Goal: Task Accomplishment & Management: Manage account settings

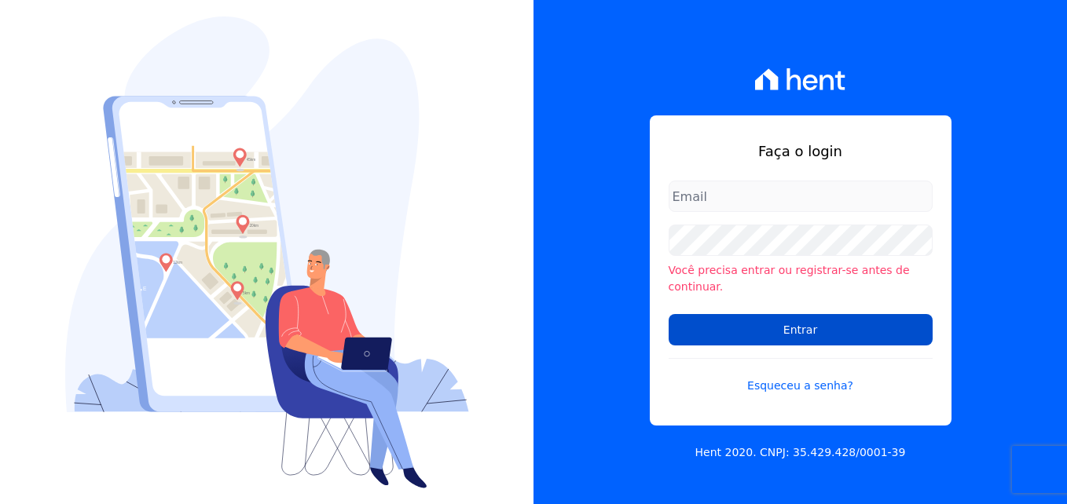
type input "[PERSON_NAME][EMAIL_ADDRESS][PERSON_NAME][DOMAIN_NAME]"
click at [771, 322] on input "Entrar" at bounding box center [801, 329] width 264 height 31
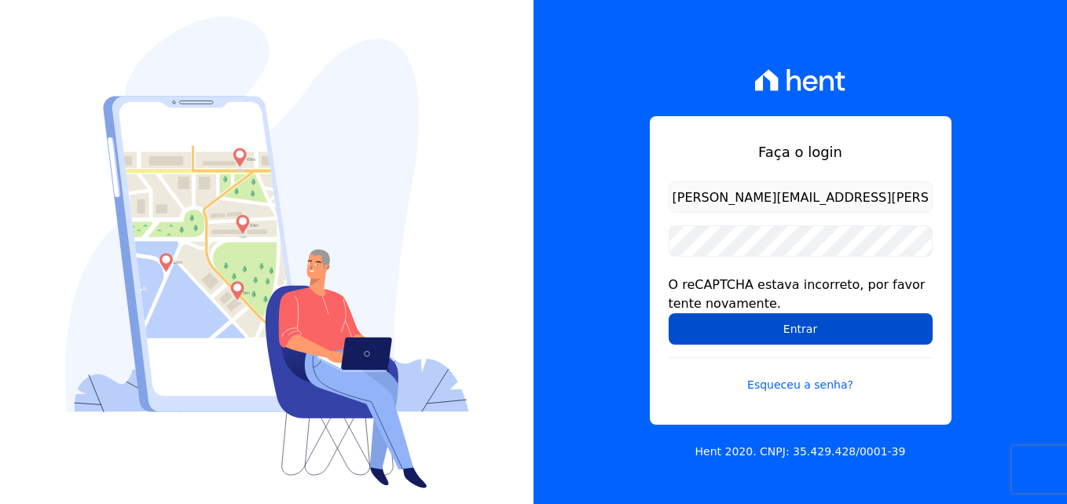
click at [758, 327] on input "Entrar" at bounding box center [801, 328] width 264 height 31
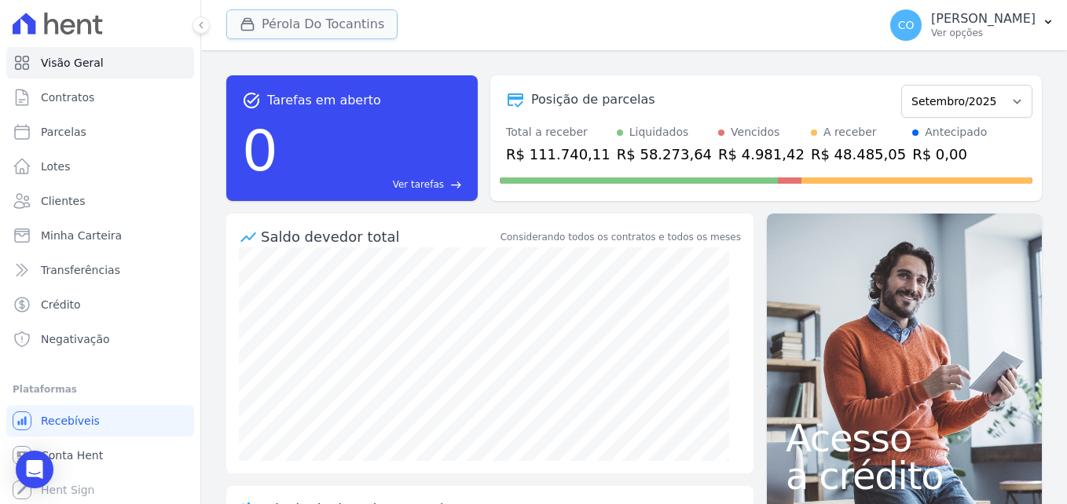
click at [303, 26] on button "Pérola Do Tocantins" at bounding box center [311, 24] width 171 height 30
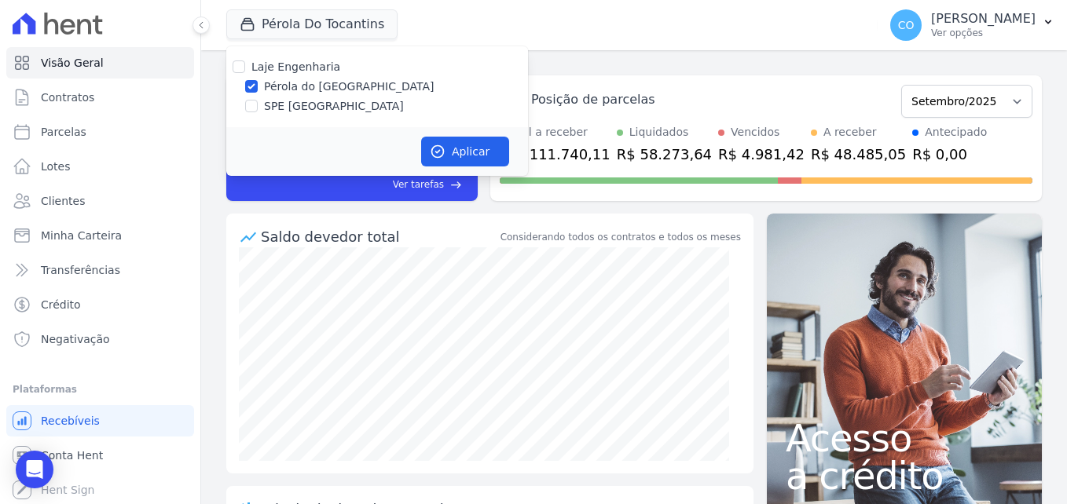
click at [296, 93] on label "Pérola do [GEOGRAPHIC_DATA]" at bounding box center [349, 87] width 170 height 16
click at [258, 93] on input "Pérola do [GEOGRAPHIC_DATA]" at bounding box center [251, 86] width 13 height 13
checkbox input "false"
click at [305, 103] on label "SPE [GEOGRAPHIC_DATA]" at bounding box center [334, 106] width 140 height 16
click at [258, 103] on input "SPE [GEOGRAPHIC_DATA]" at bounding box center [251, 106] width 13 height 13
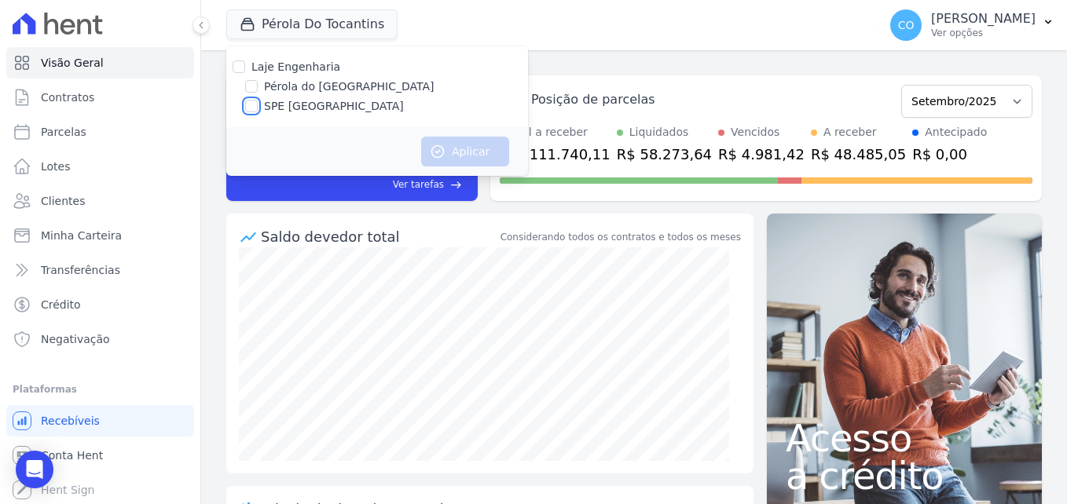
checkbox input "true"
click at [463, 153] on button "Aplicar" at bounding box center [465, 152] width 88 height 30
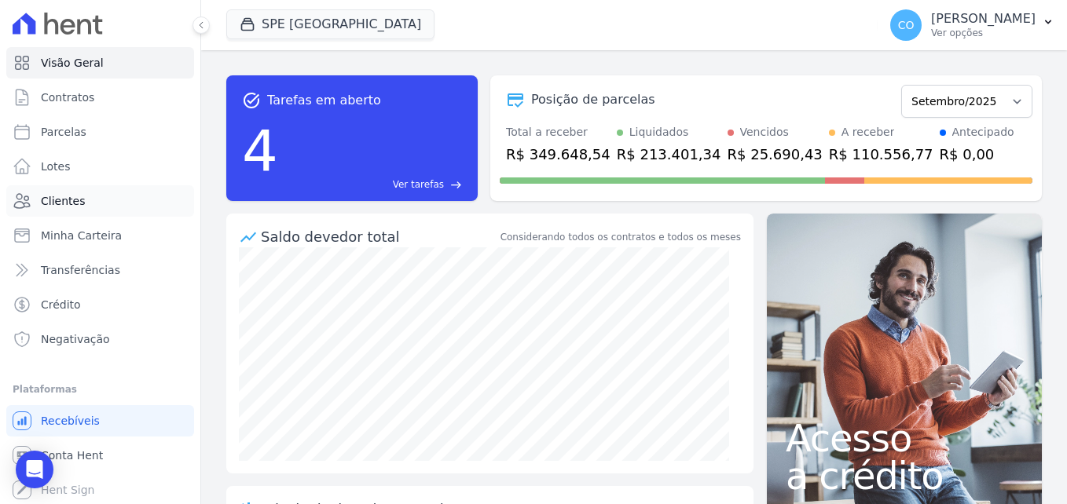
click at [72, 204] on span "Clientes" at bounding box center [63, 201] width 44 height 16
click at [70, 104] on span "Contratos" at bounding box center [67, 98] width 53 height 16
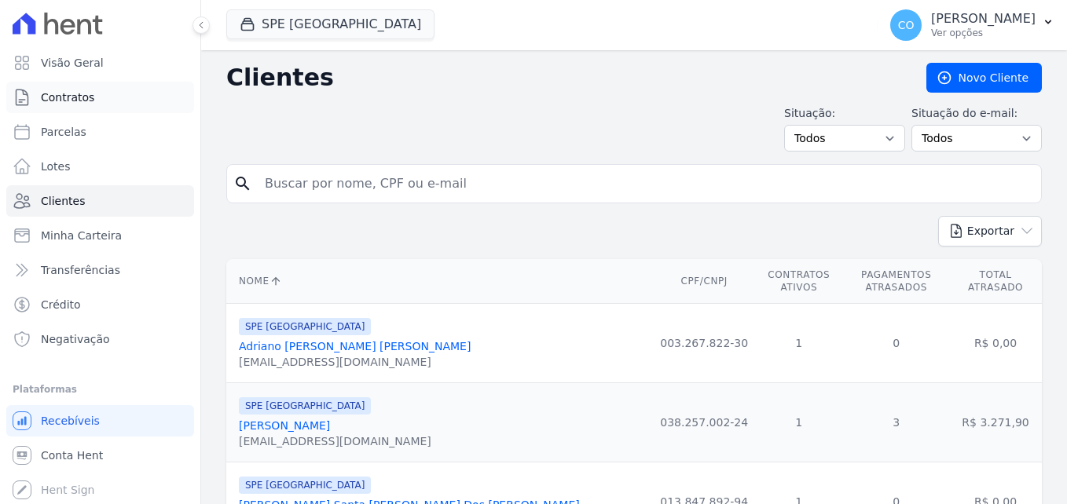
click at [70, 100] on span "Contratos" at bounding box center [67, 98] width 53 height 16
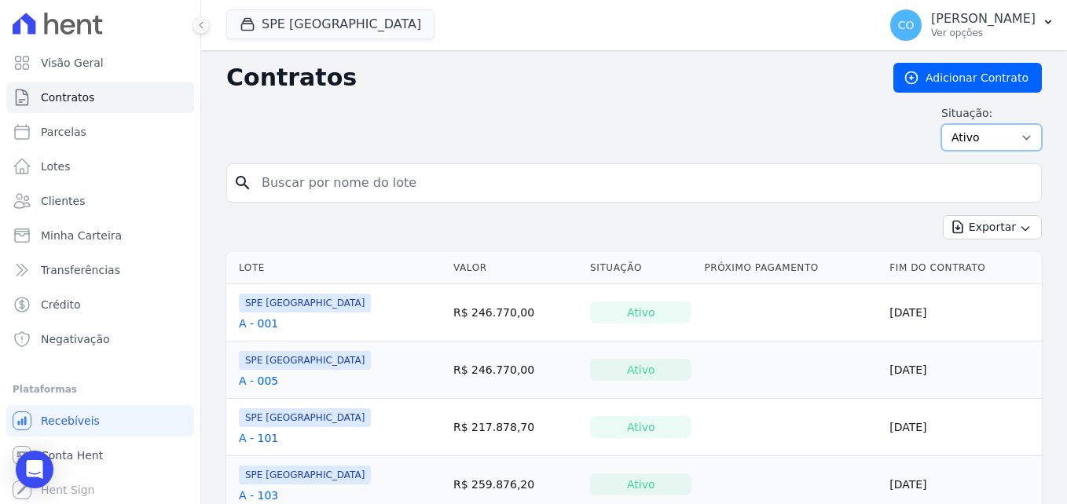
click at [998, 141] on select "Ativo Todos Pausado Distratado Rascunho Expirado Encerrado" at bounding box center [991, 137] width 101 height 27
click at [1032, 25] on p "[PERSON_NAME]" at bounding box center [983, 19] width 104 height 16
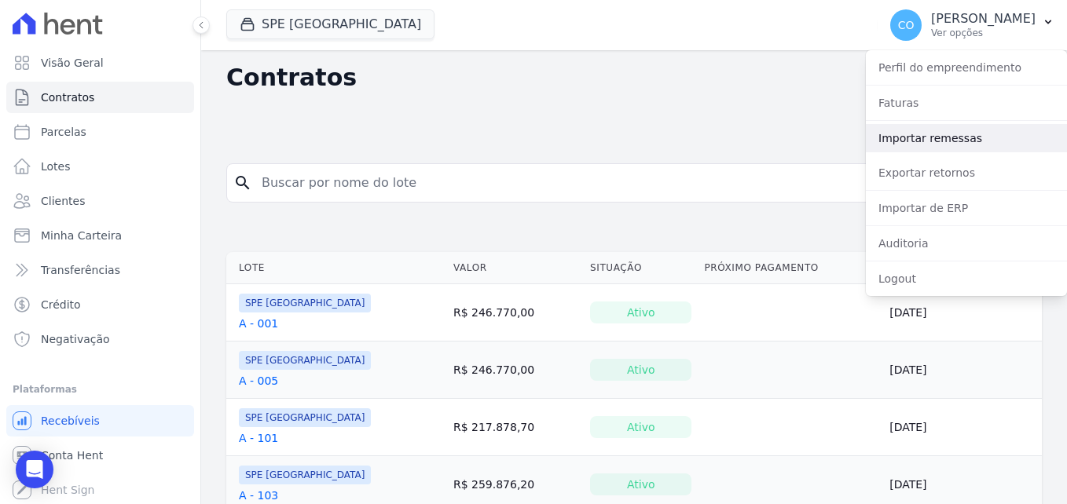
click at [937, 141] on link "Importar remessas" at bounding box center [966, 138] width 201 height 28
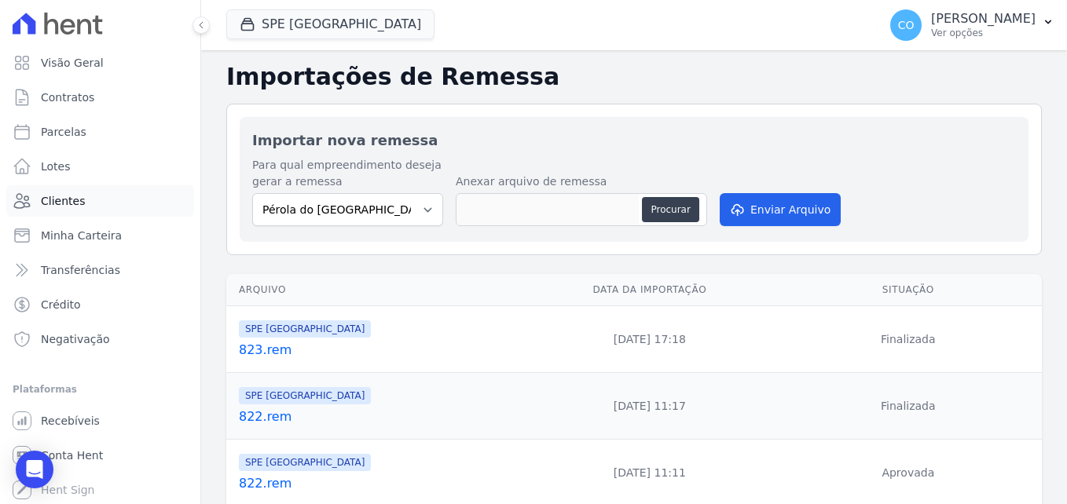
click at [68, 196] on span "Clientes" at bounding box center [63, 201] width 44 height 16
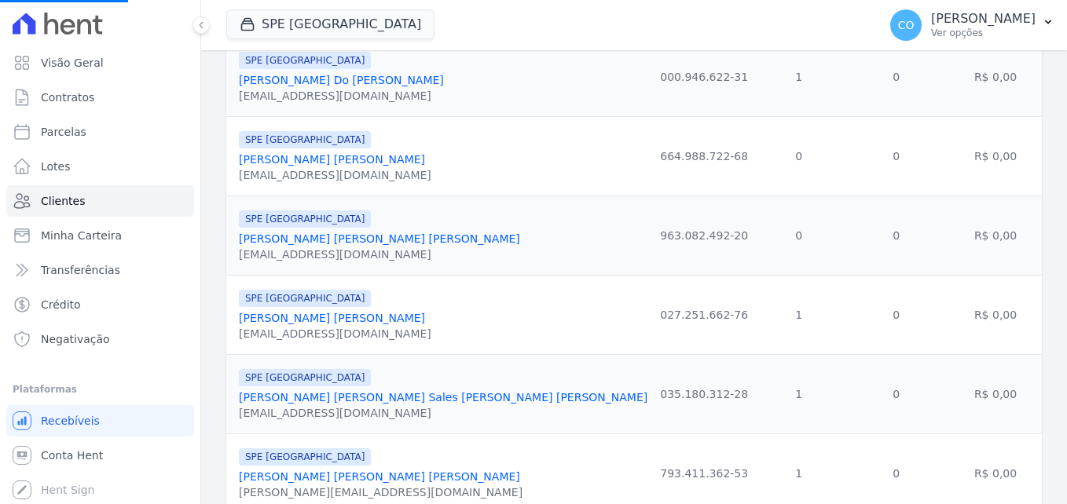
scroll to position [1100, 0]
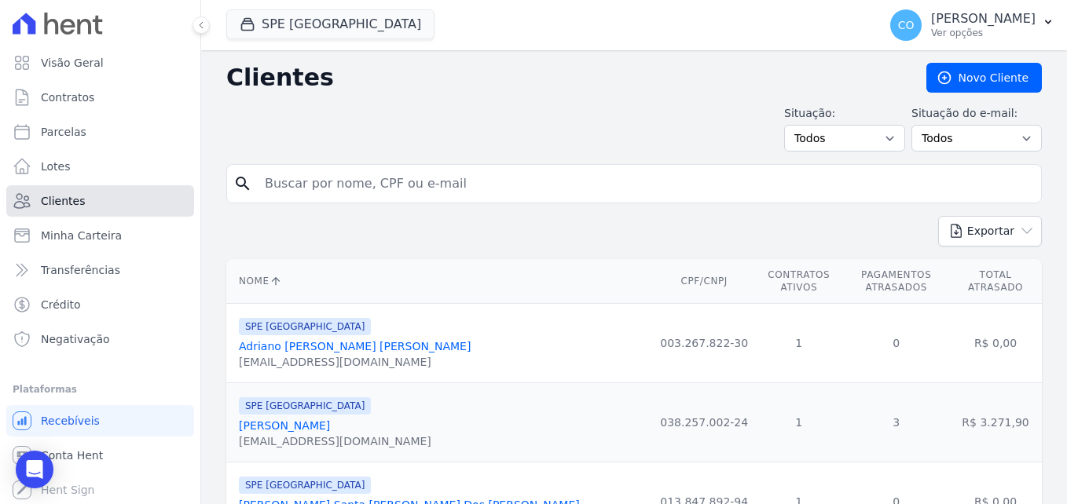
click at [61, 203] on span "Clientes" at bounding box center [63, 201] width 44 height 16
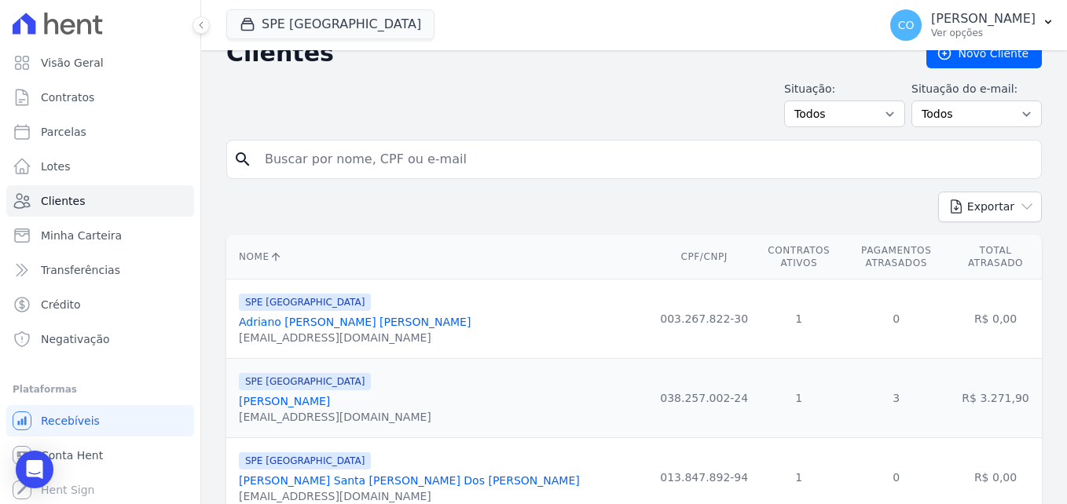
scroll to position [0, 0]
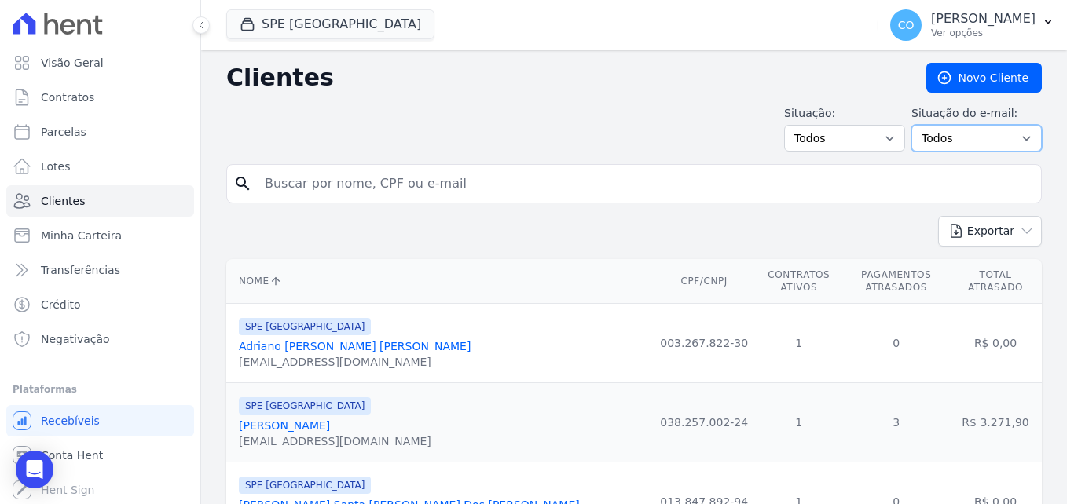
click at [956, 145] on select "Todos Confirmado Não confirmado" at bounding box center [976, 138] width 130 height 27
click at [847, 136] on select "Todos Adimplentes Inadimplentes" at bounding box center [844, 138] width 121 height 27
click at [482, 123] on div "Situação: Todos Adimplentes Inadimplentes Situação do e-mail: Todos Confirmado …" at bounding box center [634, 128] width 816 height 46
click at [1038, 29] on button "CO Cinthia Oliveira Ver opções" at bounding box center [972, 25] width 189 height 44
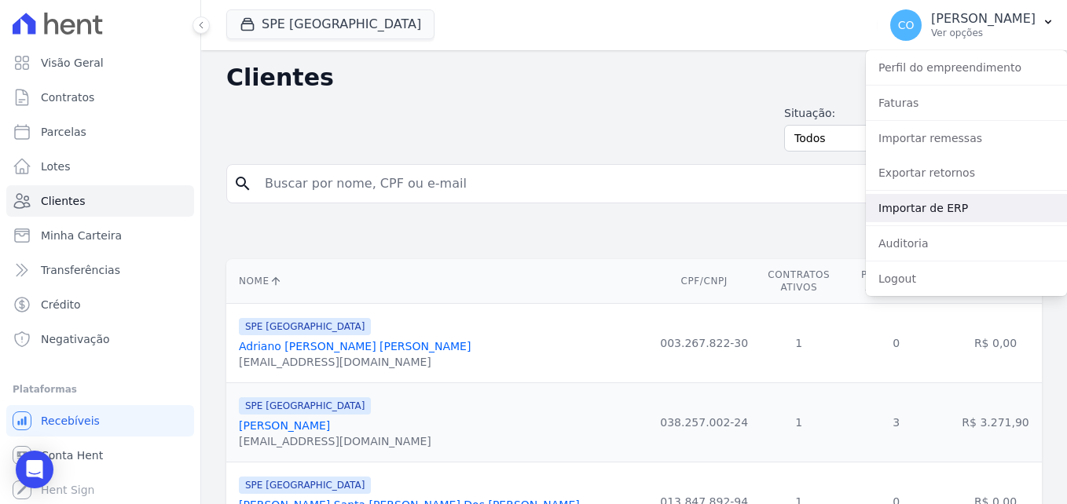
click at [918, 214] on link "Importar de ERP" at bounding box center [966, 208] width 201 height 28
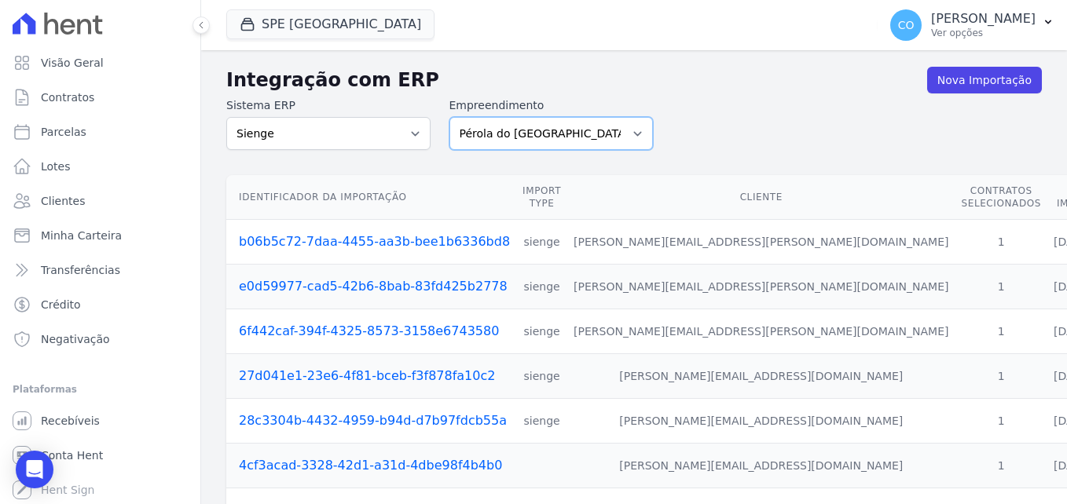
click at [504, 138] on select "Pérola do Tocantins SPE Montenegro" at bounding box center [551, 133] width 204 height 33
select select "168bdd06-a3dd-4988-b5a9-b0a7c7bf8968"
click at [449, 117] on select "Pérola do Tocantins SPE Montenegro" at bounding box center [551, 133] width 204 height 33
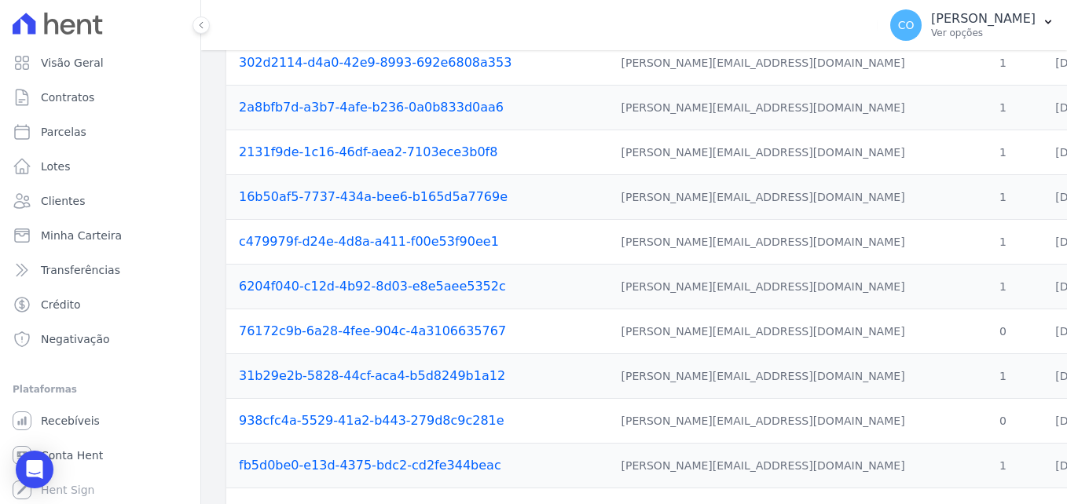
scroll to position [680, 0]
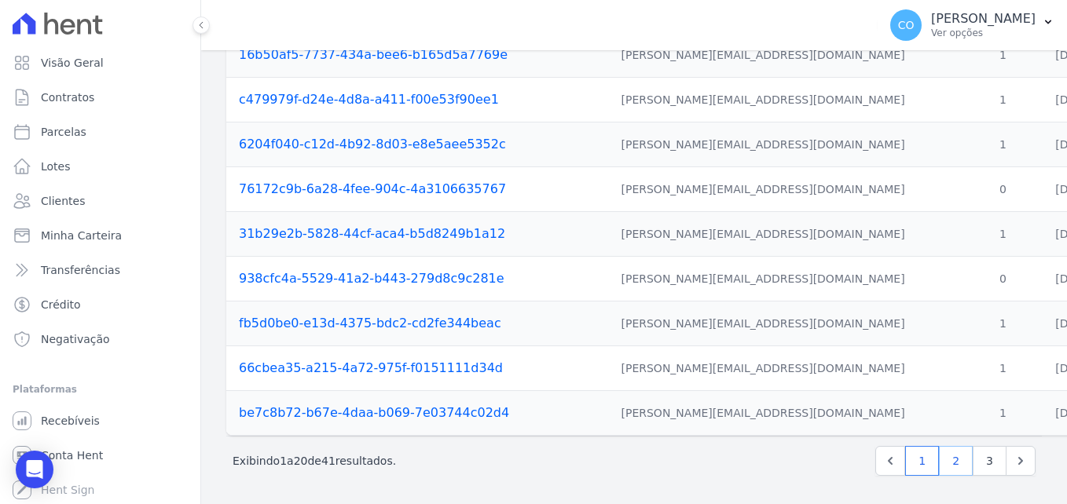
click at [946, 459] on link "2" at bounding box center [956, 461] width 34 height 30
click at [973, 457] on link "3" at bounding box center [990, 461] width 34 height 30
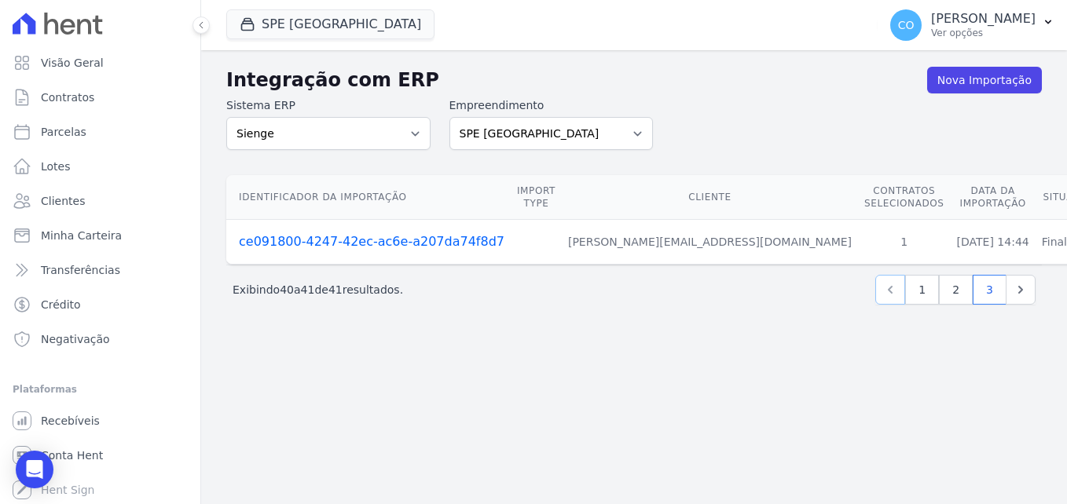
click at [898, 291] on icon "Previous" at bounding box center [890, 290] width 16 height 16
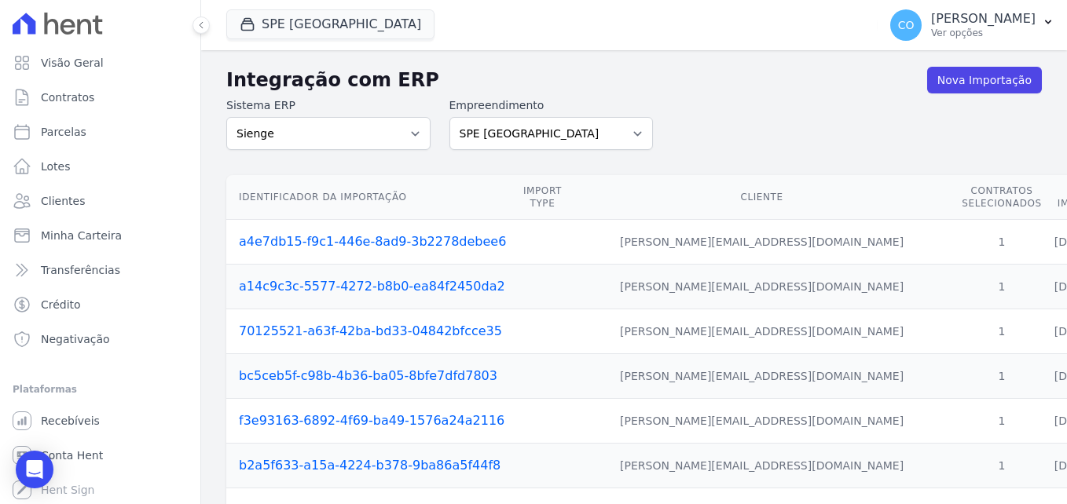
click at [59, 17] on icon at bounding box center [58, 24] width 90 height 22
click at [62, 33] on icon at bounding box center [58, 24] width 90 height 22
click at [53, 65] on span "Visão Geral" at bounding box center [72, 63] width 63 height 16
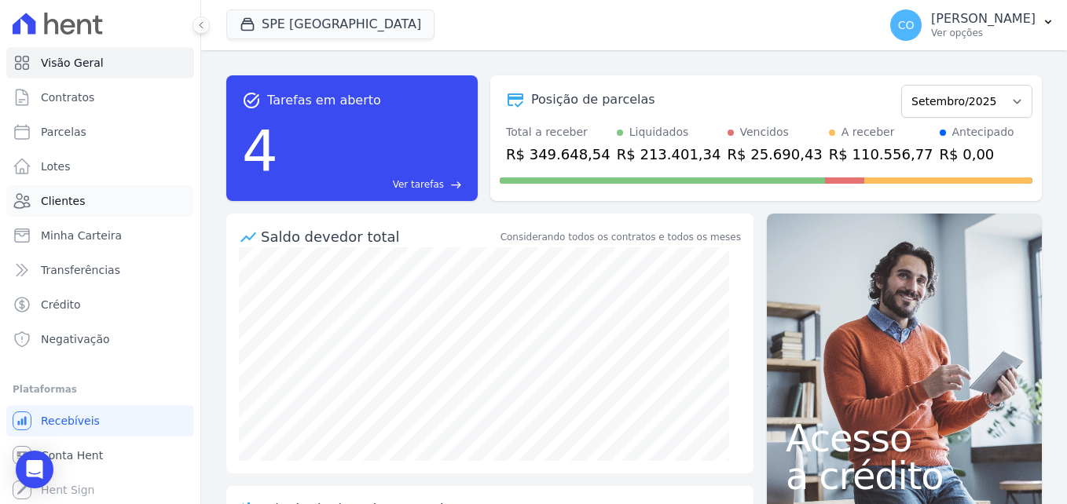
click at [67, 203] on span "Clientes" at bounding box center [63, 201] width 44 height 16
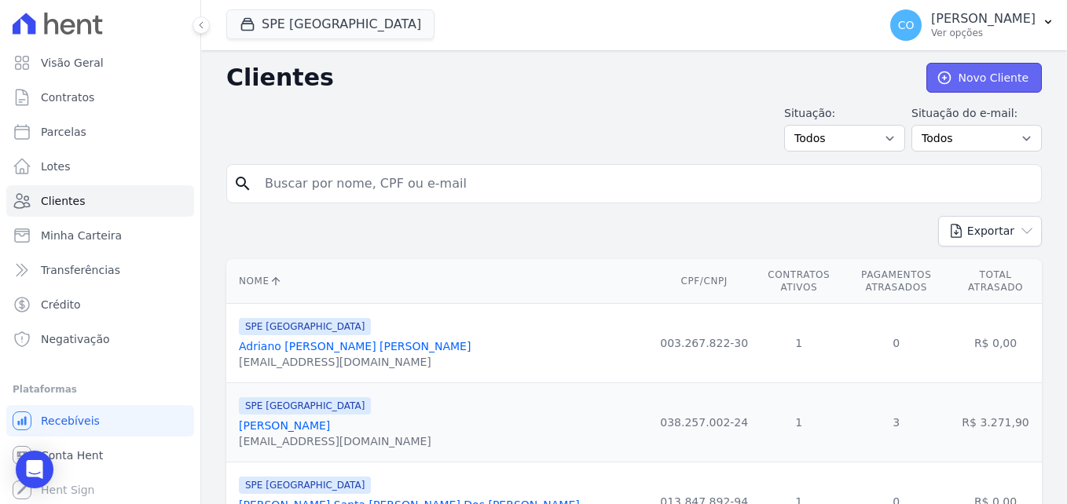
click at [990, 77] on link "Novo Cliente" at bounding box center [983, 78] width 115 height 30
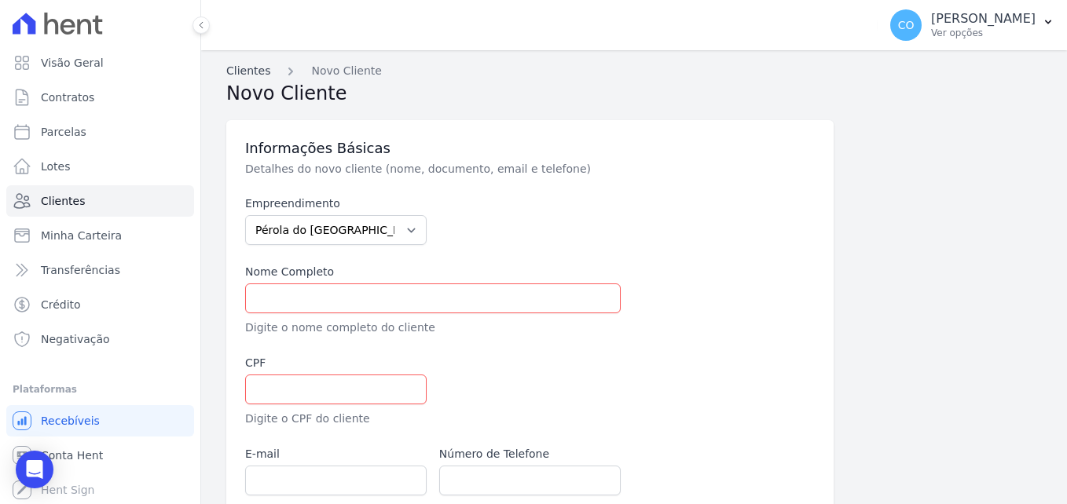
click at [247, 73] on link "Clientes" at bounding box center [248, 71] width 44 height 16
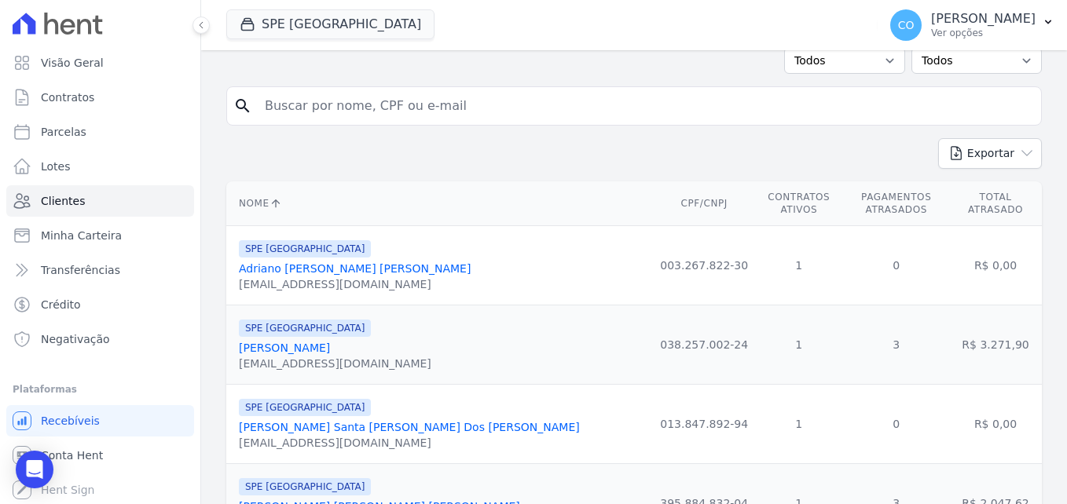
scroll to position [79, 0]
click at [992, 156] on button "Exportar" at bounding box center [990, 152] width 104 height 31
click at [625, 154] on div "Exportar PDF CSV Dimob 2024" at bounding box center [634, 158] width 816 height 43
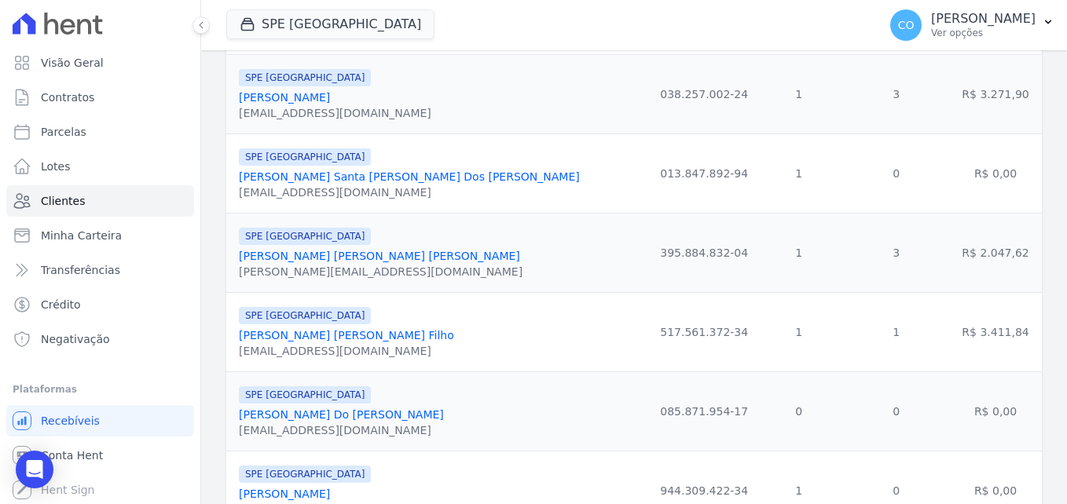
scroll to position [393, 0]
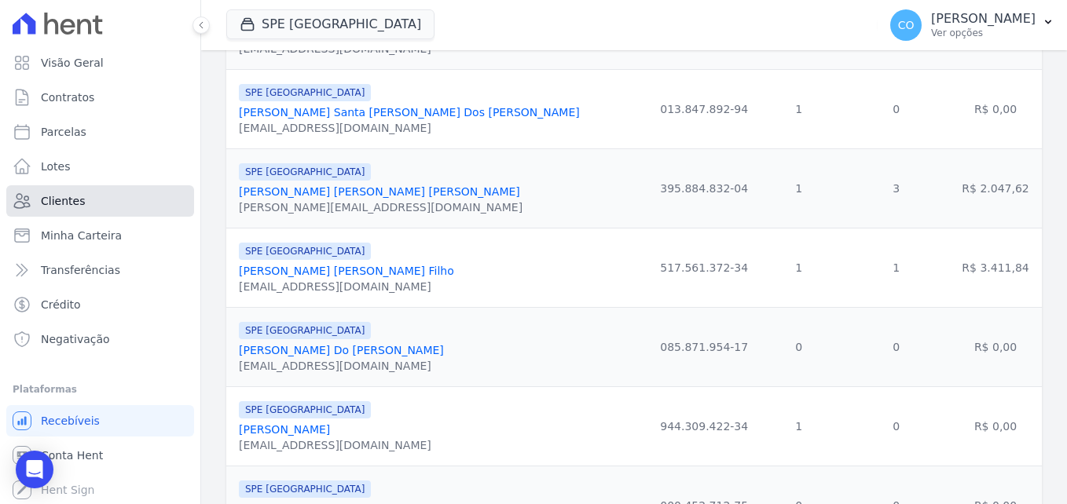
click at [53, 200] on span "Clientes" at bounding box center [63, 201] width 44 height 16
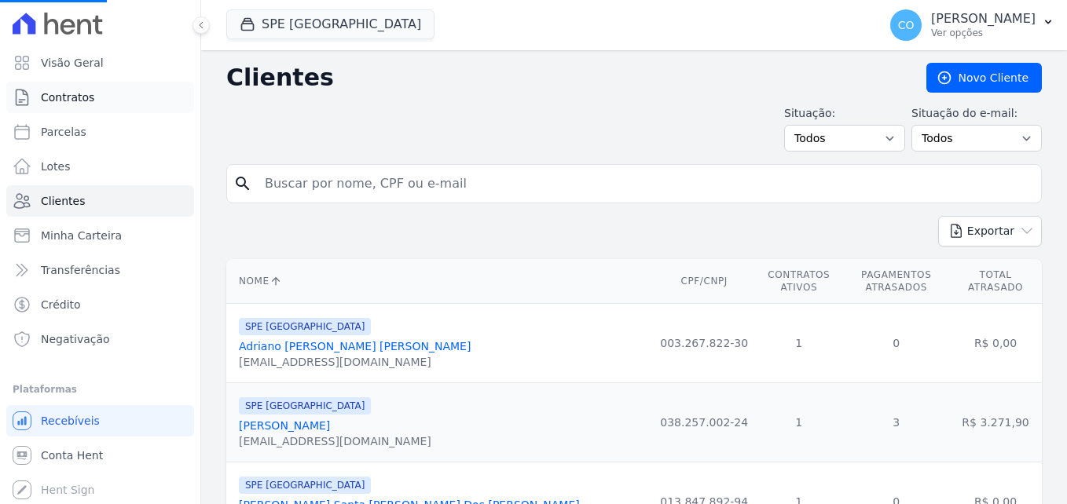
click at [74, 102] on span "Contratos" at bounding box center [67, 98] width 53 height 16
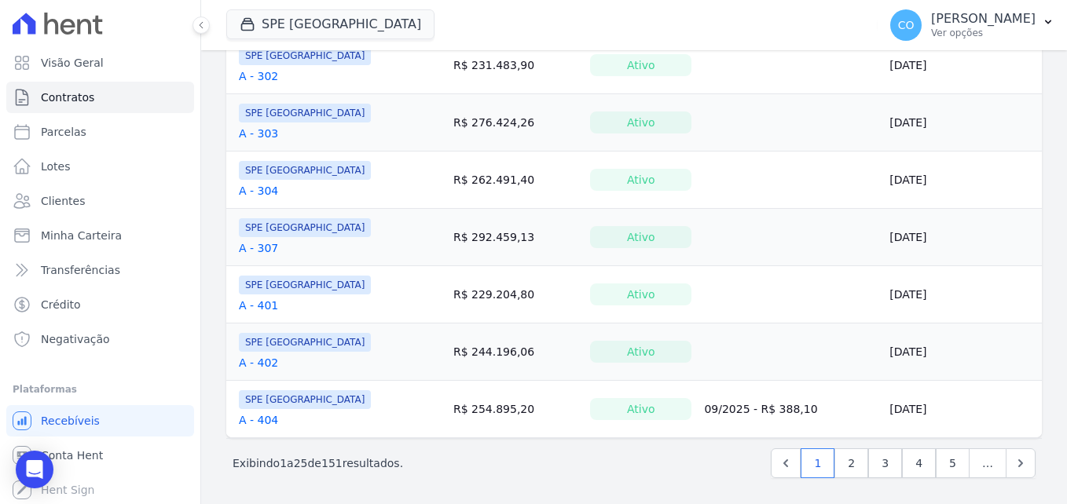
scroll to position [1282, 0]
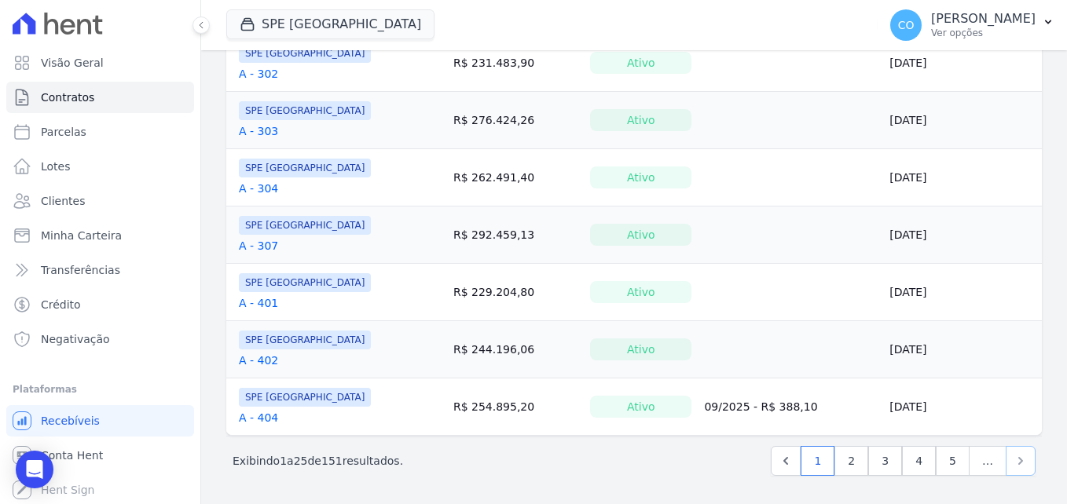
click at [1013, 458] on icon "Next" at bounding box center [1021, 461] width 16 height 16
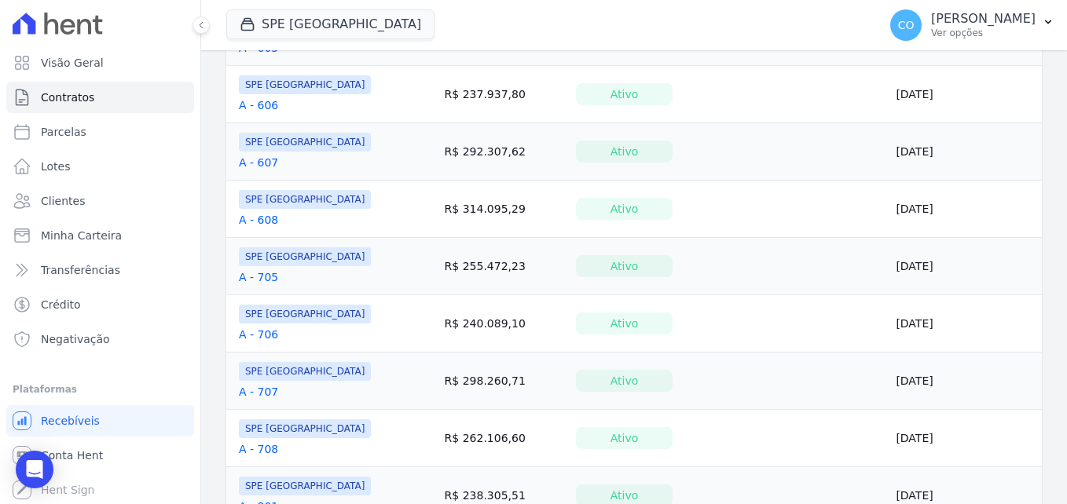
scroll to position [1282, 0]
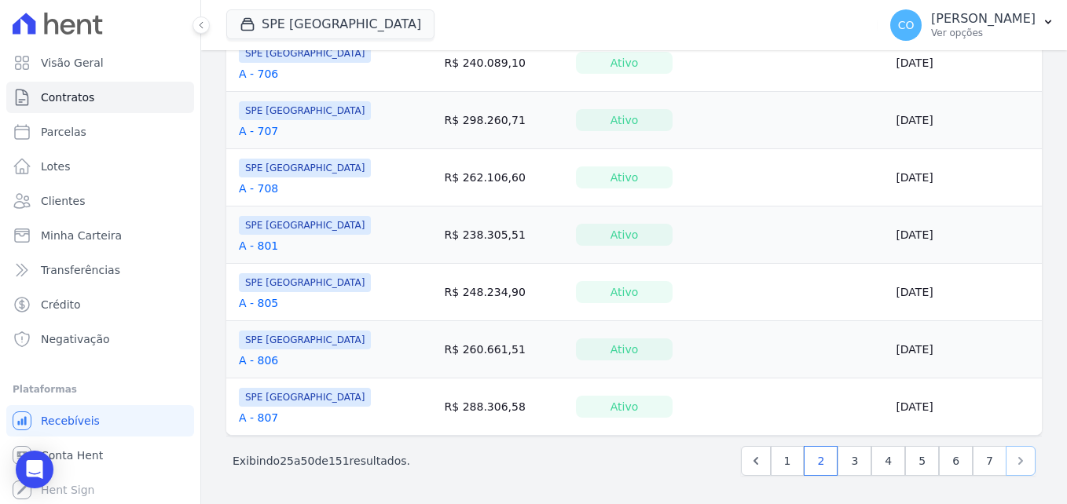
click at [1013, 467] on icon "Next" at bounding box center [1021, 461] width 16 height 16
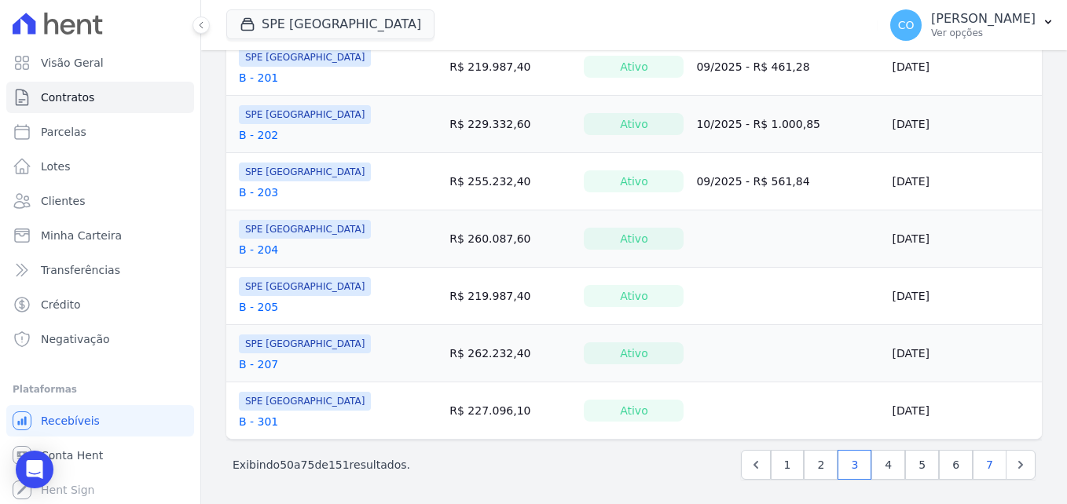
scroll to position [1282, 0]
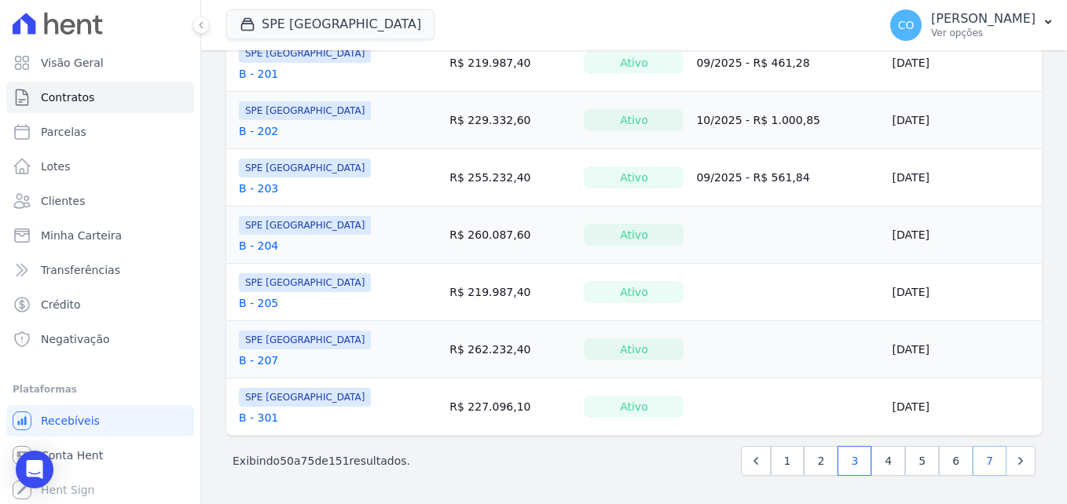
click at [984, 458] on link "7" at bounding box center [990, 461] width 34 height 30
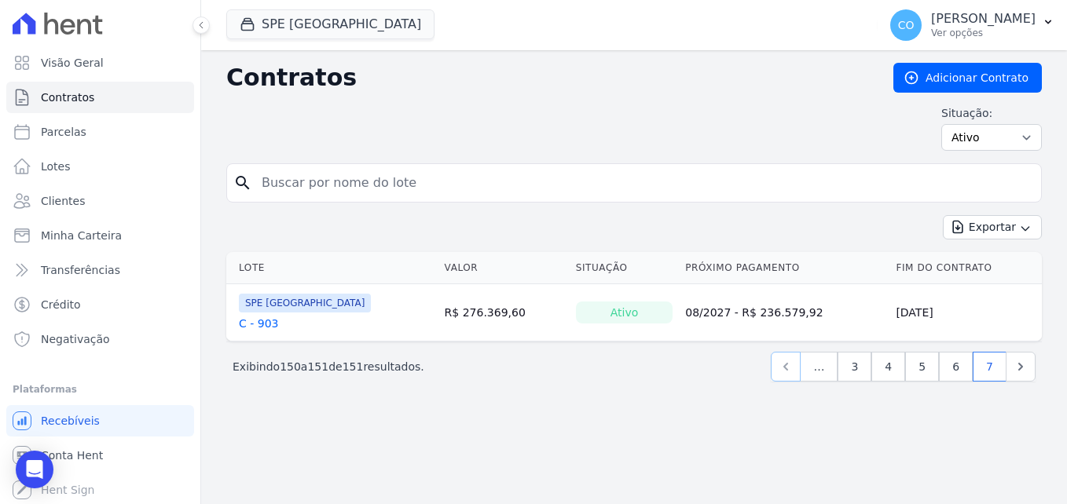
click at [785, 368] on icon "Previous" at bounding box center [786, 367] width 16 height 16
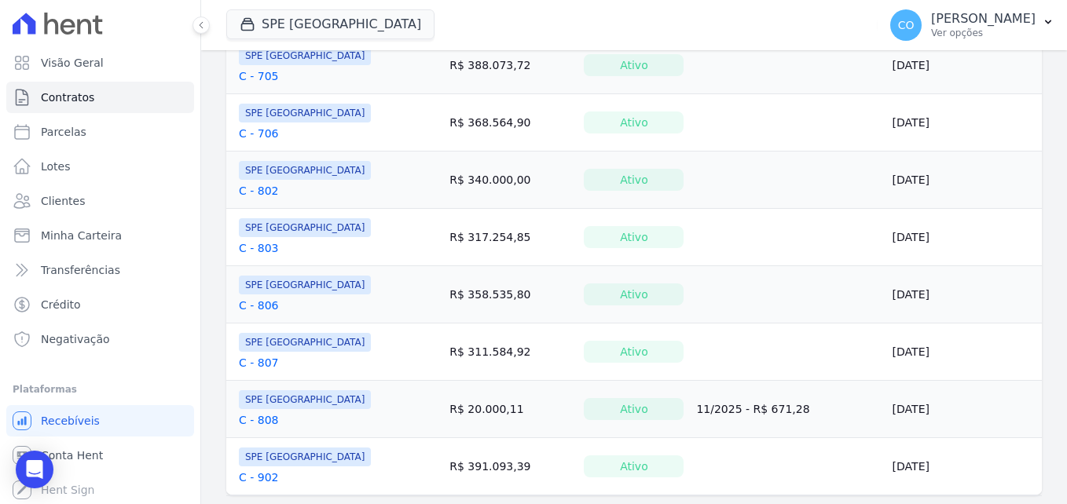
scroll to position [1282, 0]
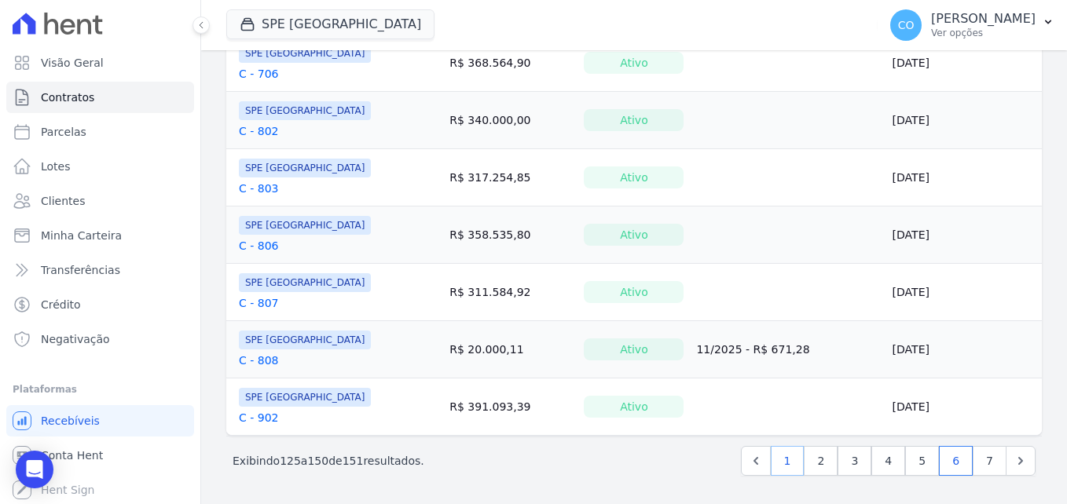
click at [786, 462] on link "1" at bounding box center [788, 461] width 34 height 30
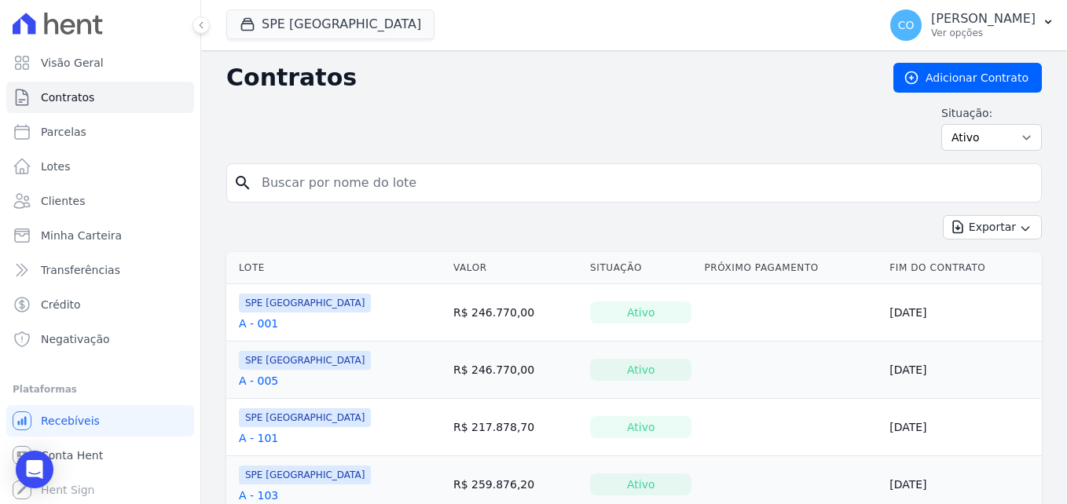
click at [475, 182] on input "search" at bounding box center [643, 182] width 783 height 31
click at [974, 139] on select "Ativo Todos Pausado Distratado Rascunho Expirado Encerrado" at bounding box center [991, 137] width 101 height 27
select select "all"
click at [941, 124] on select "Ativo Todos Pausado Distratado Rascunho Expirado Encerrado" at bounding box center [991, 137] width 101 height 27
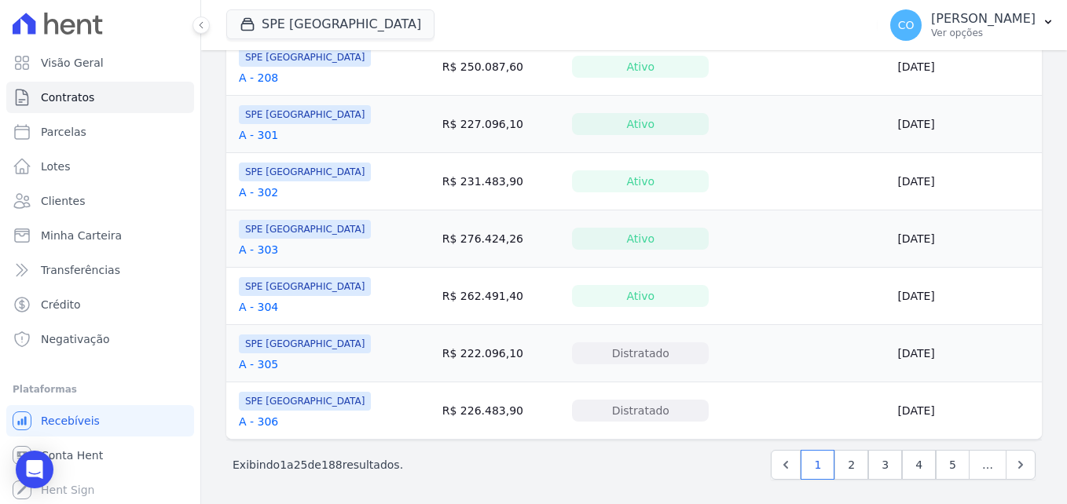
scroll to position [1282, 0]
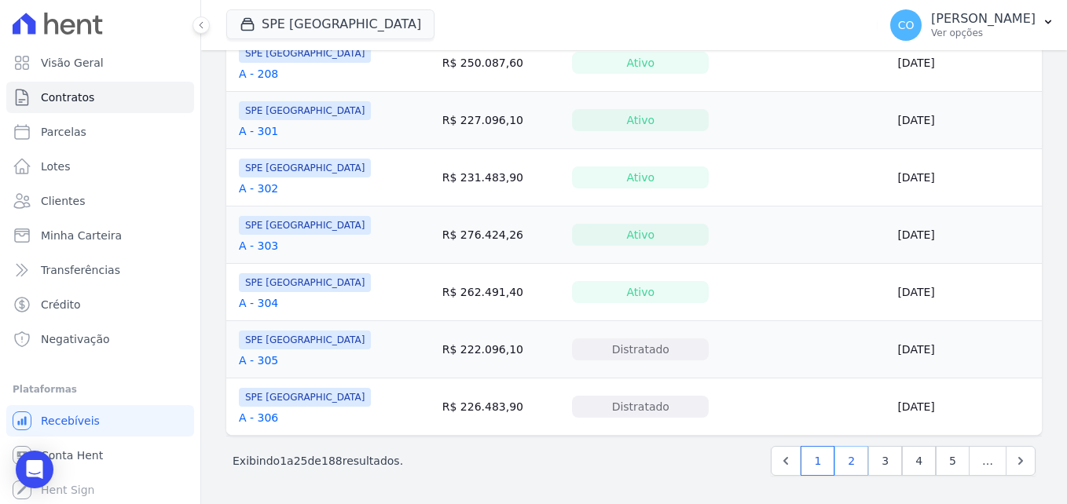
click at [846, 464] on link "2" at bounding box center [851, 461] width 34 height 30
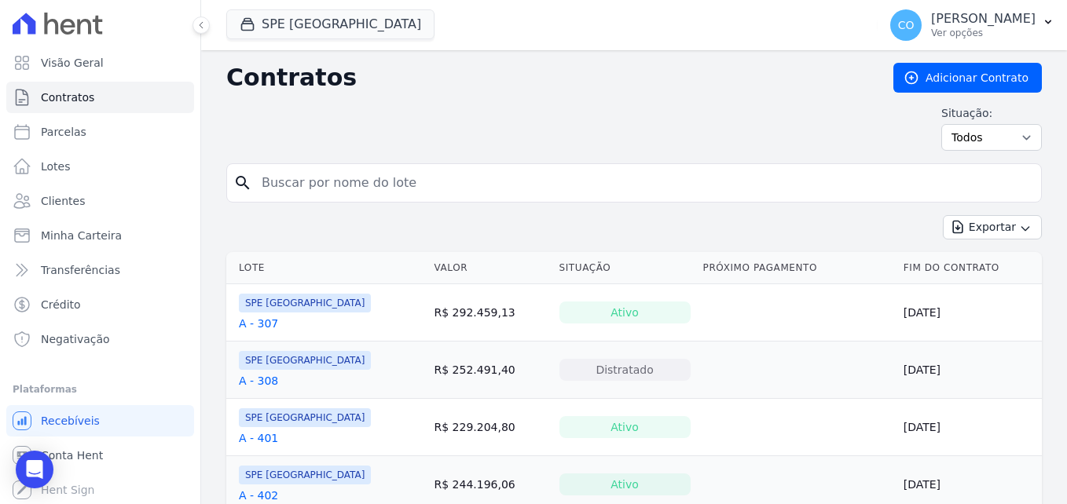
click at [438, 172] on input "search" at bounding box center [643, 182] width 783 height 31
type input "A -308"
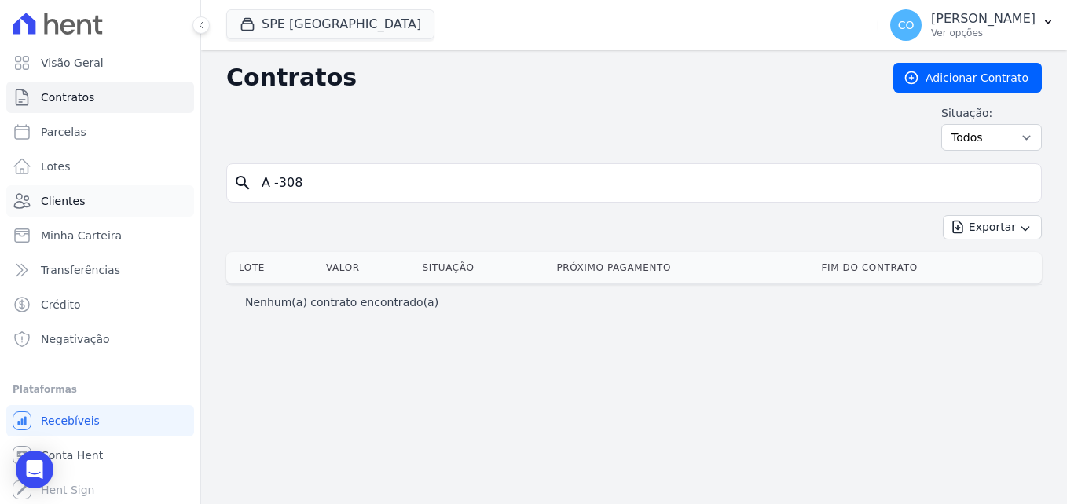
drag, startPoint x: 55, startPoint y: 204, endPoint x: 83, endPoint y: 203, distance: 28.3
click at [55, 204] on span "Clientes" at bounding box center [63, 201] width 44 height 16
click at [592, 182] on input "A -308" at bounding box center [643, 182] width 783 height 31
click at [1017, 184] on input "A -308" at bounding box center [643, 182] width 783 height 31
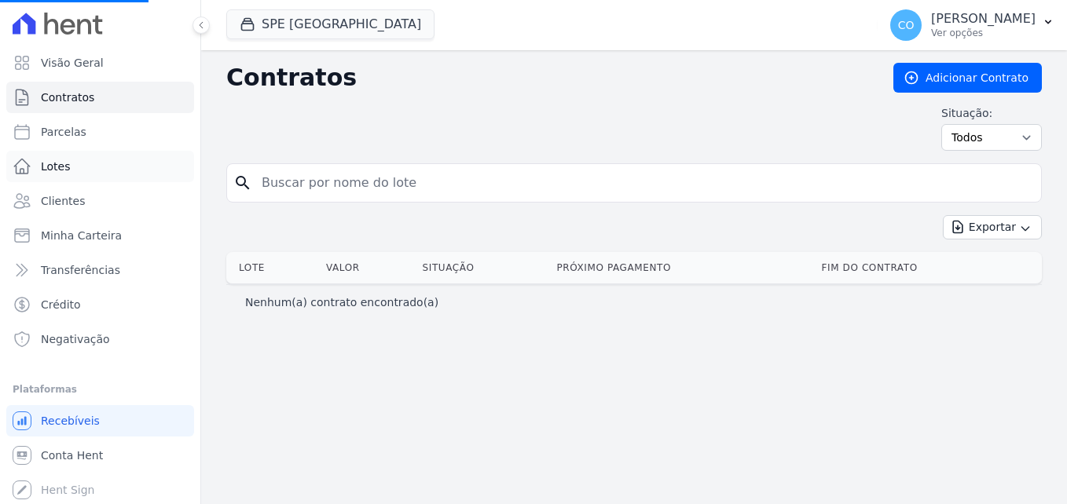
click at [53, 171] on span "Lotes" at bounding box center [56, 167] width 30 height 16
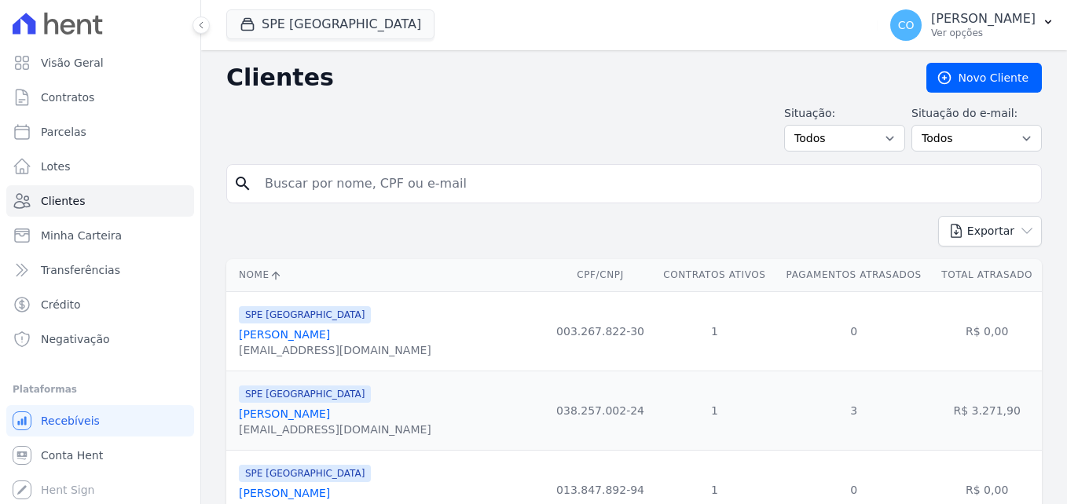
click at [488, 196] on input "search" at bounding box center [644, 183] width 779 height 31
type input "IANNY3"
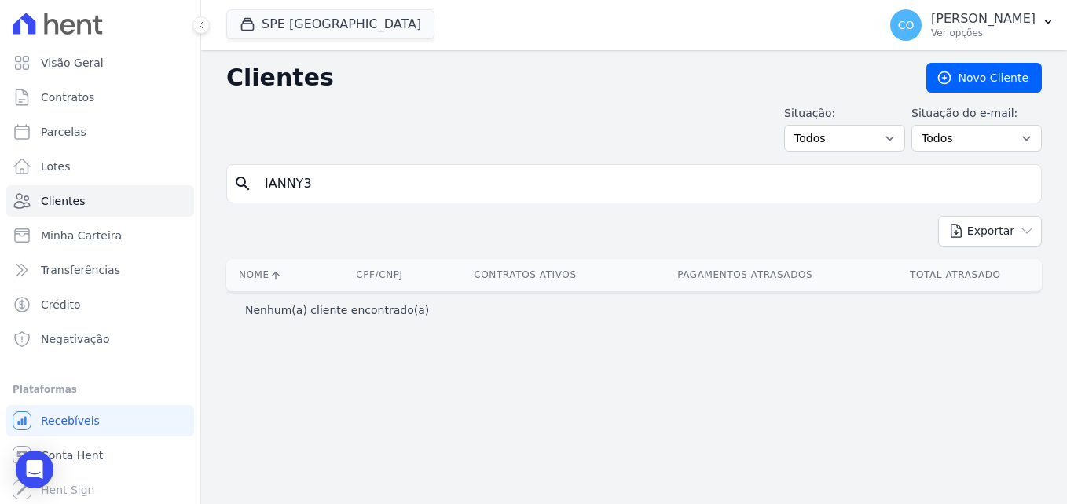
click at [412, 172] on input "IANNY3" at bounding box center [644, 183] width 779 height 31
type input "IANNY"
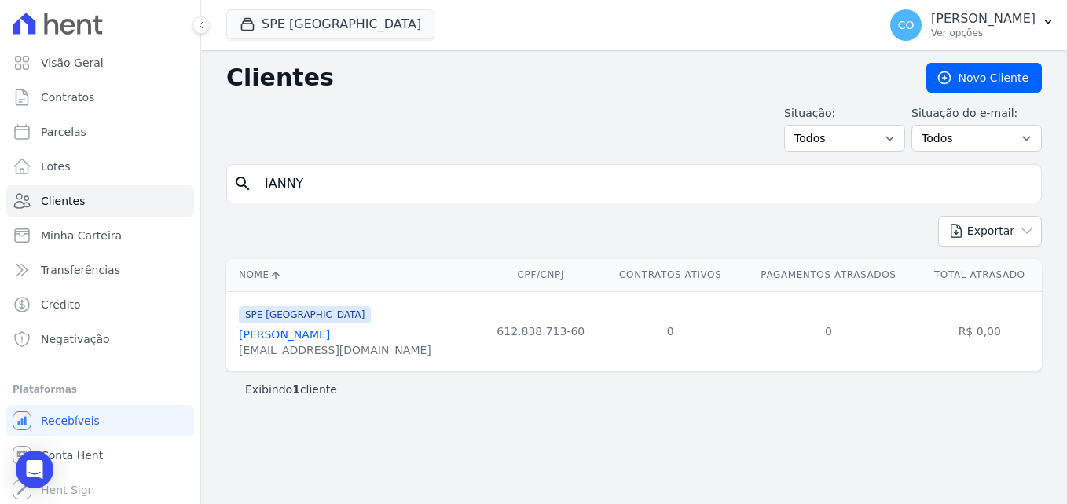
click at [310, 336] on link "Ianny Pereira Dos Santos" at bounding box center [284, 334] width 91 height 13
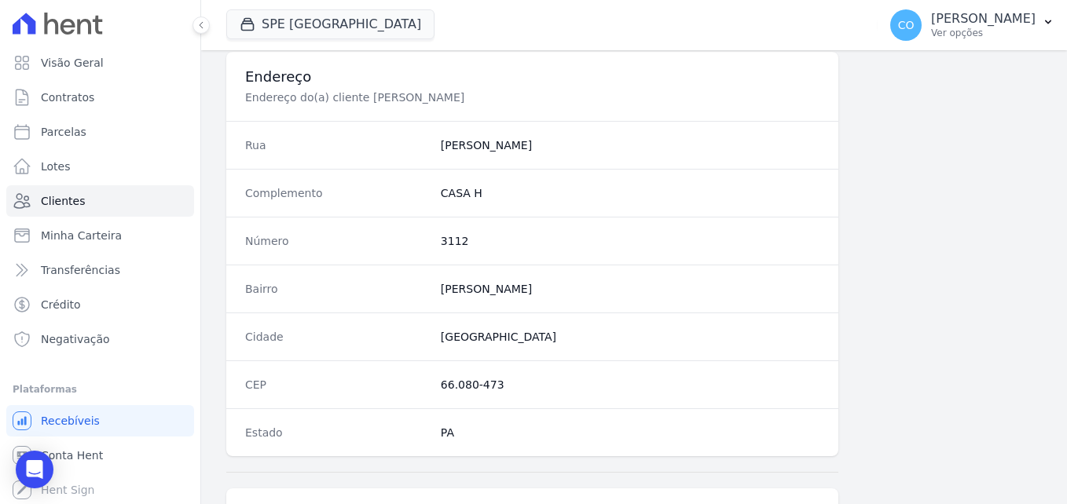
scroll to position [966, 0]
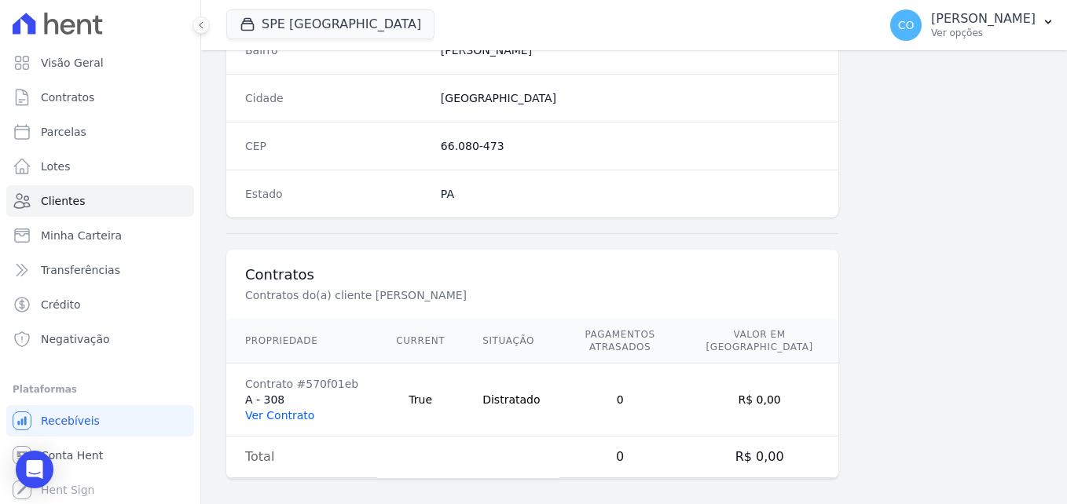
click at [280, 409] on link "Ver Contrato" at bounding box center [279, 415] width 69 height 13
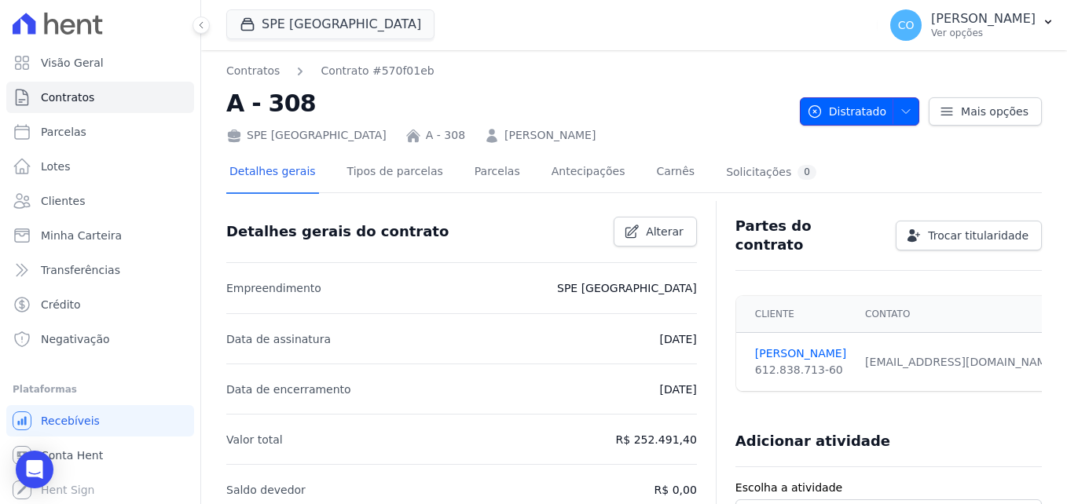
click at [854, 109] on span "Distratado" at bounding box center [846, 111] width 79 height 28
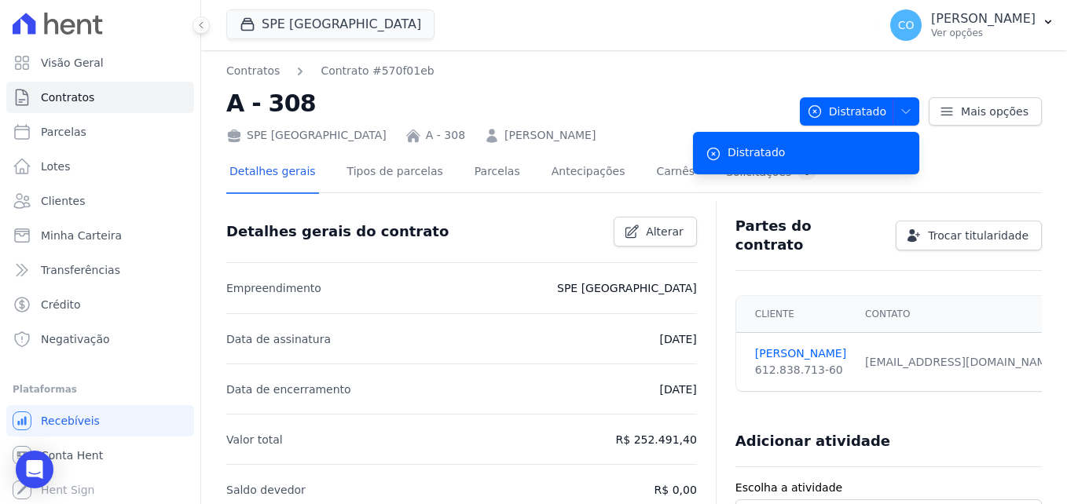
click at [715, 156] on div "Distratado" at bounding box center [806, 153] width 226 height 42
click at [670, 93] on h2 "A - 308" at bounding box center [506, 103] width 561 height 35
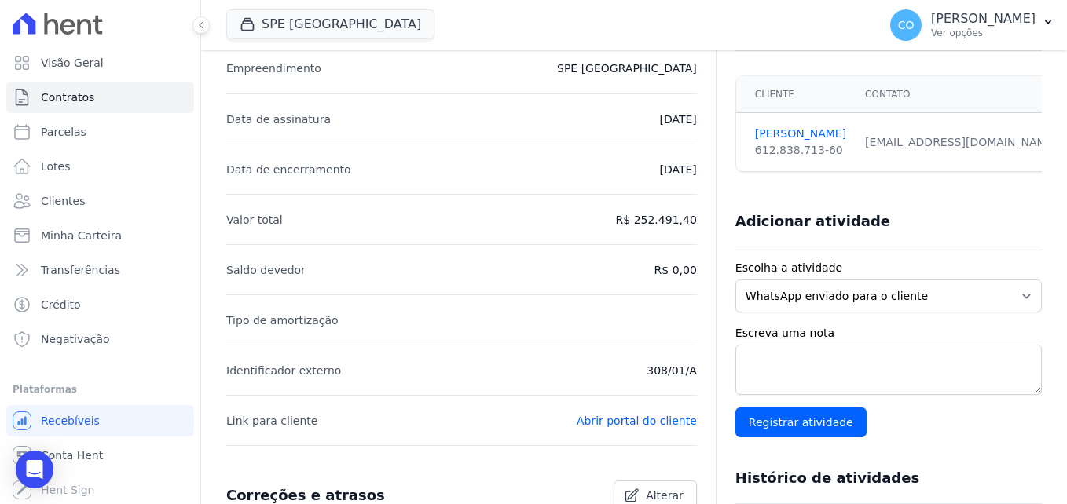
scroll to position [314, 0]
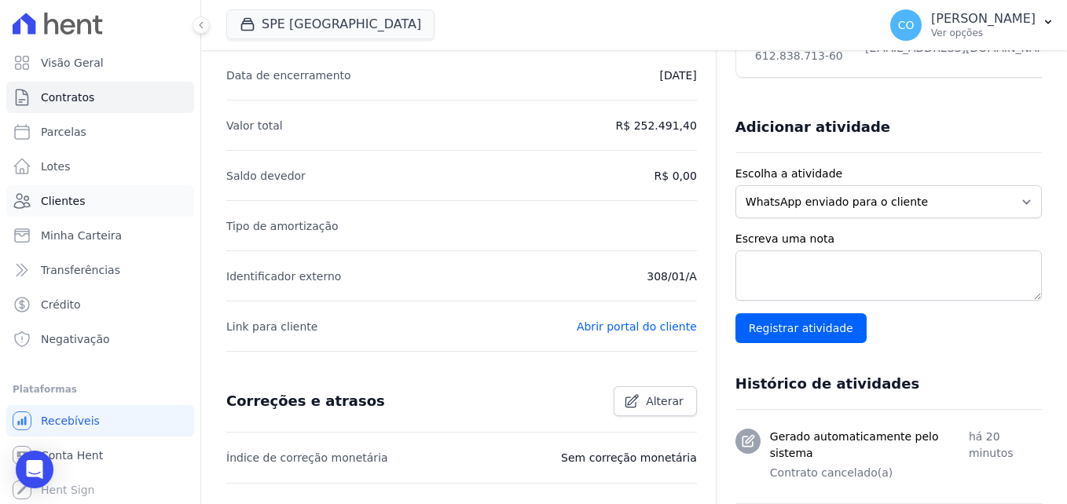
click at [85, 199] on link "Clientes" at bounding box center [100, 200] width 188 height 31
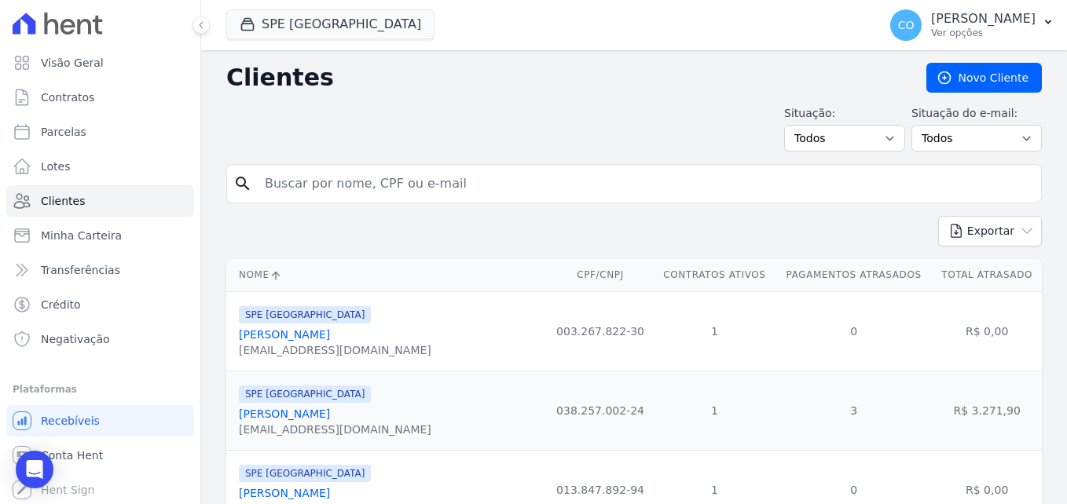
click at [338, 175] on input "search" at bounding box center [644, 183] width 779 height 31
type input "CASSIA"
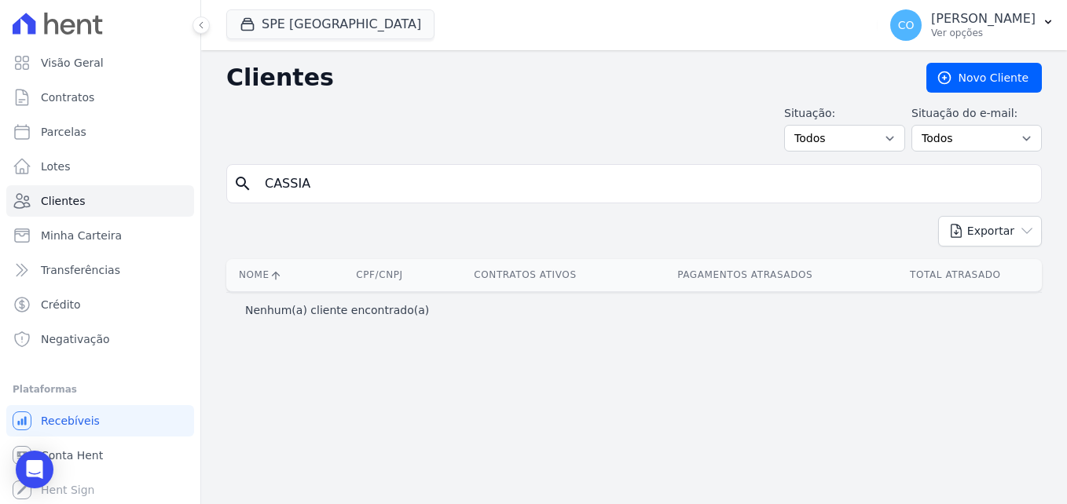
click at [457, 190] on input "CASSIA" at bounding box center [644, 183] width 779 height 31
click at [324, 190] on input "CASSIA" at bounding box center [644, 183] width 779 height 31
click at [81, 33] on icon at bounding box center [58, 24] width 90 height 22
click at [56, 60] on span "Visão Geral" at bounding box center [72, 63] width 63 height 16
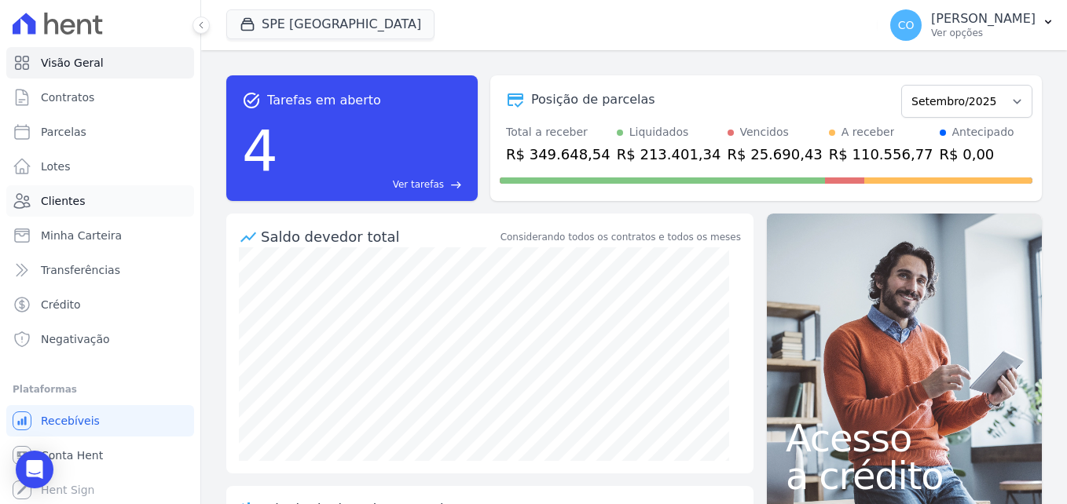
click at [60, 197] on span "Clientes" at bounding box center [63, 201] width 44 height 16
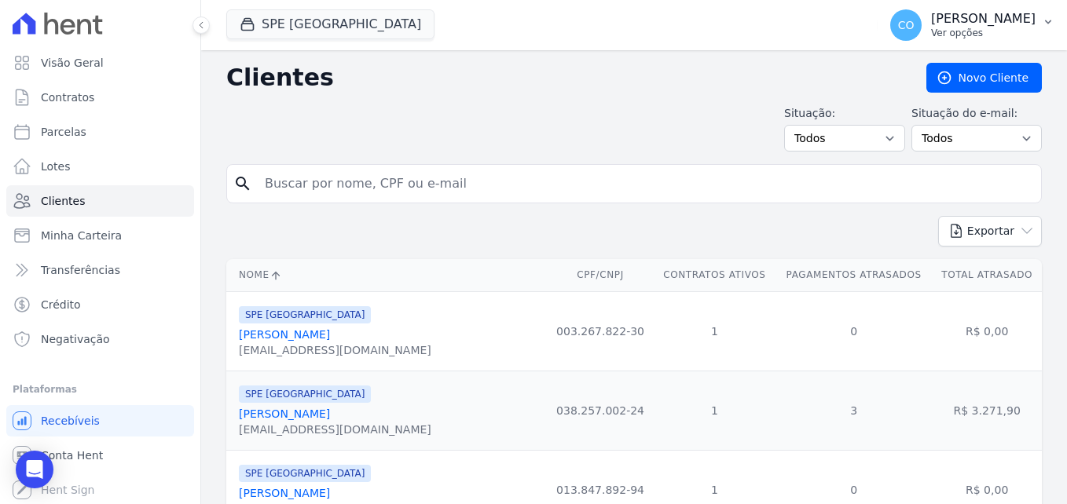
click at [1042, 20] on icon "button" at bounding box center [1048, 22] width 13 height 13
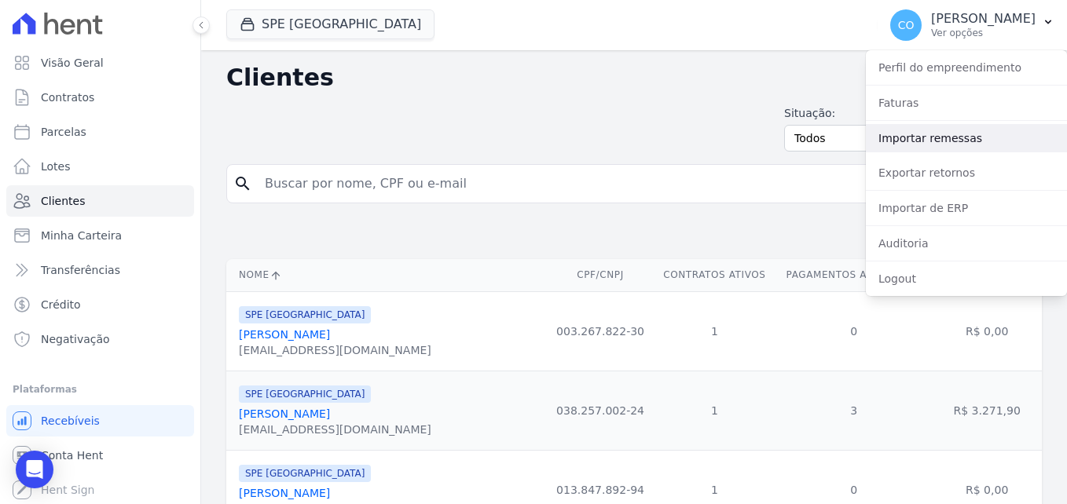
click at [909, 142] on link "Importar remessas" at bounding box center [966, 138] width 201 height 28
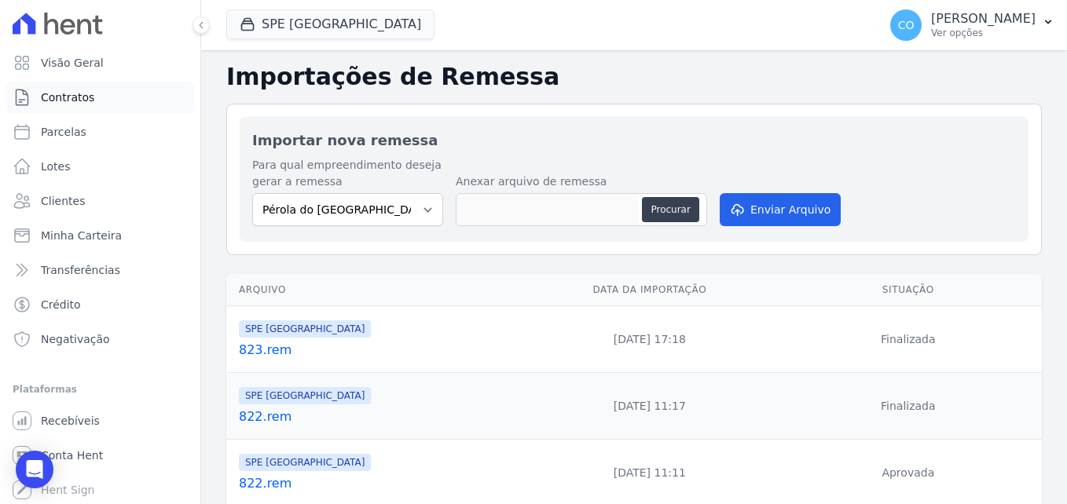
click at [60, 104] on span "Contratos" at bounding box center [67, 98] width 53 height 16
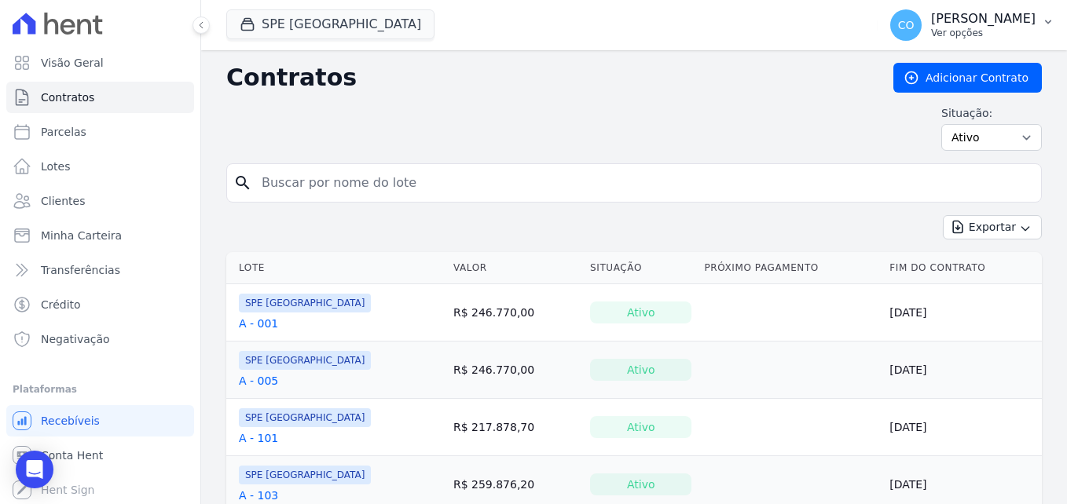
click at [1011, 31] on p "Ver opções" at bounding box center [983, 33] width 104 height 13
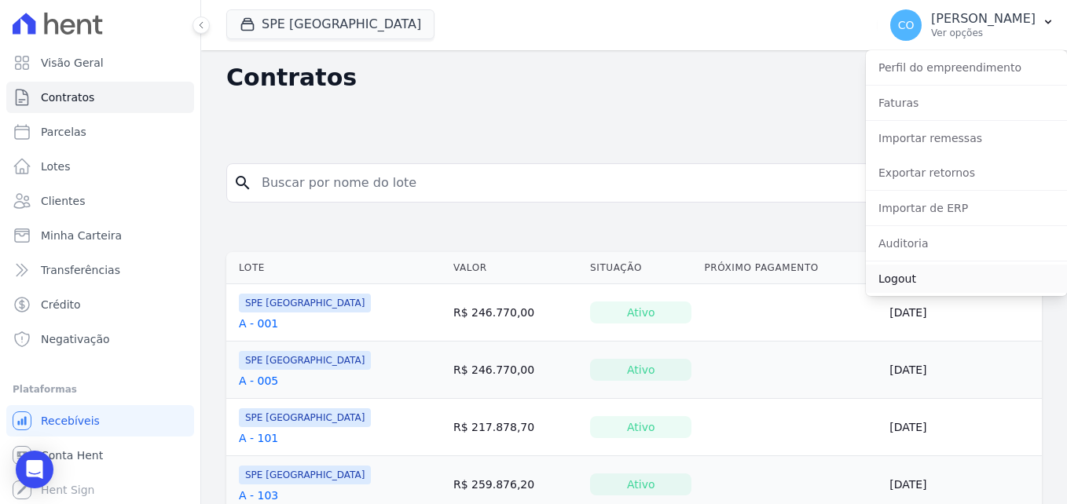
click at [895, 280] on link "Logout" at bounding box center [966, 279] width 201 height 28
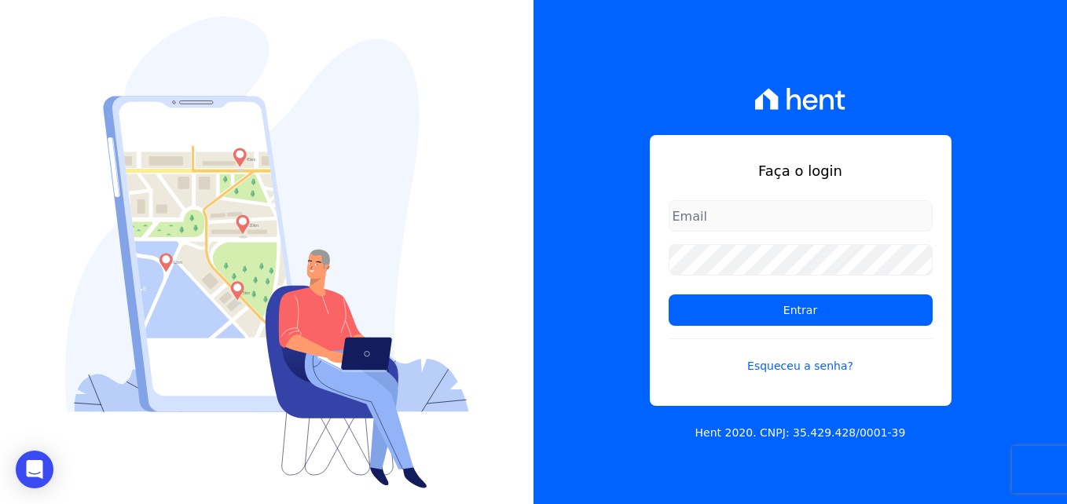
type input "[PERSON_NAME][EMAIL_ADDRESS][PERSON_NAME][DOMAIN_NAME]"
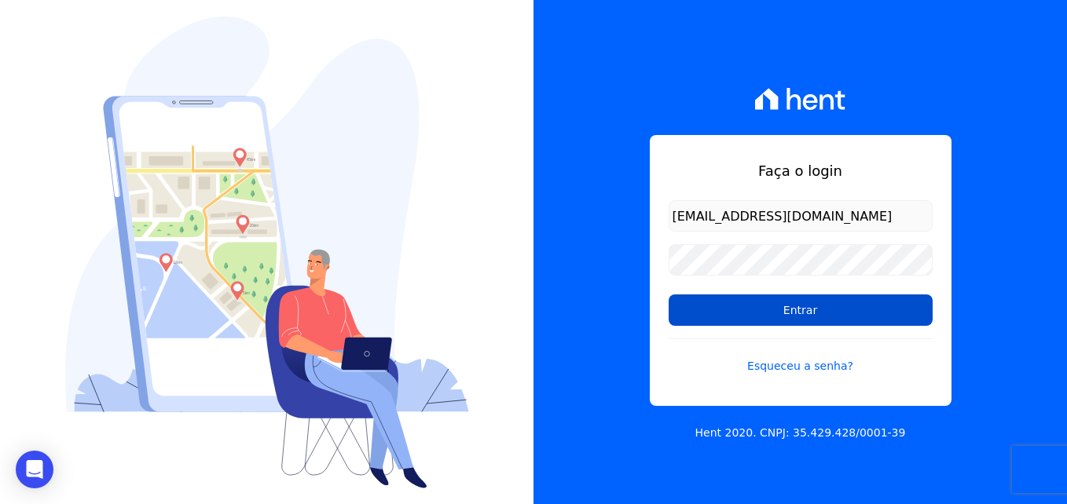
click at [748, 310] on input "Entrar" at bounding box center [801, 310] width 264 height 31
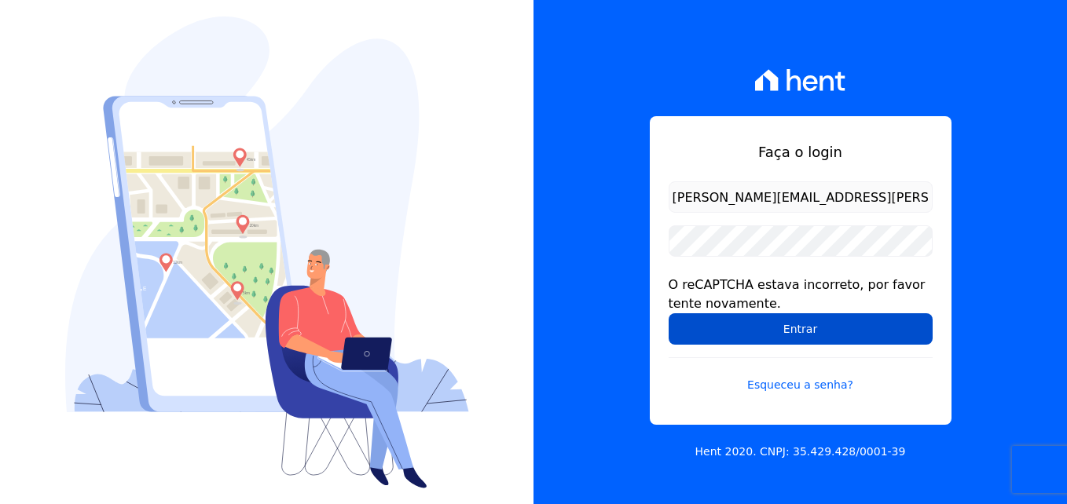
click at [739, 321] on input "Entrar" at bounding box center [801, 328] width 264 height 31
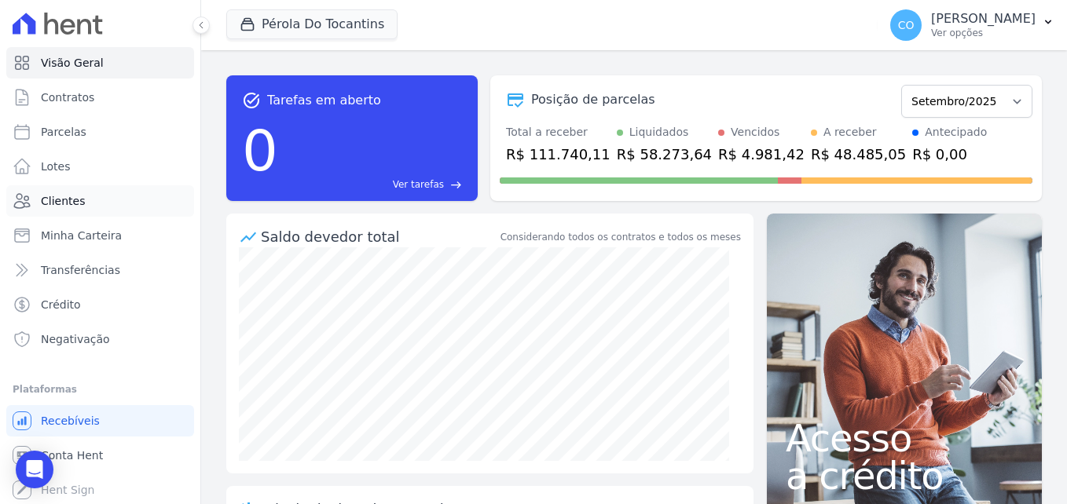
click at [46, 203] on span "Clientes" at bounding box center [63, 201] width 44 height 16
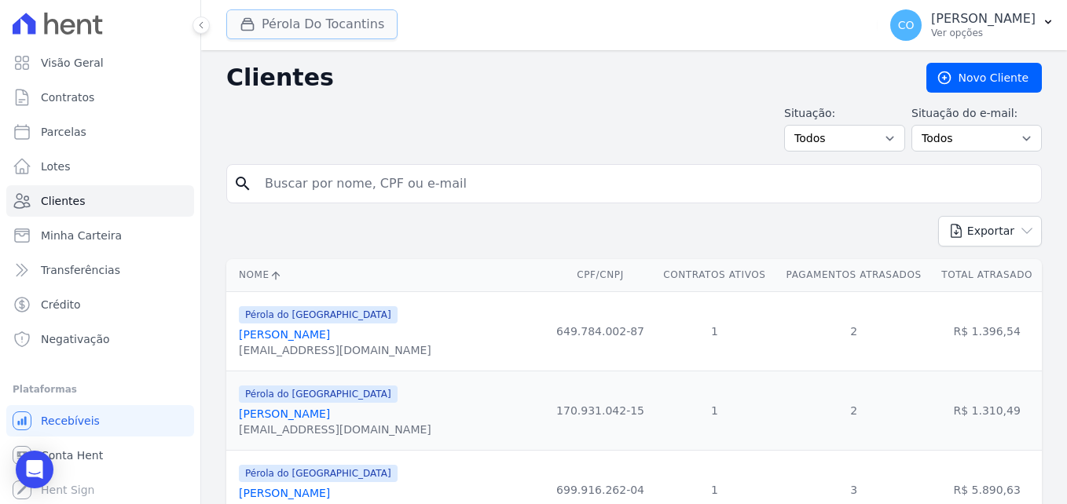
click at [322, 33] on button "Pérola Do Tocantins" at bounding box center [311, 24] width 171 height 30
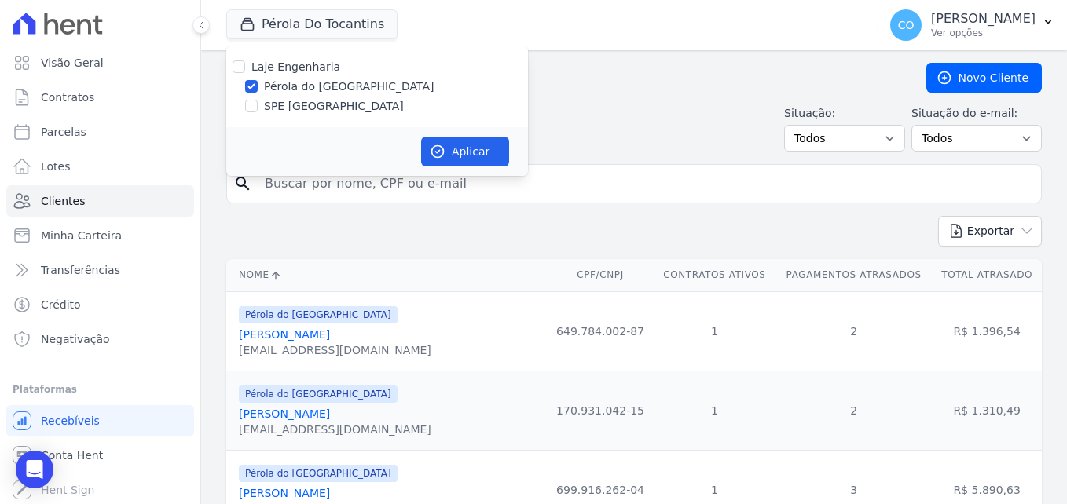
click at [300, 86] on label "Pérola do [GEOGRAPHIC_DATA]" at bounding box center [349, 87] width 170 height 16
click at [258, 86] on input "Pérola do [GEOGRAPHIC_DATA]" at bounding box center [251, 86] width 13 height 13
checkbox input "false"
click at [292, 113] on label "SPE [GEOGRAPHIC_DATA]" at bounding box center [334, 106] width 140 height 16
click at [258, 112] on input "SPE [GEOGRAPHIC_DATA]" at bounding box center [251, 106] width 13 height 13
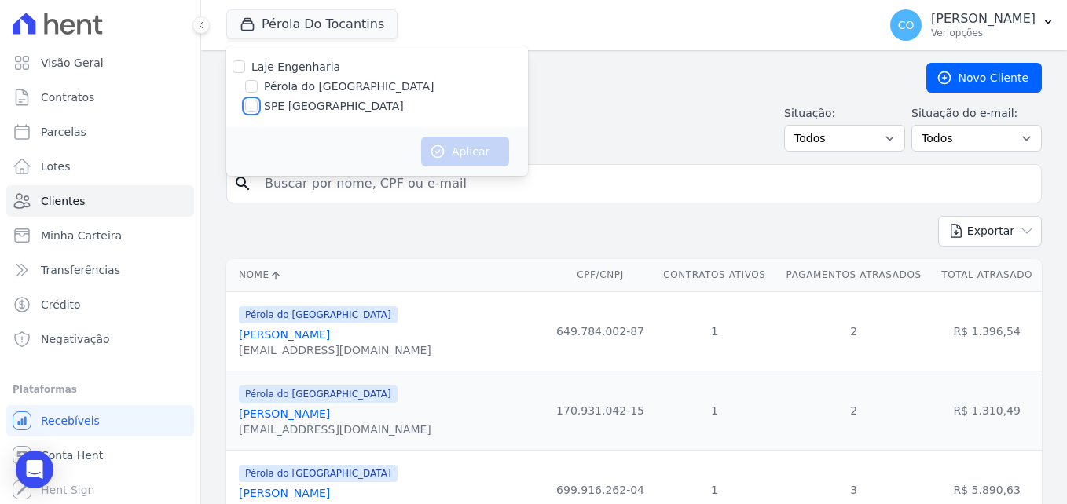
checkbox input "true"
click at [455, 145] on button "Aplicar" at bounding box center [465, 152] width 88 height 30
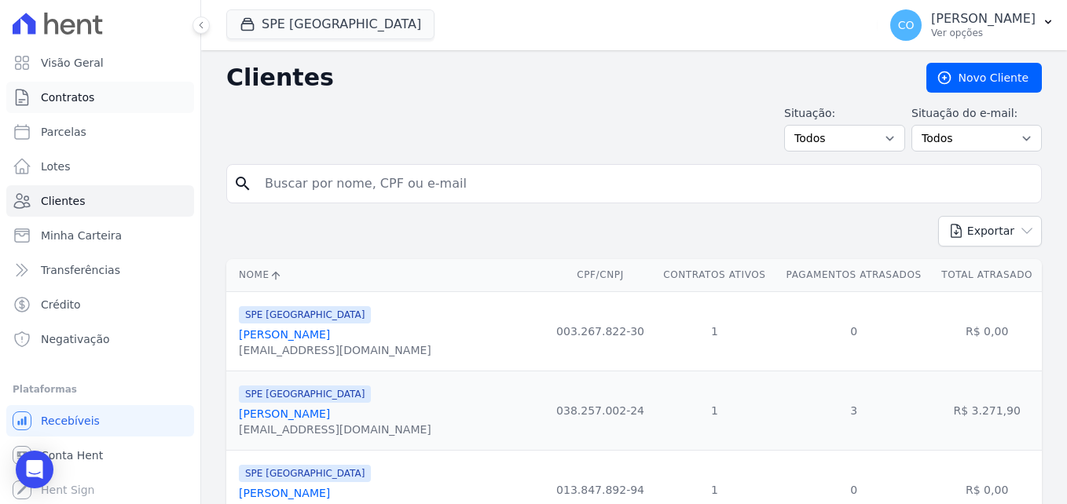
click at [87, 92] on span "Contratos" at bounding box center [67, 98] width 53 height 16
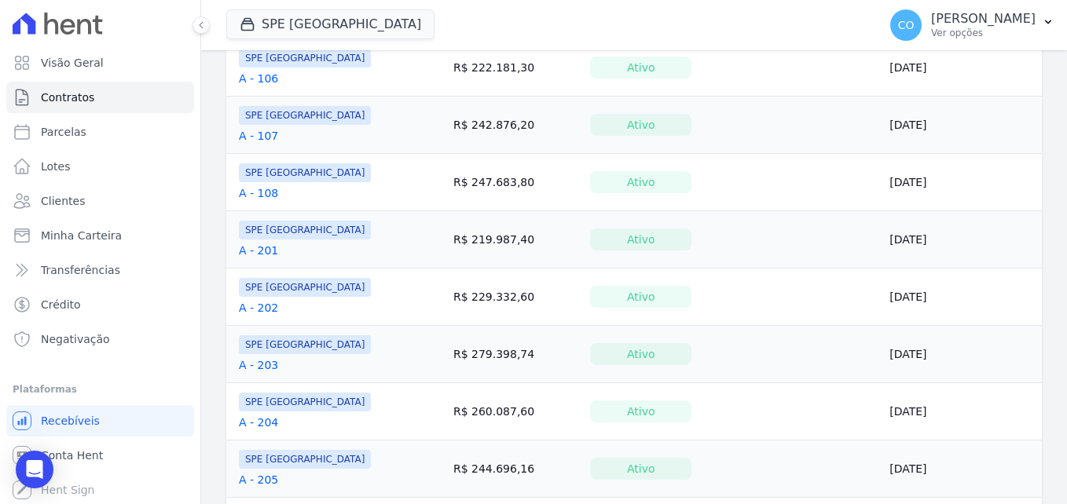
scroll to position [629, 0]
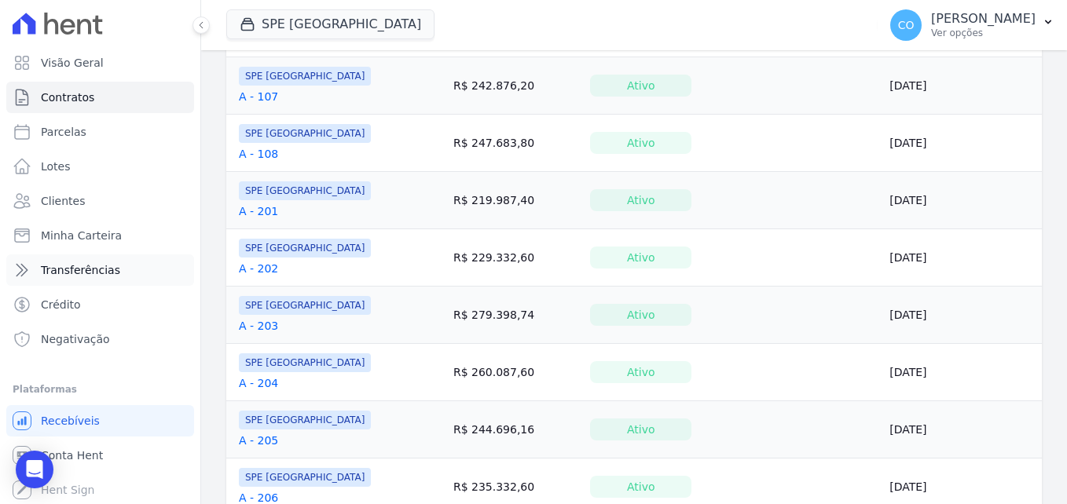
click at [71, 272] on span "Transferências" at bounding box center [80, 270] width 79 height 16
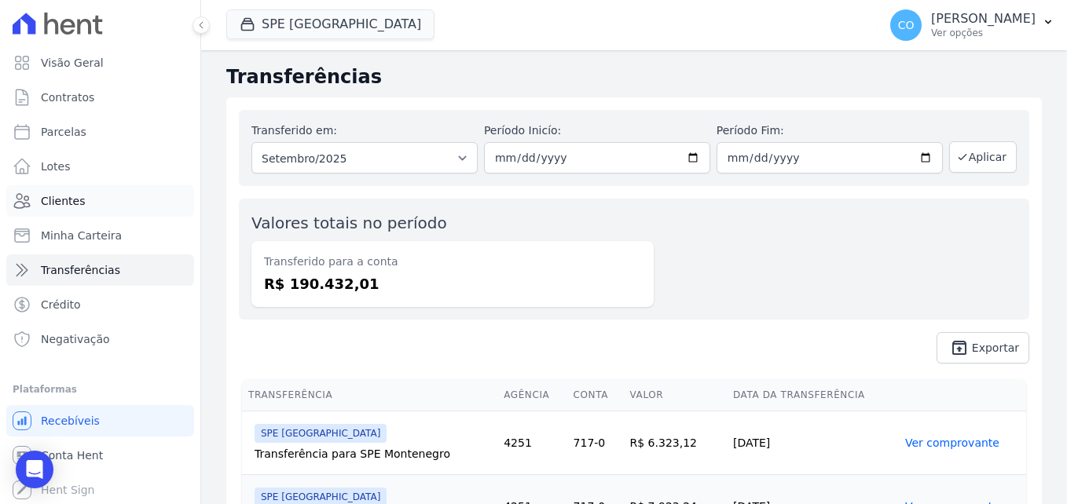
click at [58, 209] on link "Clientes" at bounding box center [100, 200] width 188 height 31
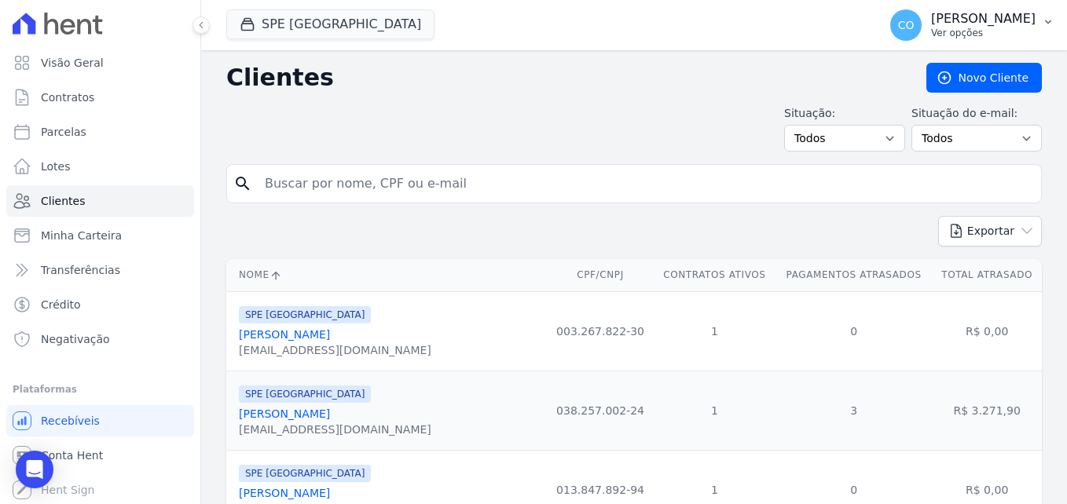
click at [1025, 24] on p "[PERSON_NAME]" at bounding box center [983, 19] width 104 height 16
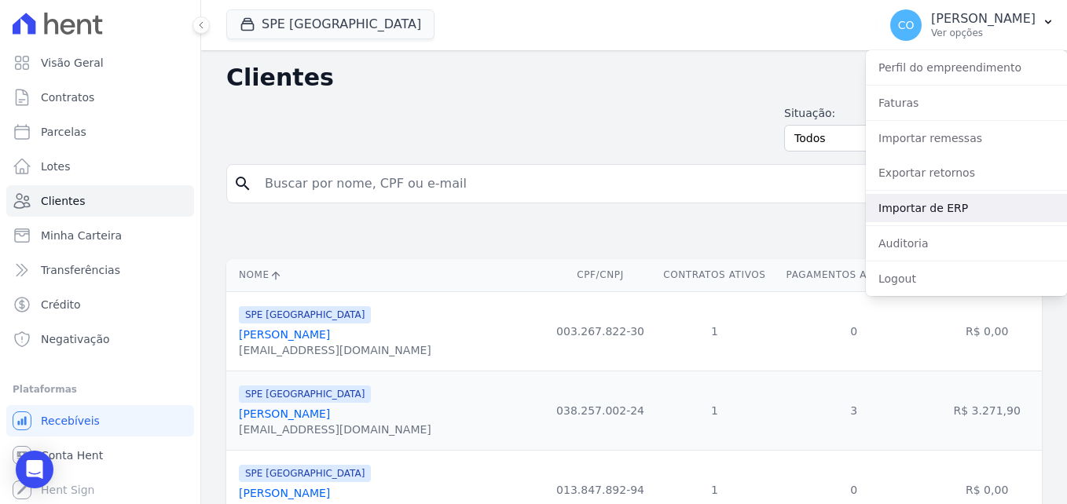
click at [932, 210] on link "Importar de ERP" at bounding box center [966, 208] width 201 height 28
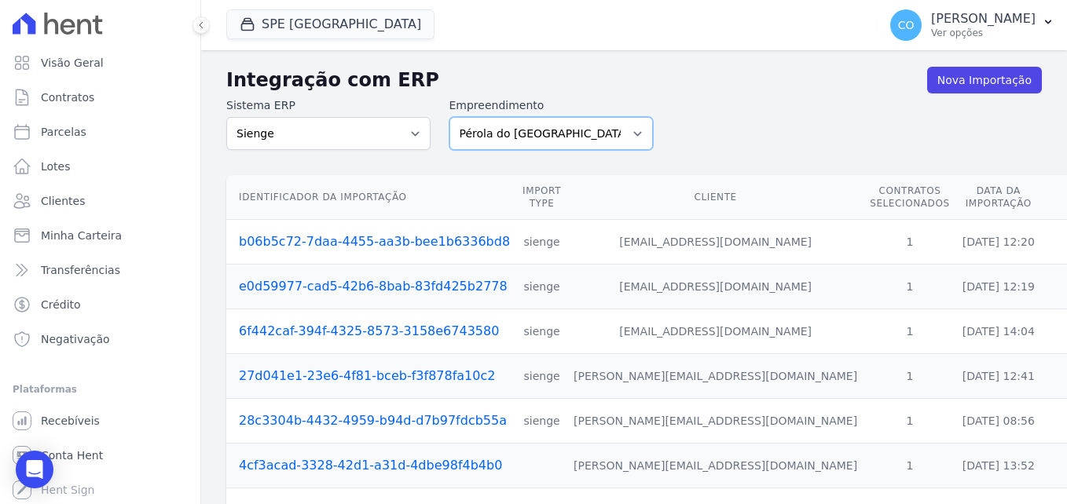
click at [567, 145] on select "Pérola do Tocantins SPE Montenegro" at bounding box center [551, 133] width 204 height 33
select select "168bdd06-a3dd-4988-b5a9-b0a7c7bf8968"
click at [449, 117] on select "Pérola do Tocantins SPE Montenegro" at bounding box center [551, 133] width 204 height 33
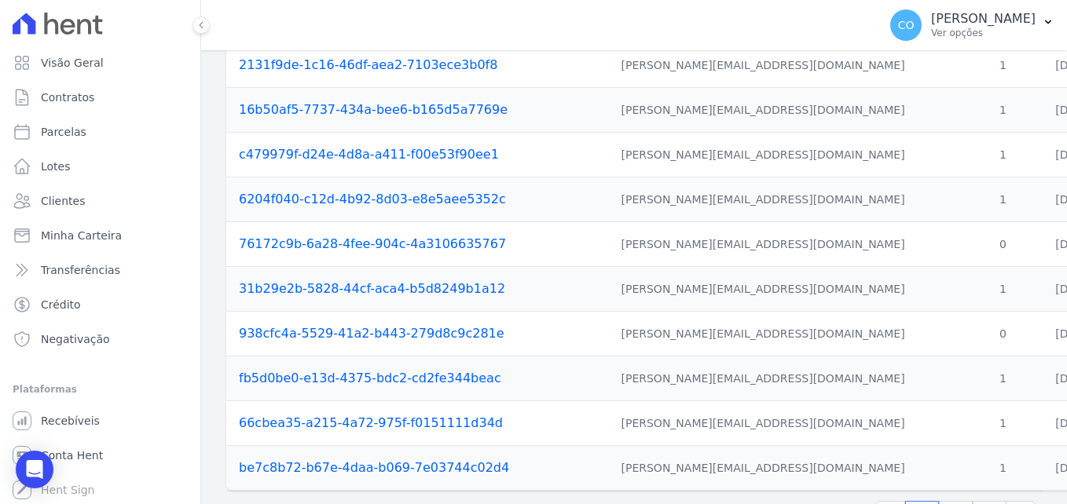
scroll to position [680, 0]
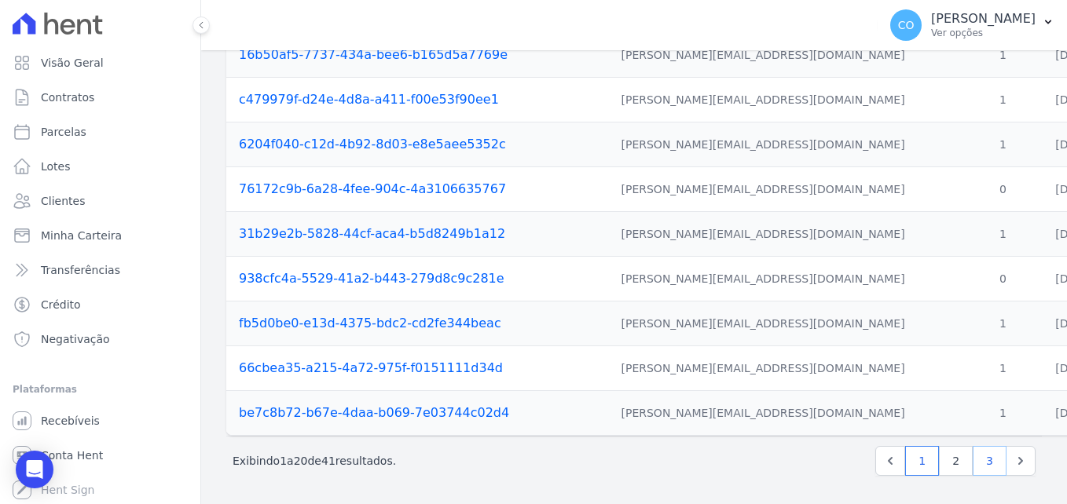
click at [973, 447] on link "3" at bounding box center [990, 461] width 34 height 30
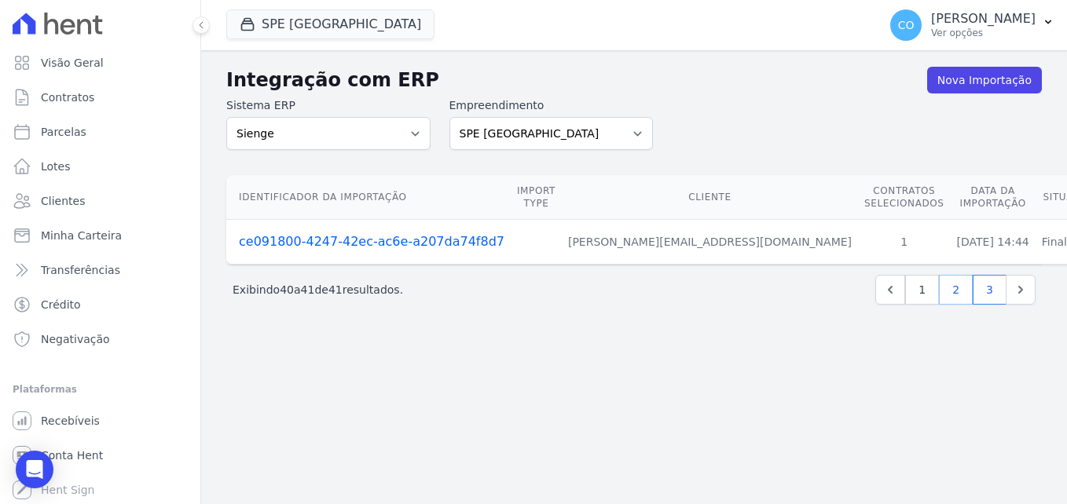
click at [956, 295] on link "2" at bounding box center [956, 290] width 34 height 30
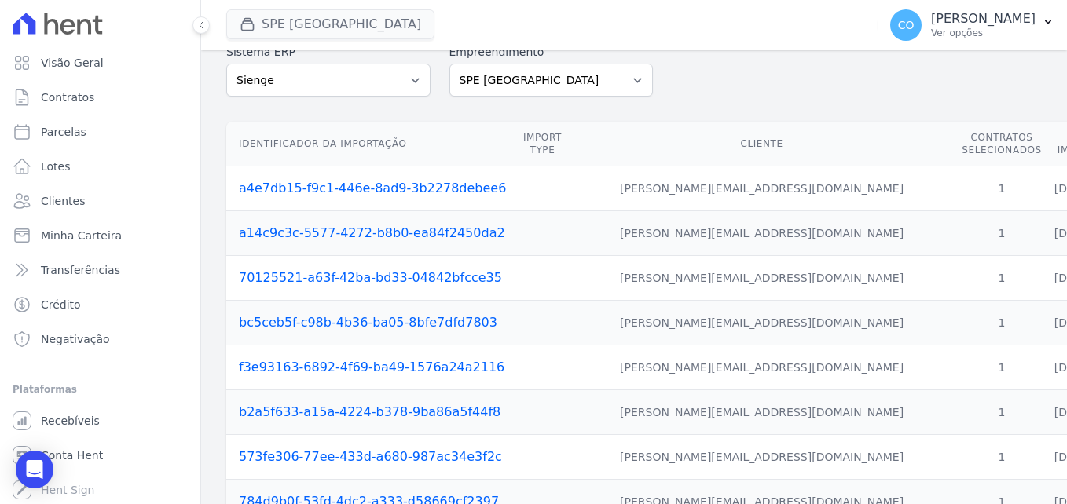
scroll to position [51, 0]
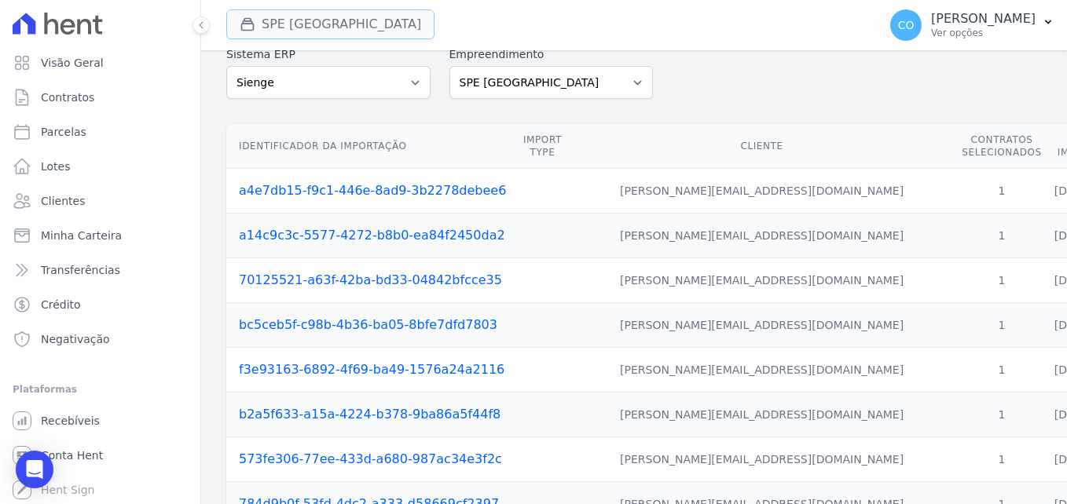
click at [297, 27] on button "SPE [GEOGRAPHIC_DATA]" at bounding box center [330, 24] width 208 height 30
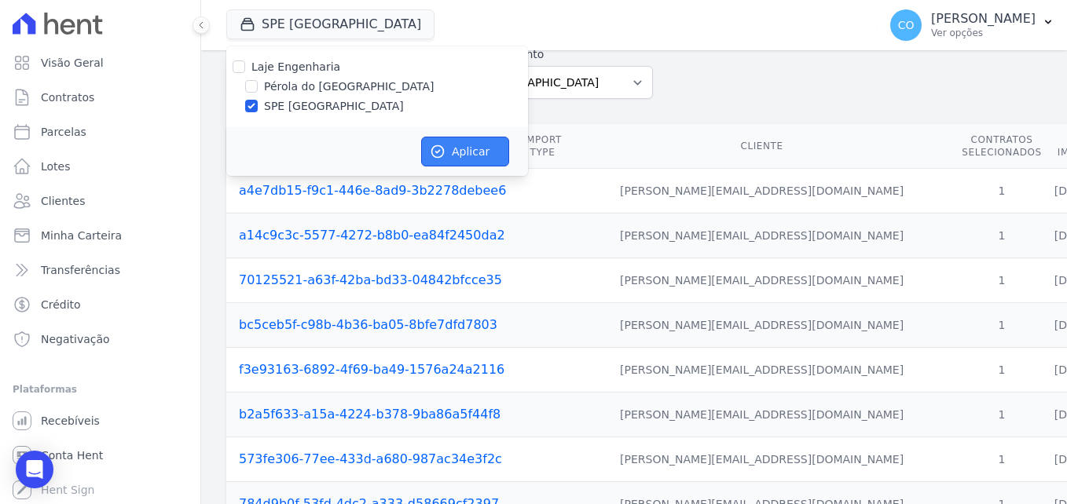
click at [447, 152] on button "Aplicar" at bounding box center [465, 152] width 88 height 30
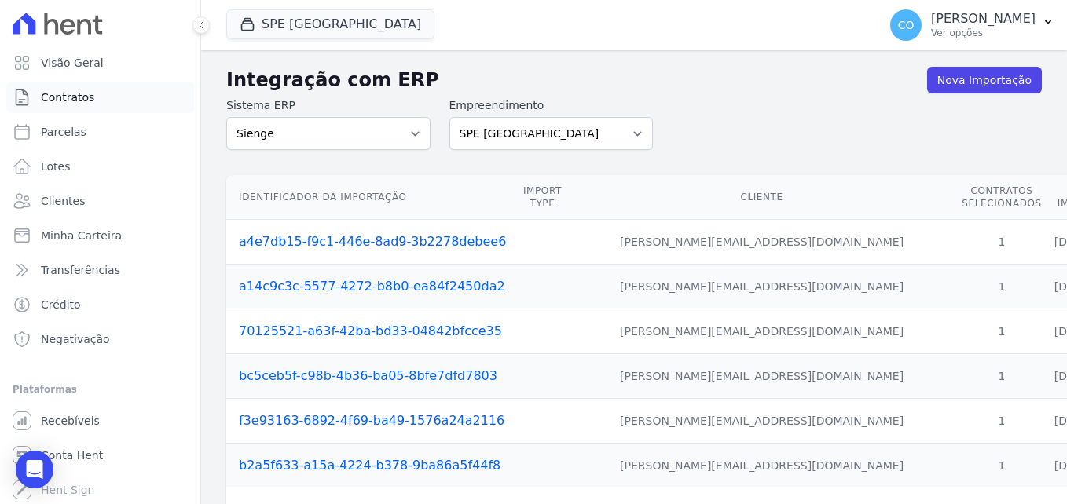
click at [68, 98] on span "Contratos" at bounding box center [67, 98] width 53 height 16
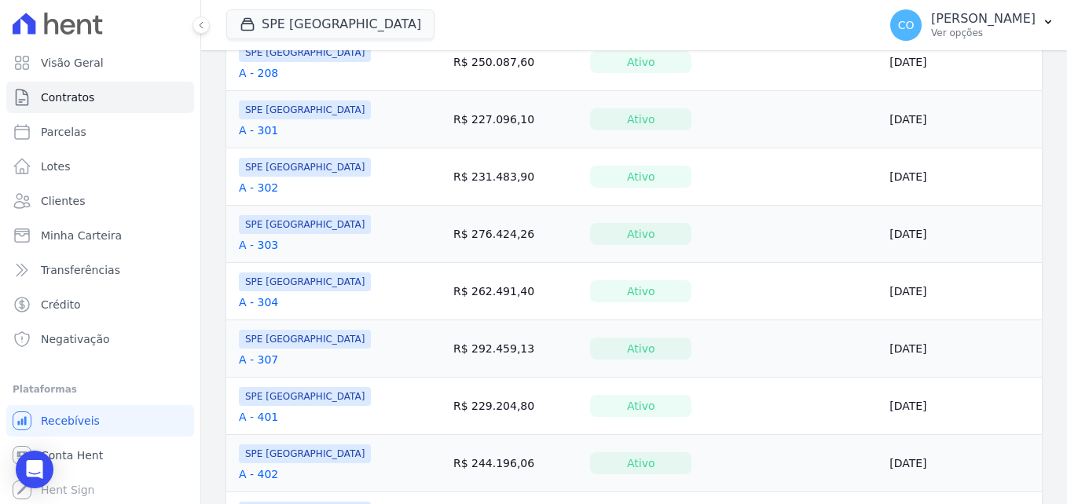
scroll to position [1282, 0]
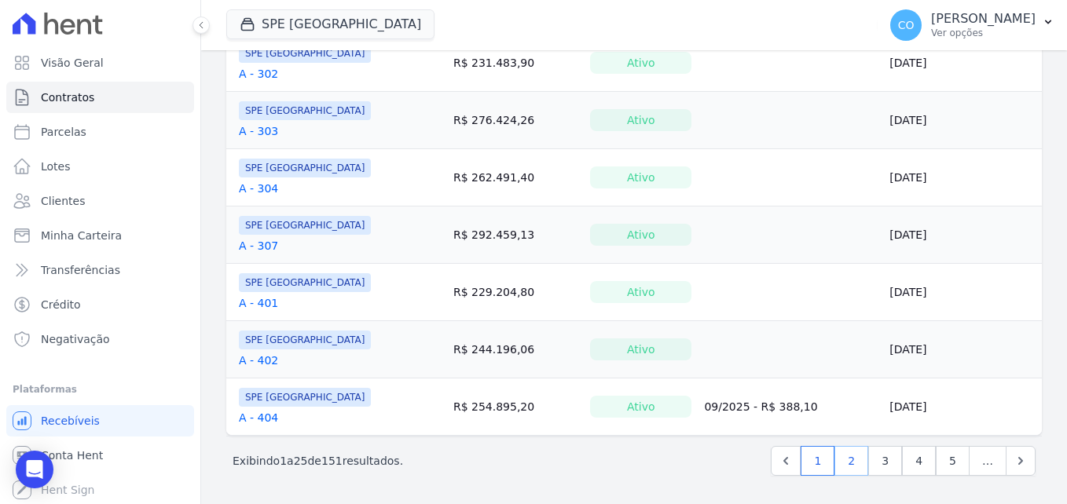
click at [836, 462] on link "2" at bounding box center [851, 461] width 34 height 30
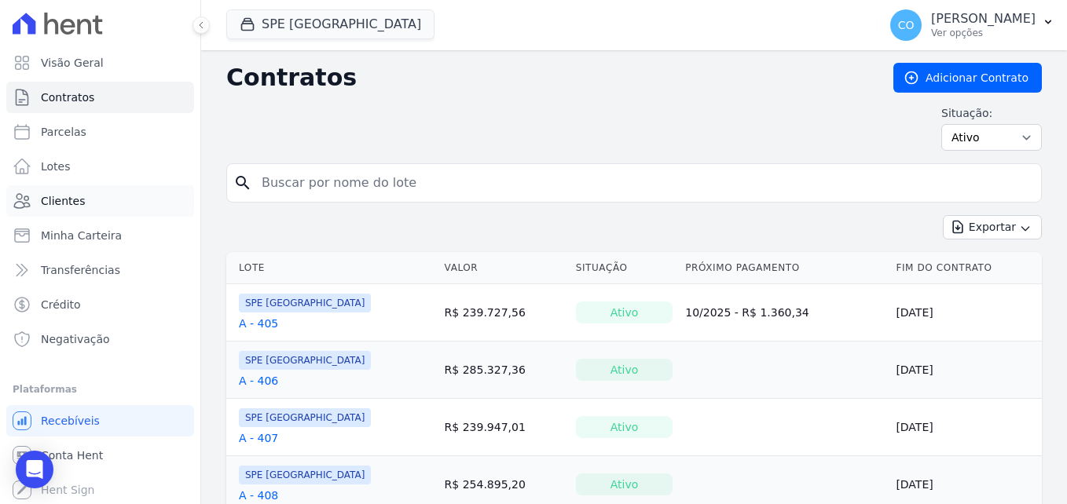
click at [57, 196] on span "Clientes" at bounding box center [63, 201] width 44 height 16
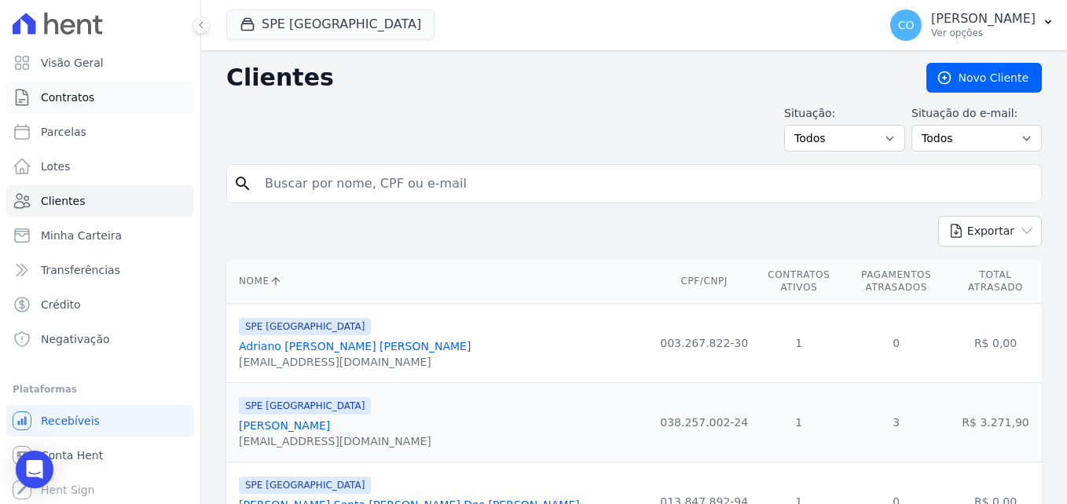
click at [59, 90] on span "Contratos" at bounding box center [67, 98] width 53 height 16
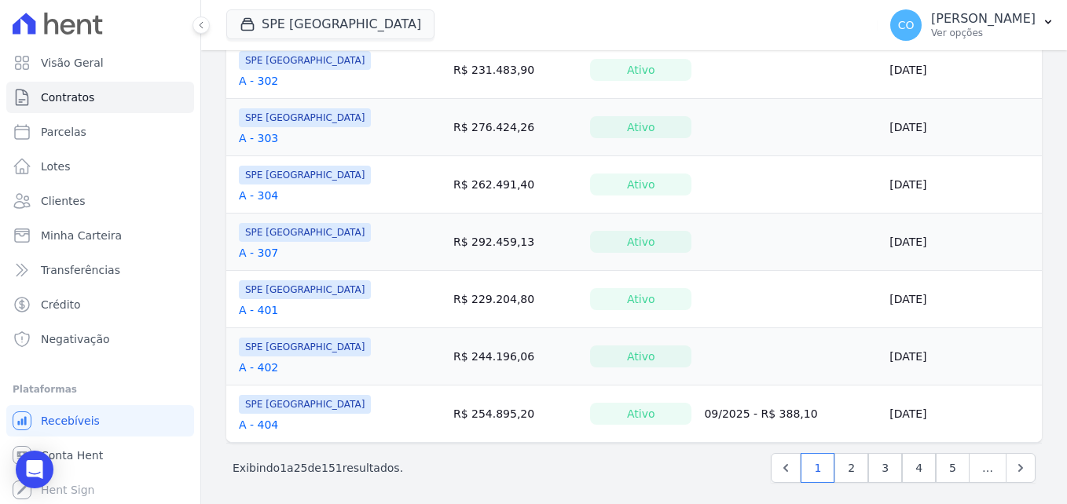
scroll to position [1282, 0]
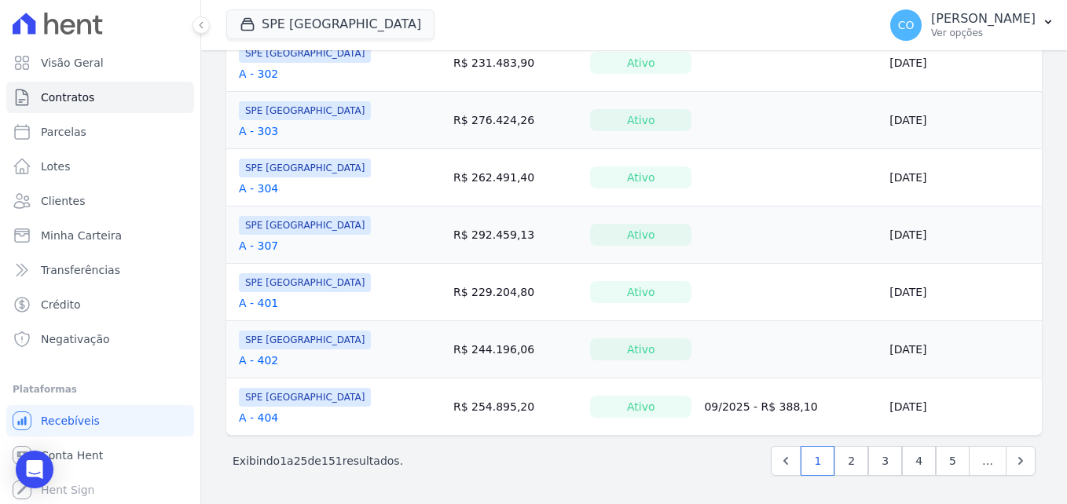
click at [1028, 462] on div "Próximo › Exibindo 1 a 25 de 151 resultados. 1 2 3 4 5 …" at bounding box center [634, 460] width 816 height 49
click at [1013, 456] on icon "Next" at bounding box center [1021, 461] width 16 height 16
click at [1018, 462] on icon "Next" at bounding box center [1020, 461] width 5 height 8
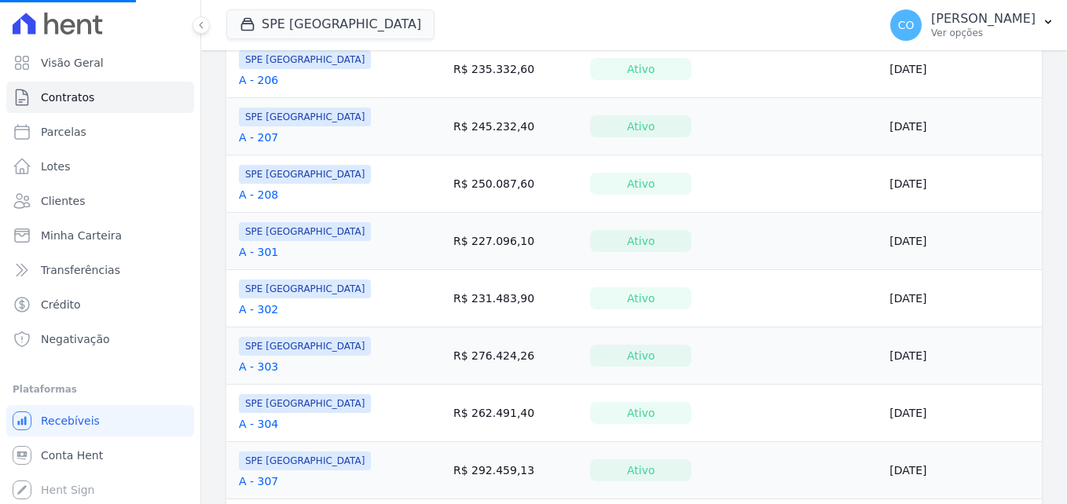
scroll to position [732, 0]
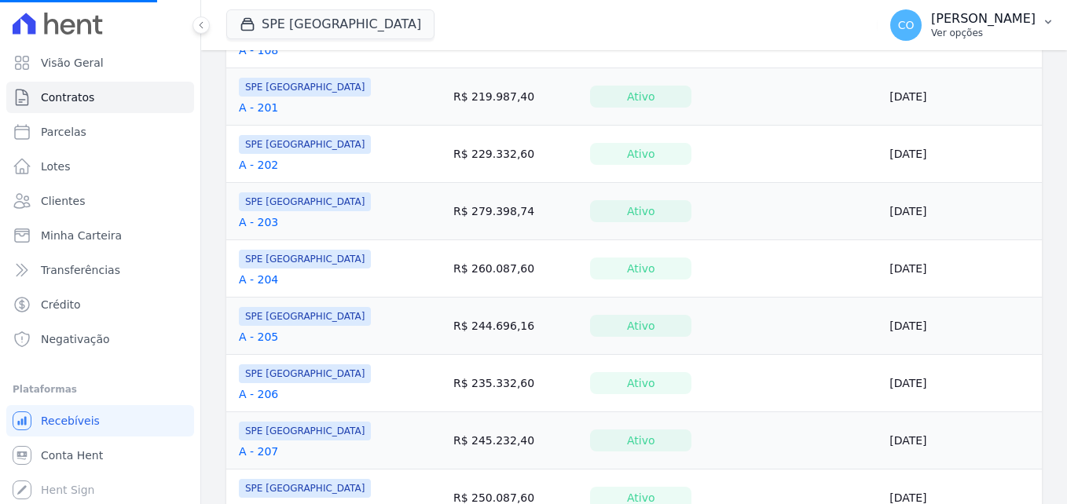
click at [1061, 20] on button "CO [PERSON_NAME] Ver opções" at bounding box center [972, 25] width 189 height 44
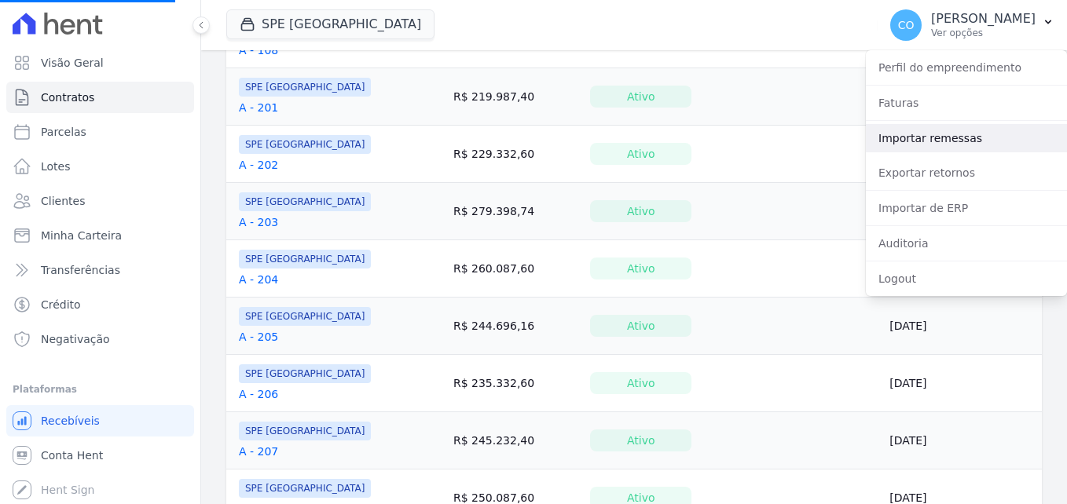
click at [934, 144] on link "Importar remessas" at bounding box center [966, 138] width 201 height 28
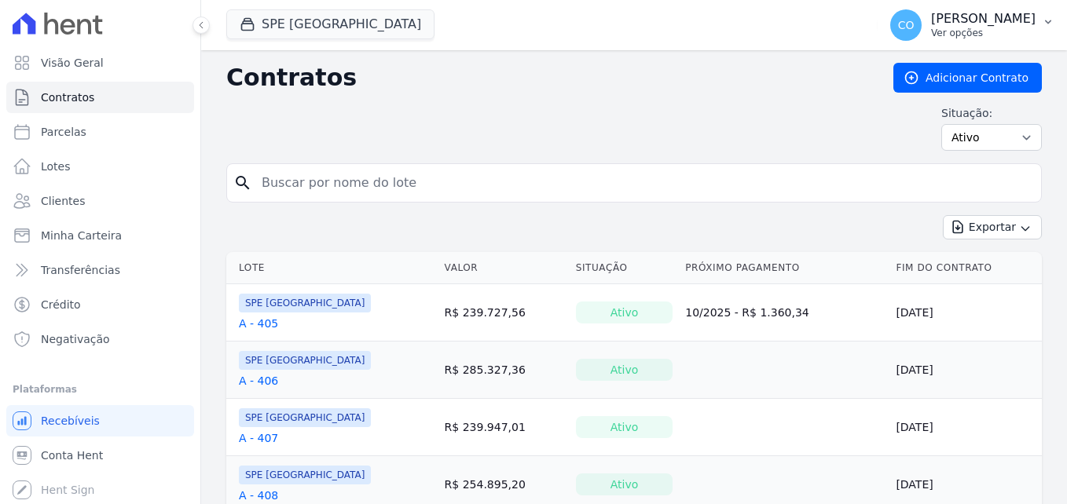
click at [1054, 20] on button "CO [PERSON_NAME] Ver opções" at bounding box center [972, 25] width 189 height 44
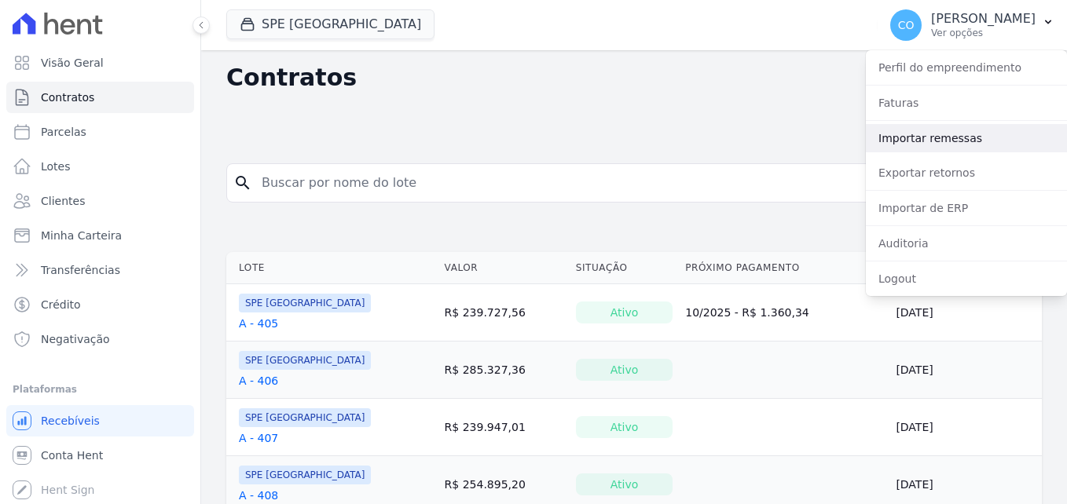
click at [918, 147] on link "Importar remessas" at bounding box center [966, 138] width 201 height 28
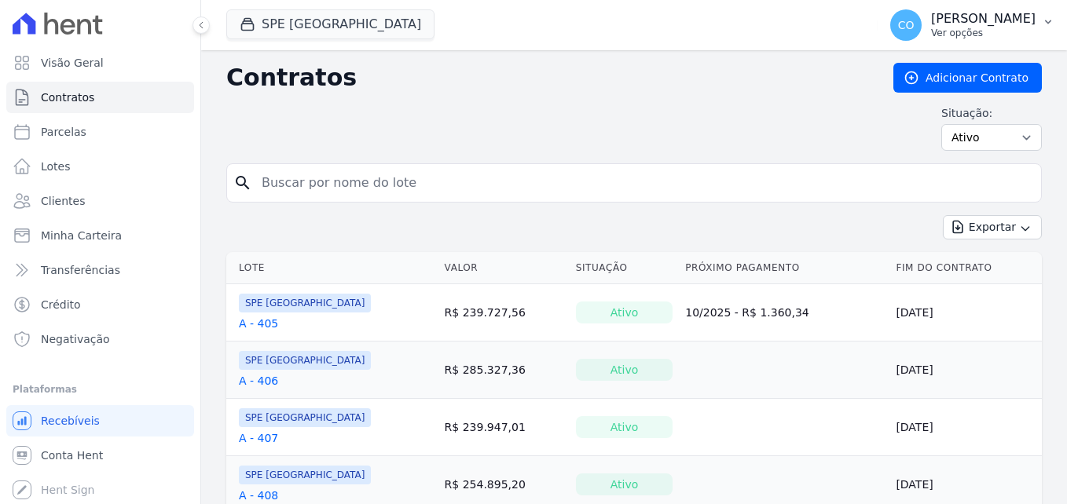
click at [1036, 9] on button "CO [PERSON_NAME] Ver opções" at bounding box center [972, 25] width 189 height 44
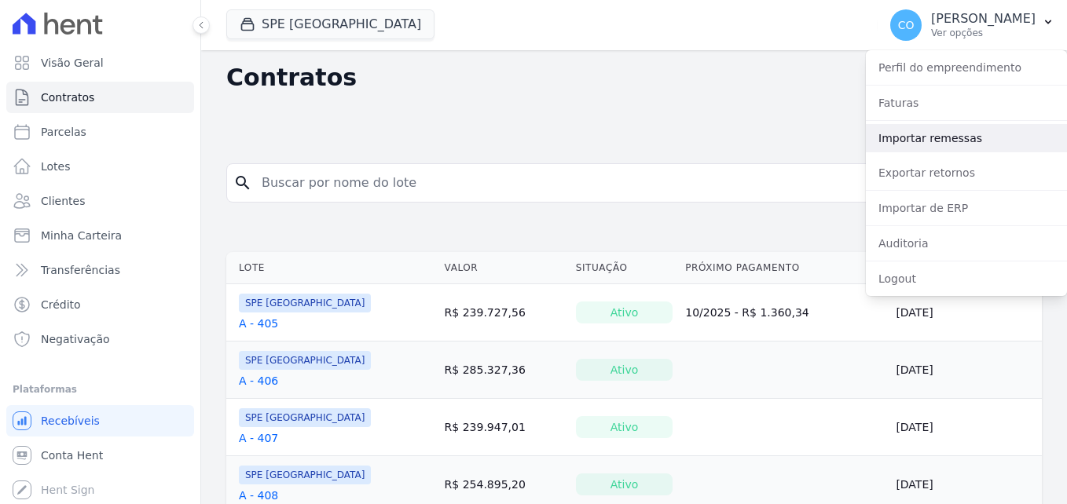
click at [911, 136] on link "Importar remessas" at bounding box center [966, 138] width 201 height 28
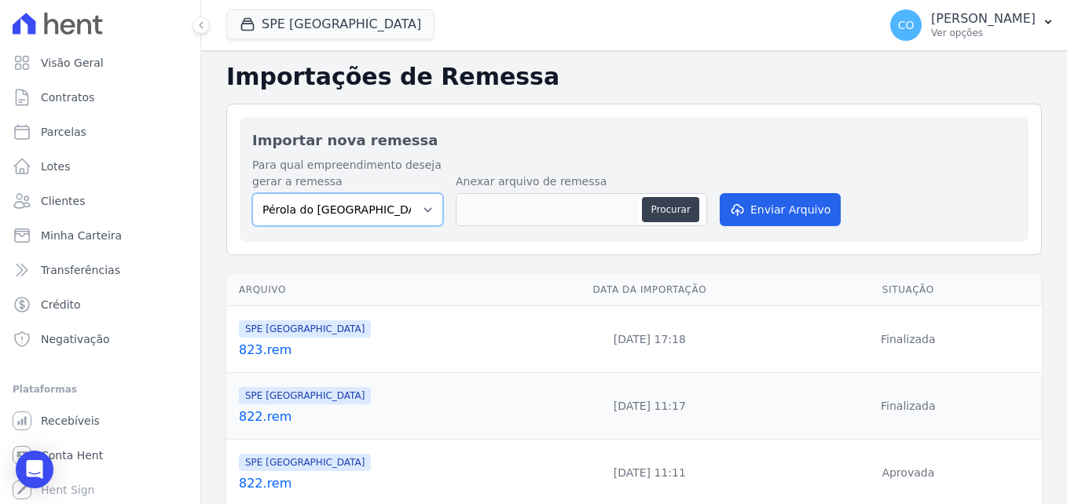
click at [335, 209] on select "Pérola do Tocantins SPE Montenegro" at bounding box center [347, 209] width 191 height 33
select select "168bdd06-a3dd-4988-b5a9-b0a7c7bf8968"
click at [252, 193] on select "Pérola do Tocantins SPE Montenegro" at bounding box center [347, 209] width 191 height 33
click at [680, 208] on button "Procurar" at bounding box center [670, 209] width 57 height 25
type input "824.rem"
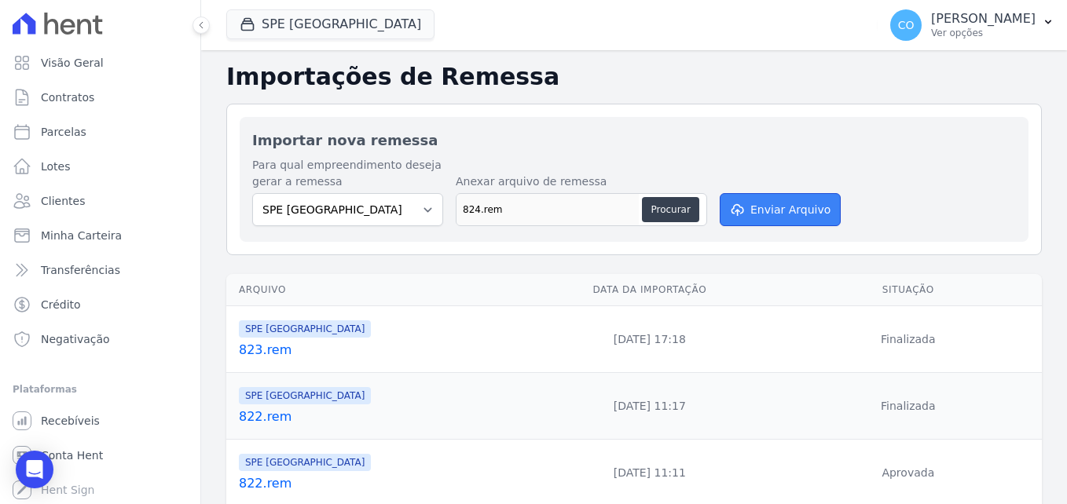
click at [783, 214] on button "Enviar Arquivo" at bounding box center [780, 209] width 121 height 33
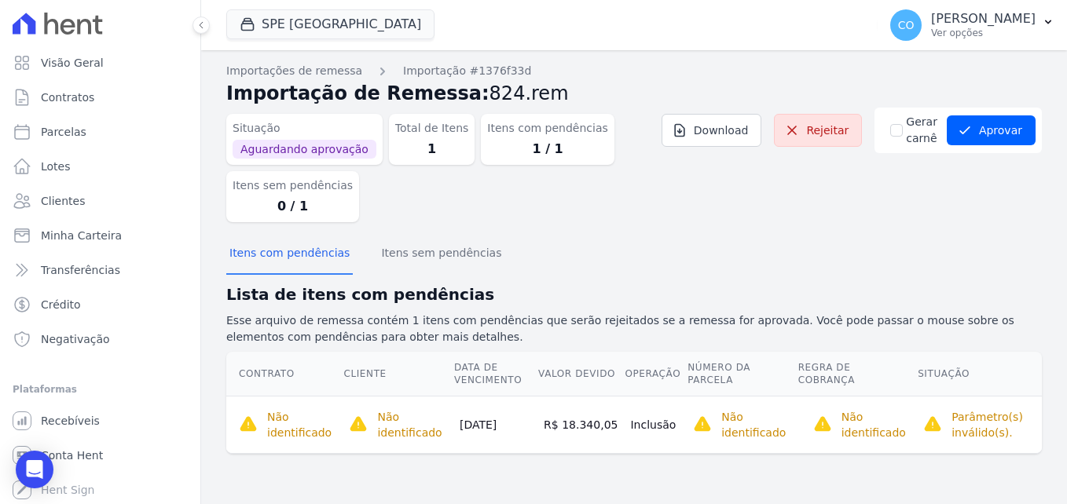
click at [632, 429] on td "Inclusão" at bounding box center [655, 424] width 63 height 57
drag, startPoint x: 820, startPoint y: 134, endPoint x: 598, endPoint y: 75, distance: 230.2
click at [820, 134] on link "Rejeitar" at bounding box center [818, 130] width 88 height 33
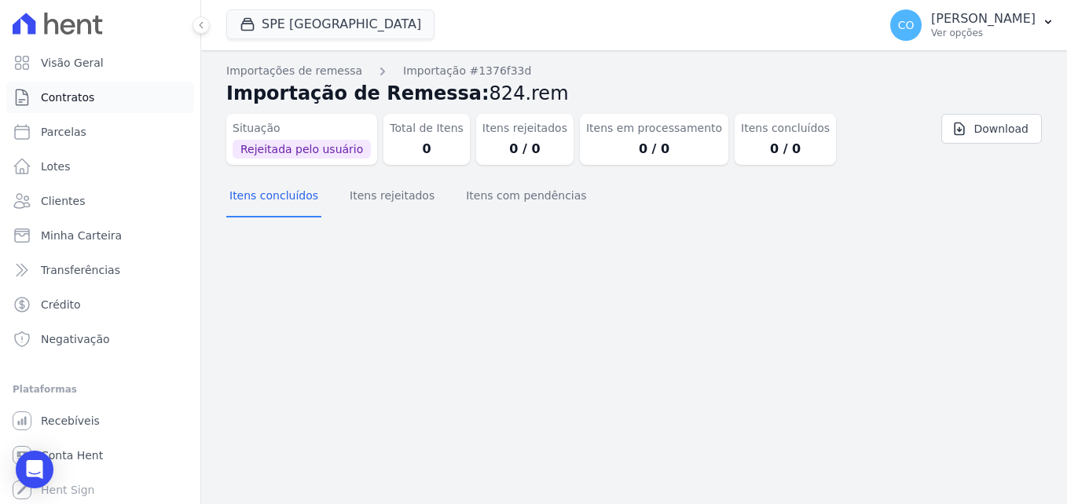
click at [60, 105] on link "Contratos" at bounding box center [100, 97] width 188 height 31
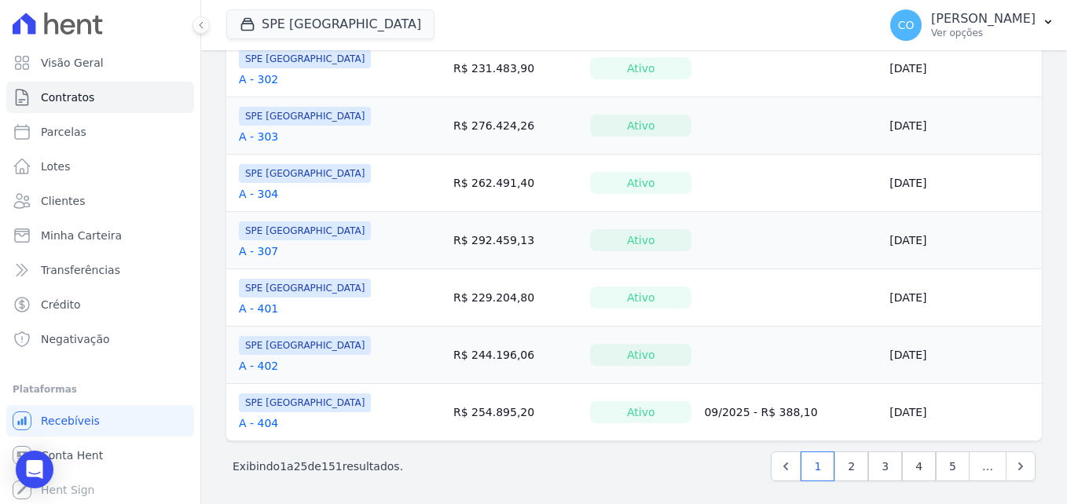
scroll to position [1282, 0]
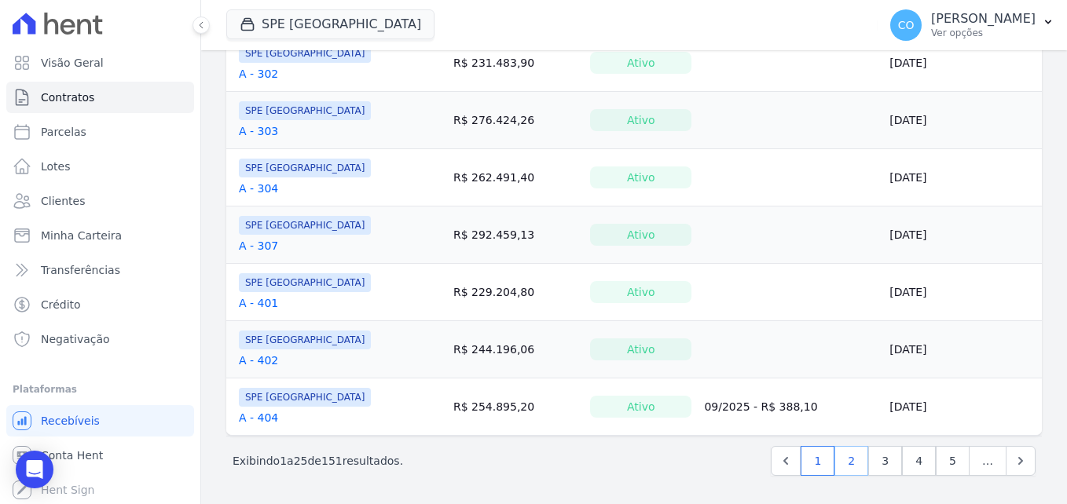
click at [853, 464] on link "2" at bounding box center [851, 461] width 34 height 30
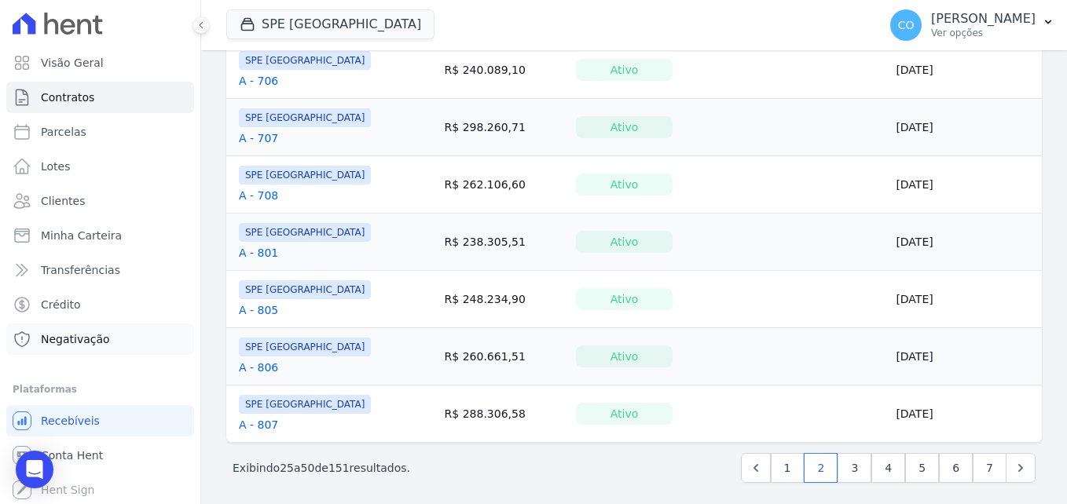
scroll to position [1282, 0]
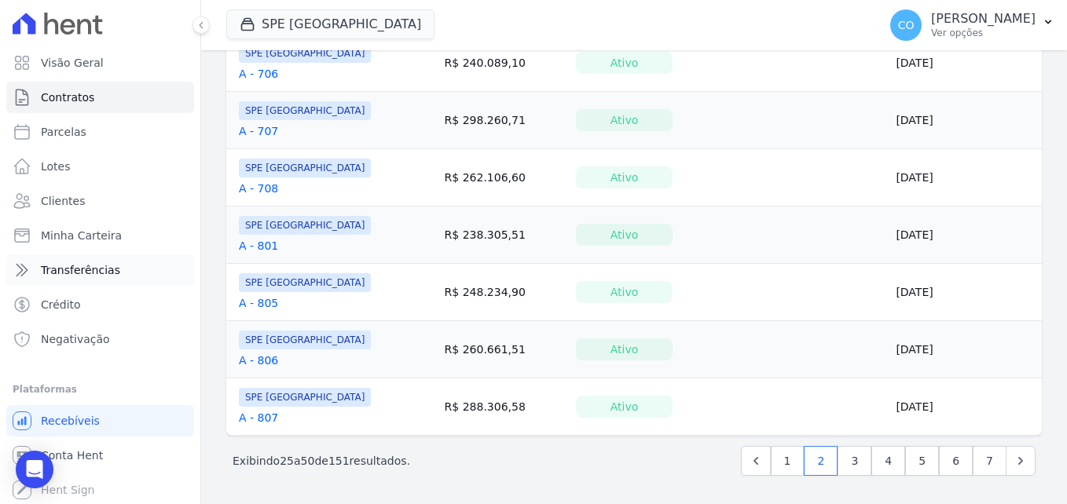
click at [55, 261] on link "Transferências" at bounding box center [100, 270] width 188 height 31
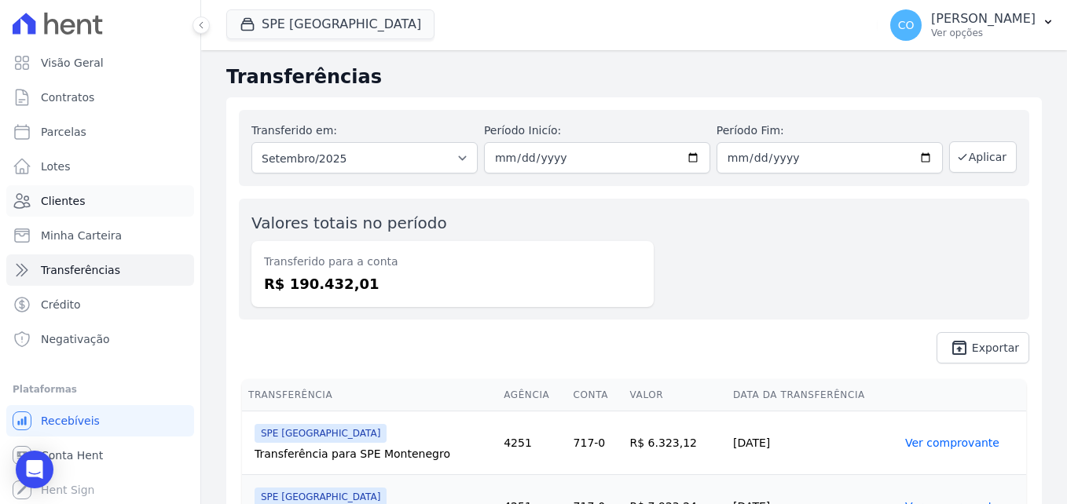
click at [57, 189] on link "Clientes" at bounding box center [100, 200] width 188 height 31
click at [52, 134] on span "Parcelas" at bounding box center [64, 132] width 46 height 16
click at [58, 172] on span "Lotes" at bounding box center [56, 167] width 30 height 16
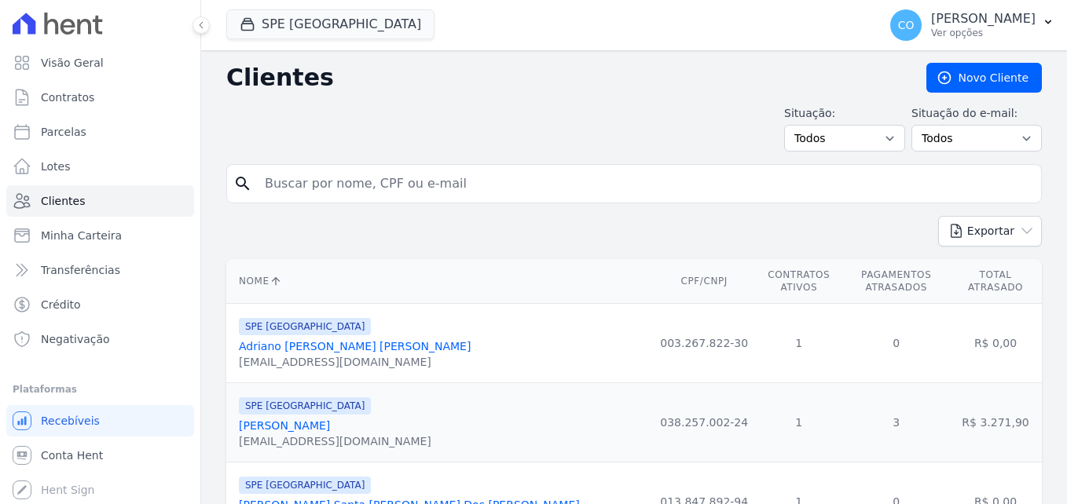
select select
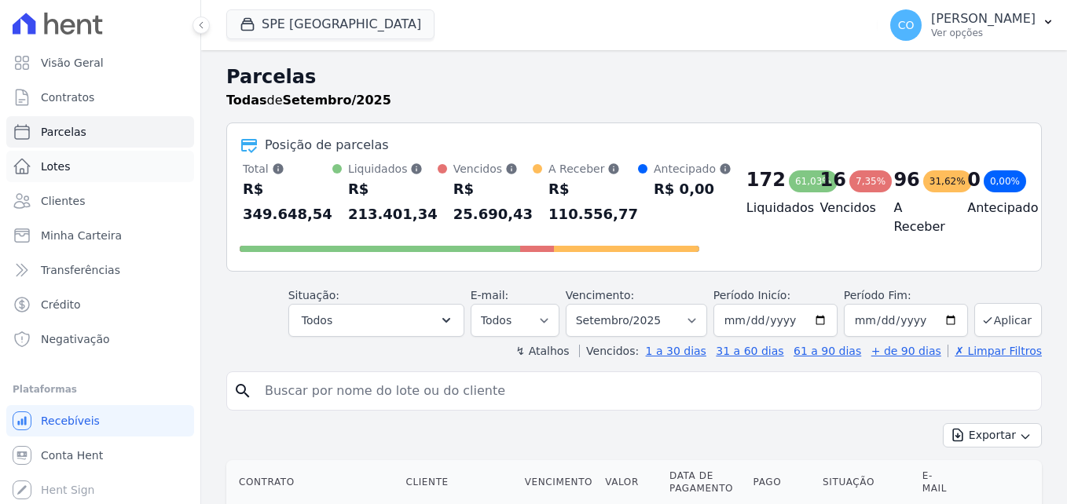
click at [70, 162] on link "Lotes" at bounding box center [100, 166] width 188 height 31
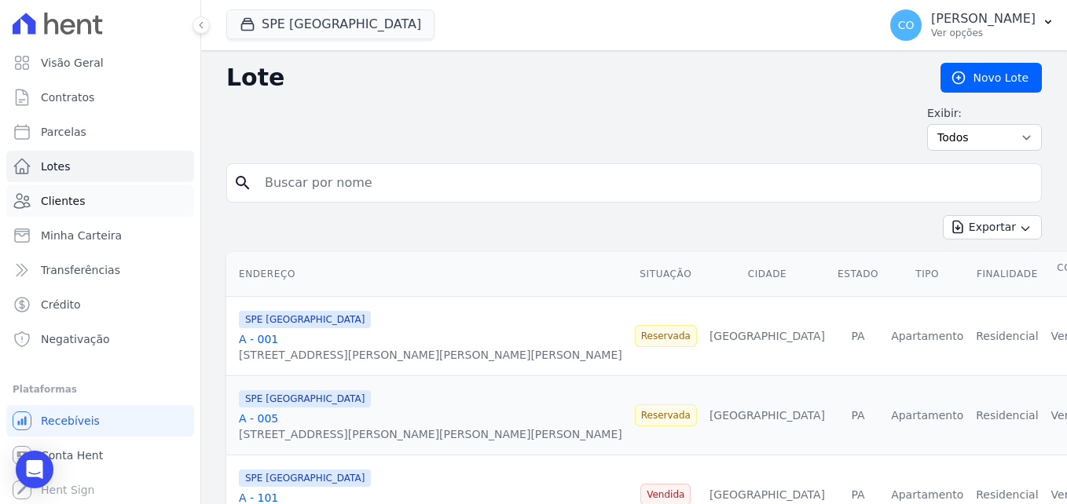
click at [68, 191] on link "Clientes" at bounding box center [100, 200] width 188 height 31
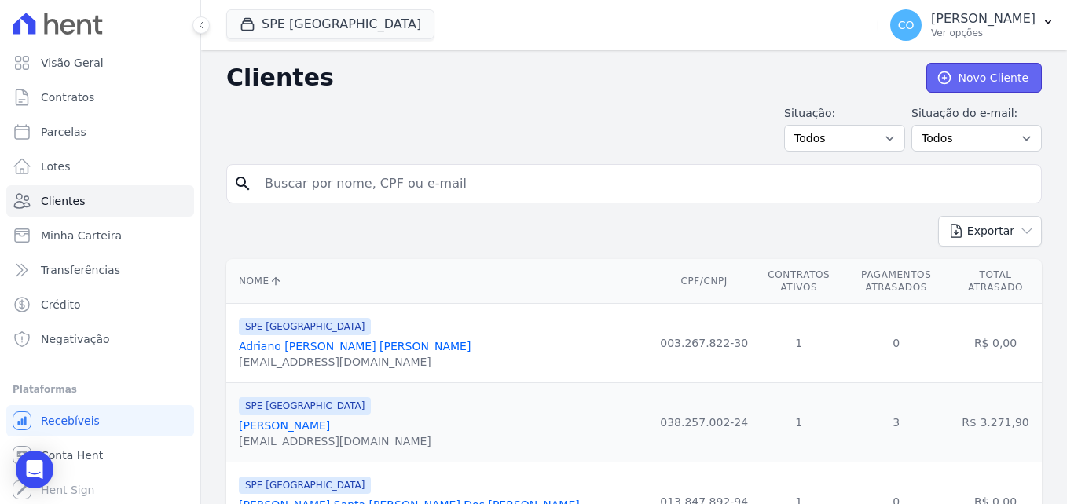
click at [1012, 79] on link "Novo Cliente" at bounding box center [983, 78] width 115 height 30
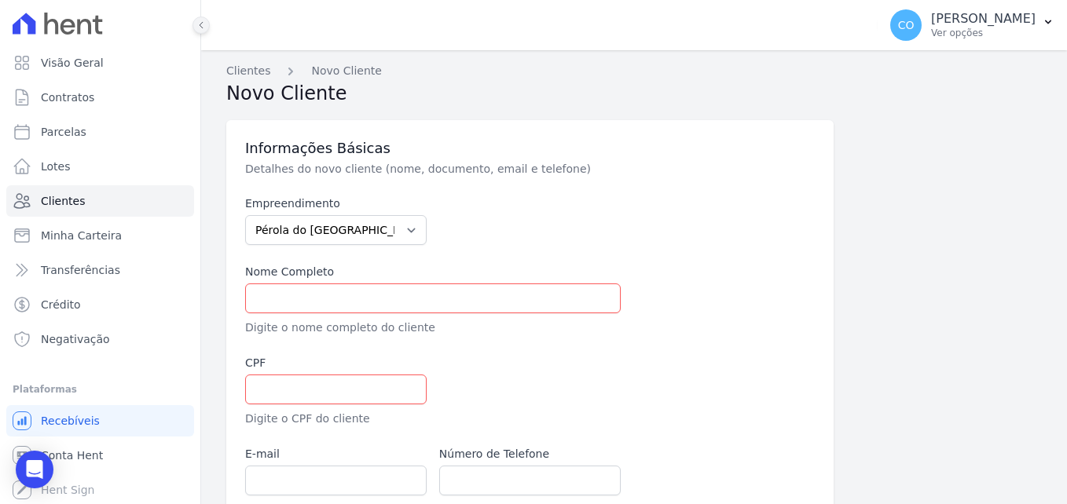
click at [198, 31] on button at bounding box center [200, 24] width 17 height 17
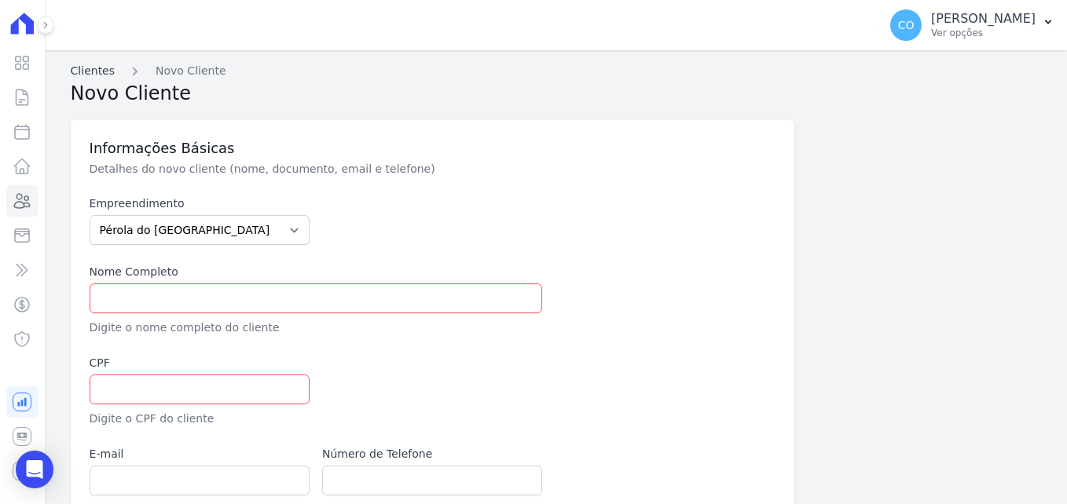
click at [73, 68] on link "Clientes" at bounding box center [93, 71] width 44 height 16
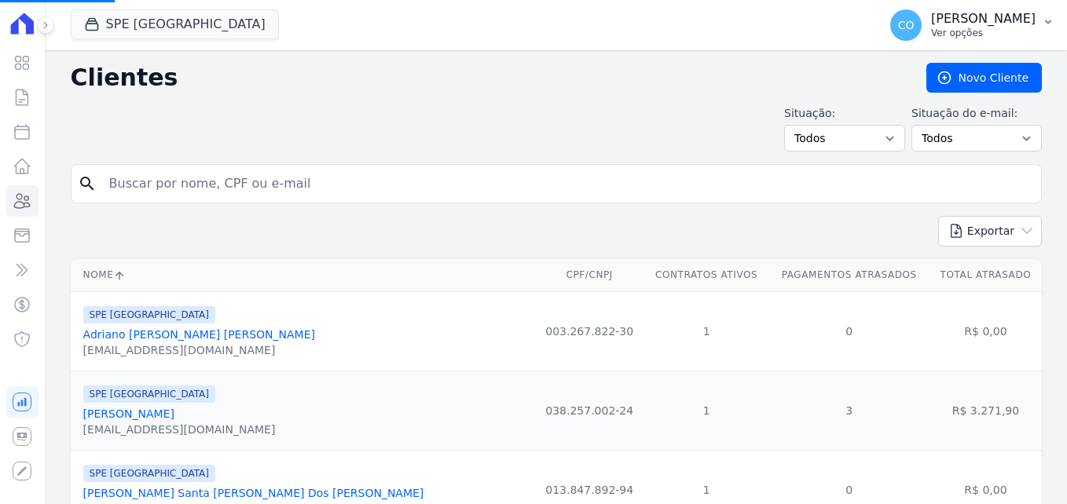
click at [1056, 35] on button "CO [PERSON_NAME] Ver opções" at bounding box center [972, 25] width 189 height 44
click at [1037, 28] on button "CO [PERSON_NAME] Ver opções" at bounding box center [972, 25] width 189 height 44
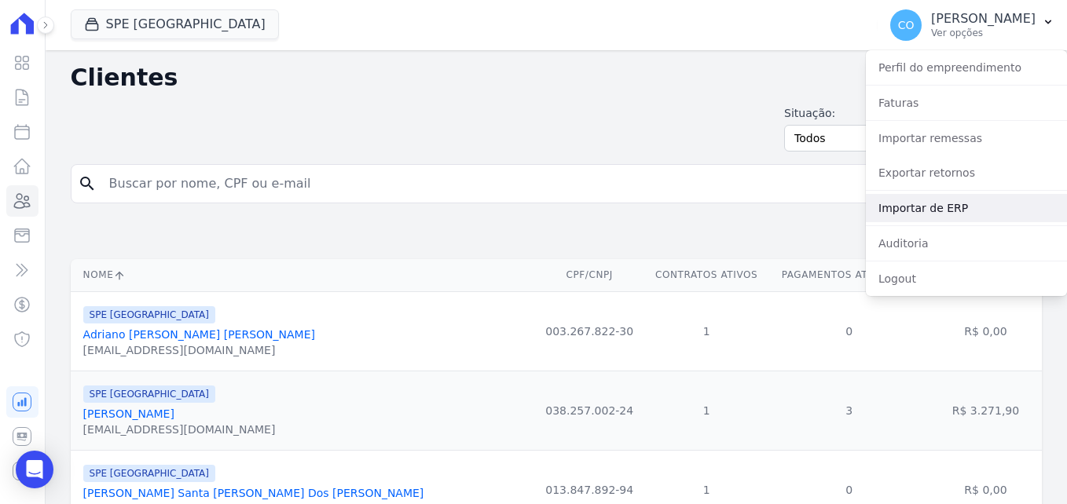
click at [921, 198] on link "Importar de ERP" at bounding box center [966, 208] width 201 height 28
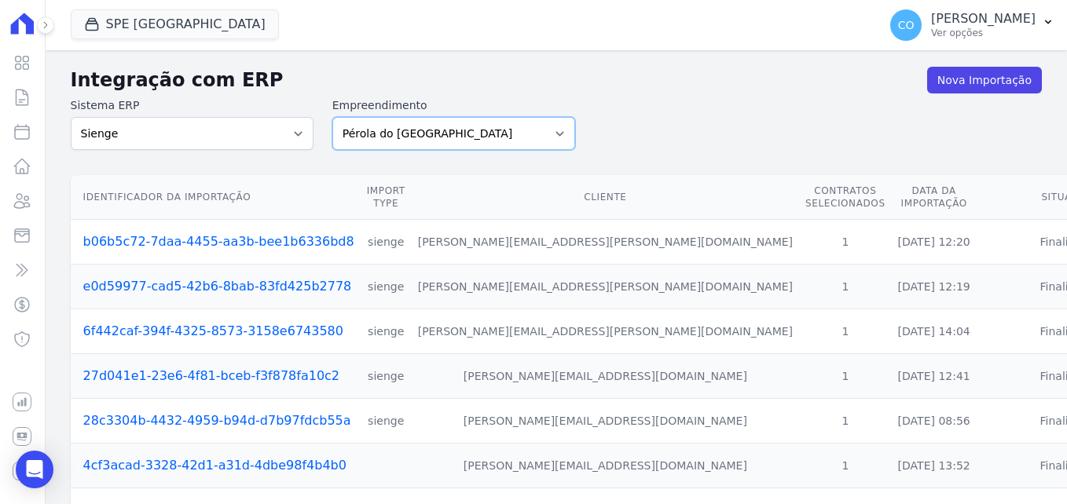
click at [423, 141] on select "Pérola do Tocantins SPE Montenegro" at bounding box center [453, 133] width 243 height 33
select select "168bdd06-a3dd-4988-b5a9-b0a7c7bf8968"
click at [332, 117] on select "Pérola do Tocantins SPE Montenegro" at bounding box center [453, 133] width 243 height 33
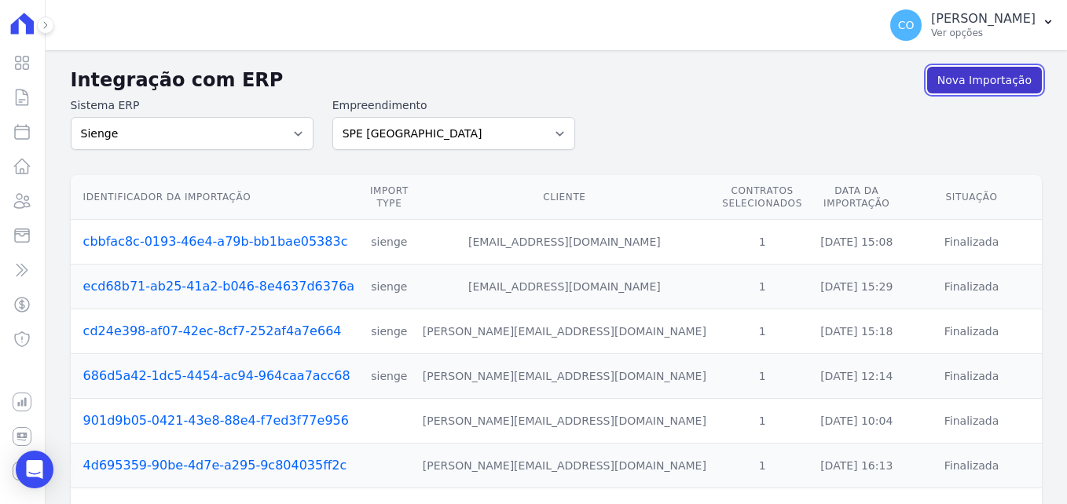
click at [984, 82] on link "Nova Importação" at bounding box center [984, 80] width 115 height 27
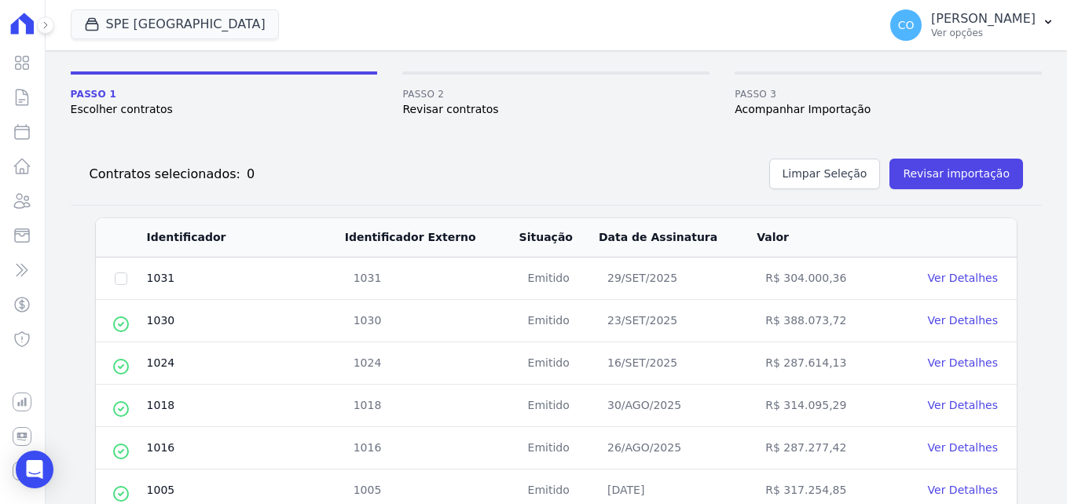
scroll to position [79, 0]
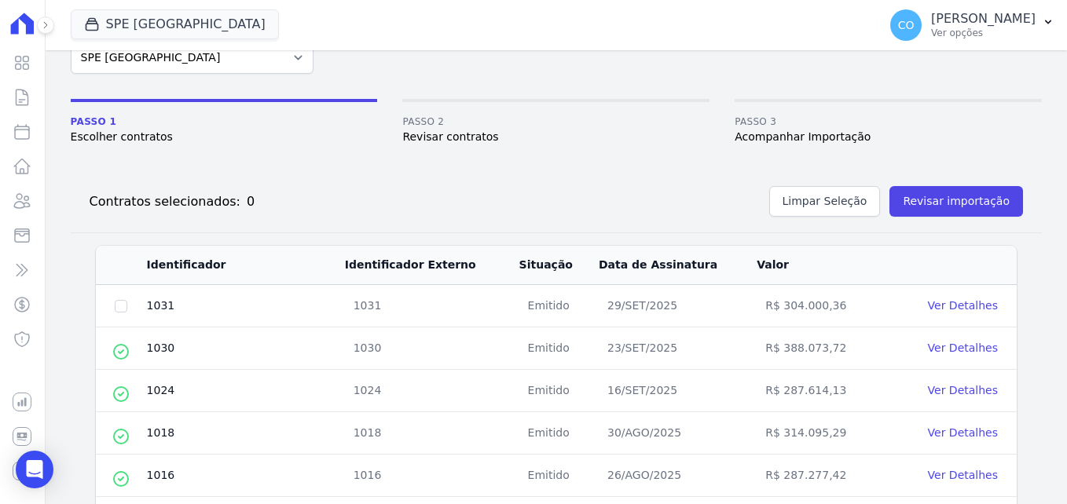
click at [114, 316] on td at bounding box center [121, 306] width 50 height 42
click at [119, 311] on input "checkbox" at bounding box center [121, 306] width 13 height 13
checkbox input "true"
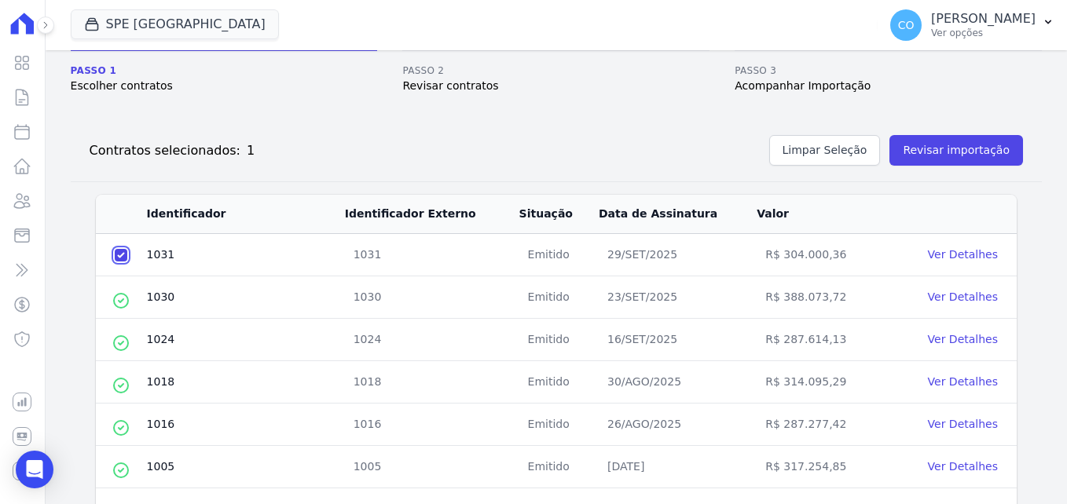
scroll to position [157, 0]
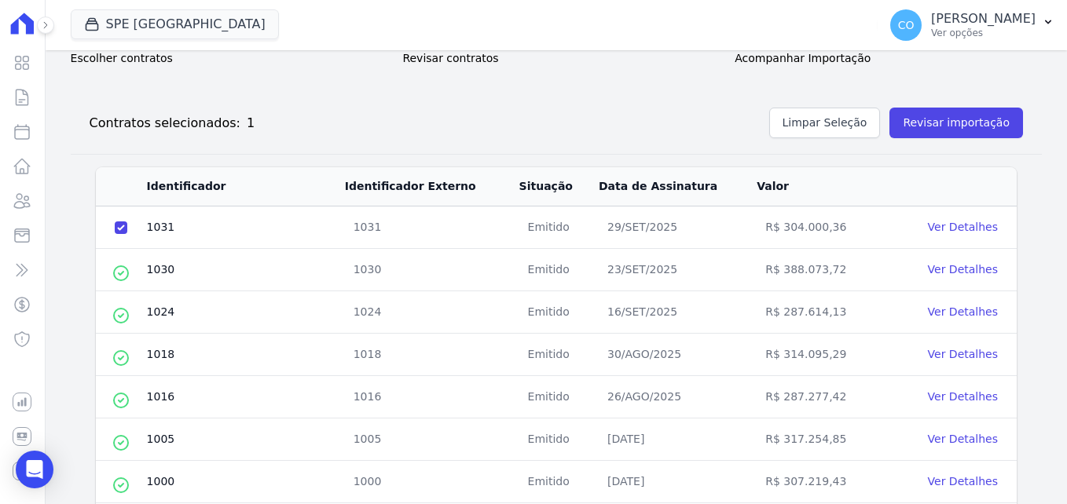
click at [940, 106] on div "Contratos selecionados: 1 Limpar Seleção Revisar importação" at bounding box center [550, 119] width 946 height 37
click at [935, 120] on button "Revisar importação" at bounding box center [956, 123] width 134 height 31
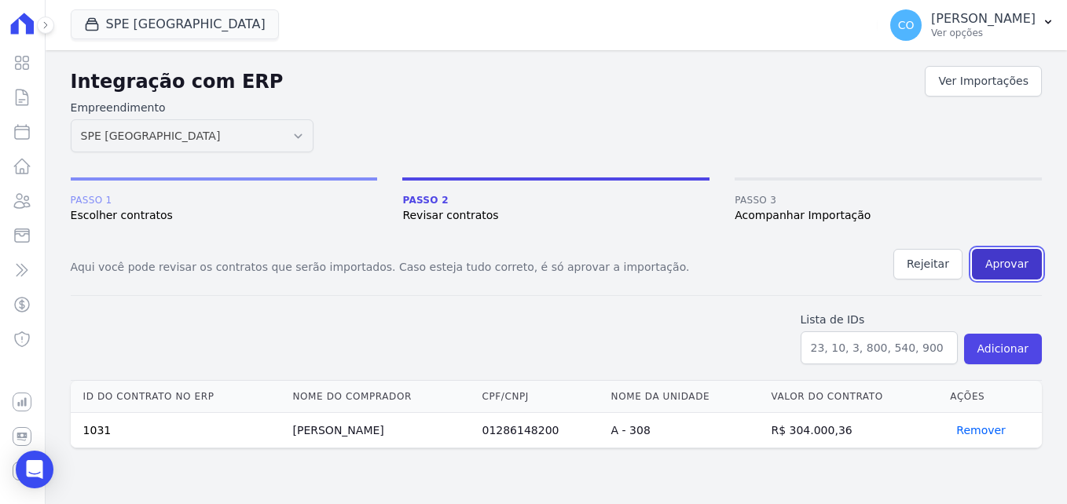
click at [1012, 262] on button "Aprovar" at bounding box center [1007, 264] width 70 height 31
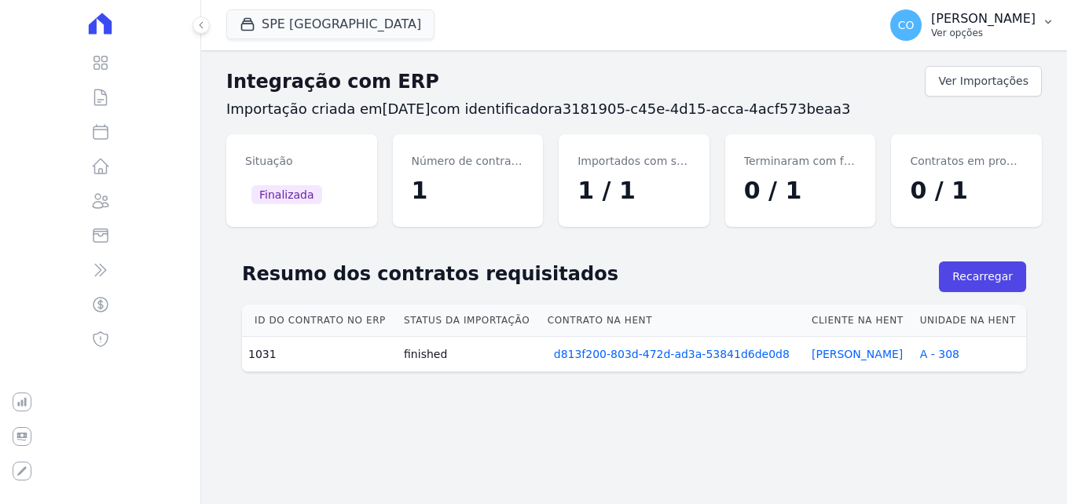
click at [1040, 24] on button "CO Cinthia Oliveira Ver opções" at bounding box center [972, 25] width 189 height 44
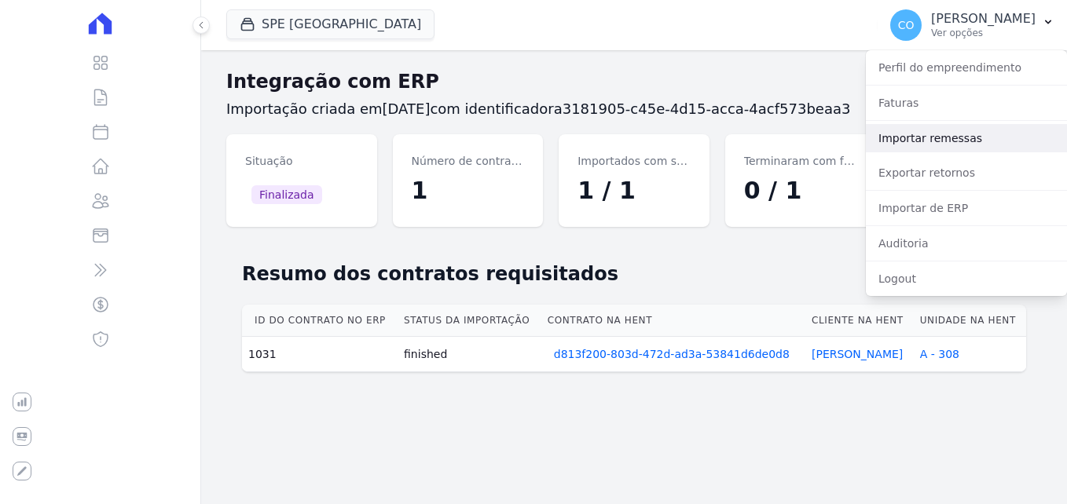
click at [939, 141] on link "Importar remessas" at bounding box center [966, 138] width 201 height 28
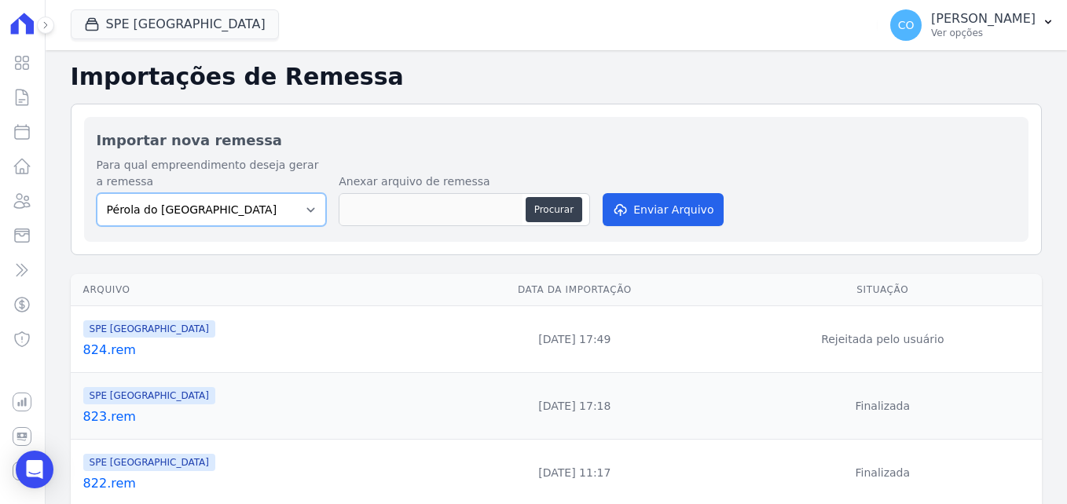
click at [265, 217] on select "Pérola do Tocantins SPE Montenegro" at bounding box center [212, 209] width 230 height 33
click at [141, 335] on span "SPE [GEOGRAPHIC_DATA]" at bounding box center [149, 329] width 132 height 17
click at [107, 351] on link "824.rem" at bounding box center [251, 350] width 337 height 19
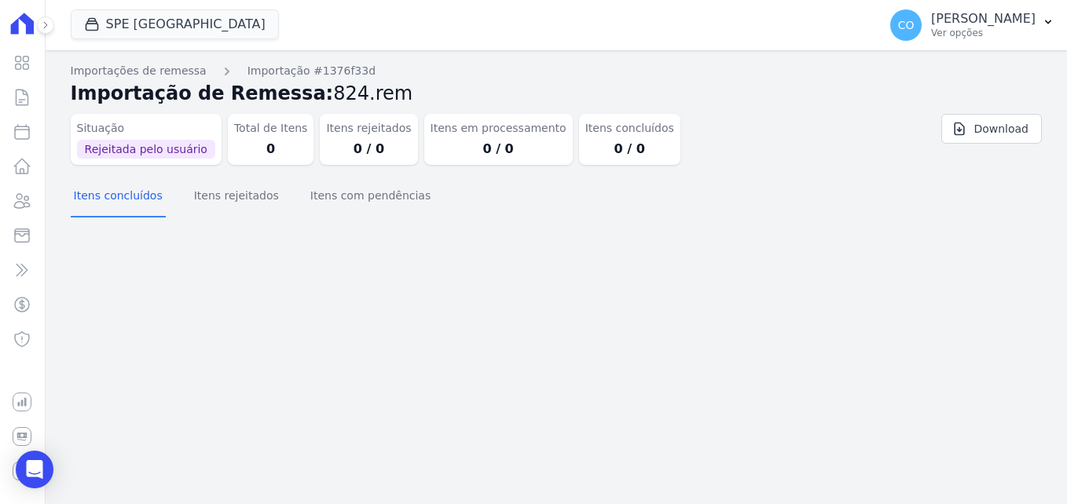
click at [141, 152] on span "Rejeitada pelo usuário" at bounding box center [146, 149] width 138 height 19
click at [335, 156] on dd "0 / 0" at bounding box center [368, 149] width 85 height 19
click at [1015, 124] on link "Download" at bounding box center [991, 129] width 101 height 30
click at [1047, 24] on icon "button" at bounding box center [1048, 22] width 13 height 13
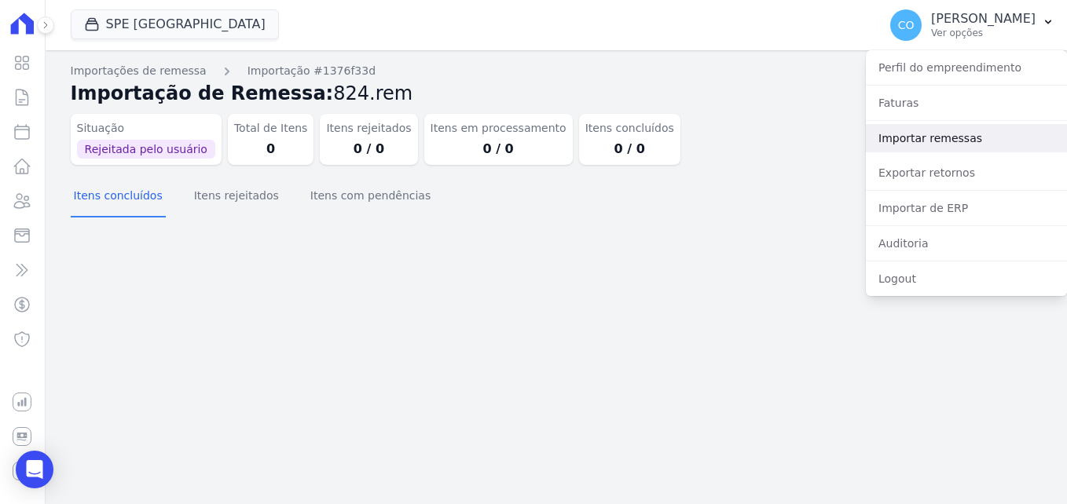
click at [918, 146] on link "Importar remessas" at bounding box center [966, 138] width 201 height 28
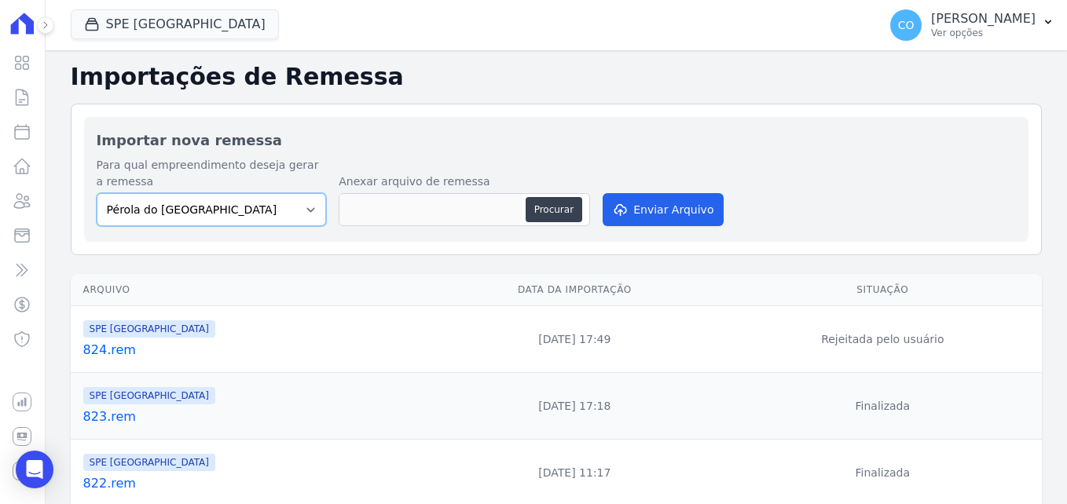
click at [268, 208] on select "Pérola do Tocantins SPE Montenegro" at bounding box center [212, 209] width 230 height 33
click at [97, 193] on select "Pérola do Tocantins SPE Montenegro" at bounding box center [212, 209] width 230 height 33
click at [287, 212] on select "Pérola do Tocantins SPE Montenegro" at bounding box center [212, 209] width 230 height 33
select select "168bdd06-a3dd-4988-b5a9-b0a7c7bf8968"
click at [97, 193] on select "Pérola do Tocantins SPE Montenegro" at bounding box center [212, 209] width 230 height 33
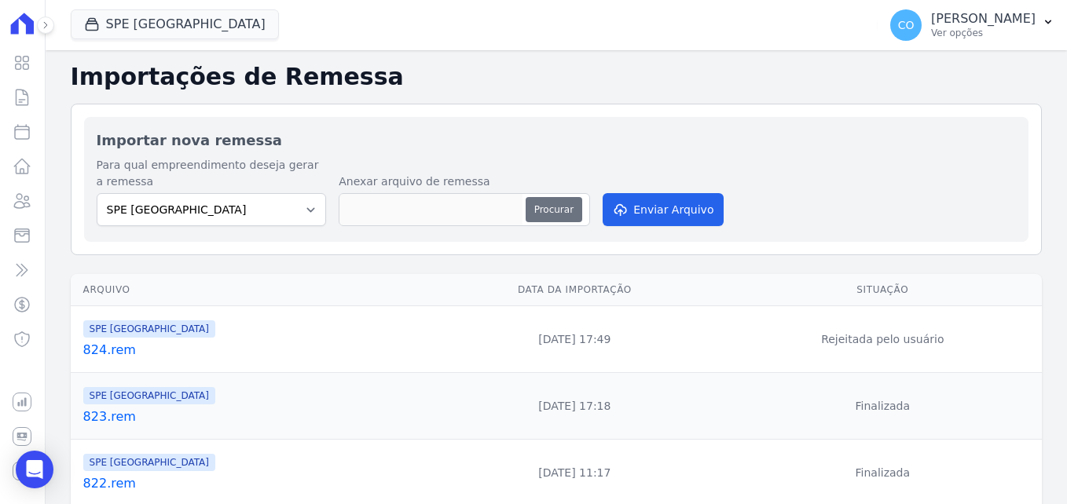
click at [552, 206] on button "Procurar" at bounding box center [554, 209] width 57 height 25
type input "824.rem"
click at [668, 213] on button "Enviar Arquivo" at bounding box center [663, 209] width 121 height 33
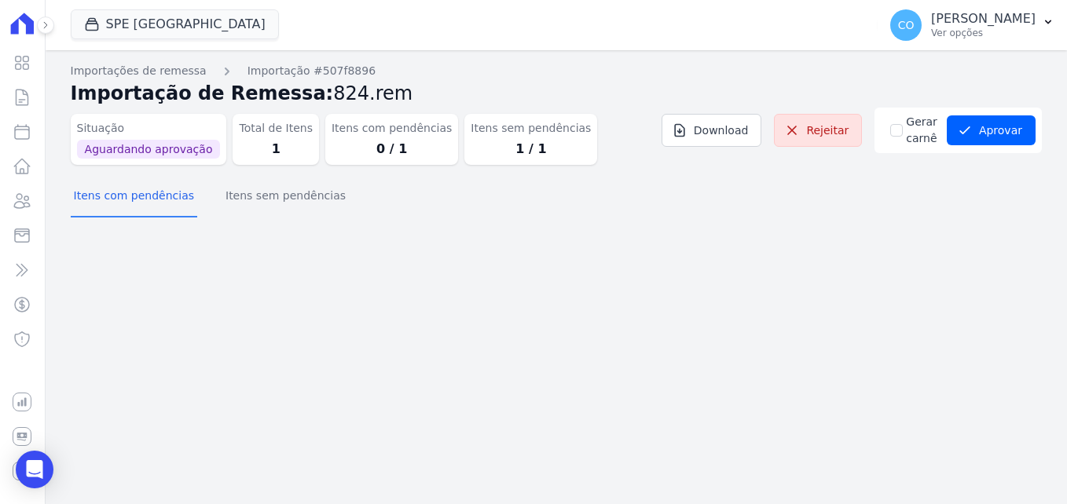
click at [284, 147] on dd "1" at bounding box center [276, 149] width 74 height 19
click at [364, 154] on dd "0 / 1" at bounding box center [392, 149] width 120 height 19
click at [537, 155] on dd "1 / 1" at bounding box center [531, 149] width 120 height 19
click at [306, 196] on button "Itens sem pendências" at bounding box center [285, 197] width 126 height 41
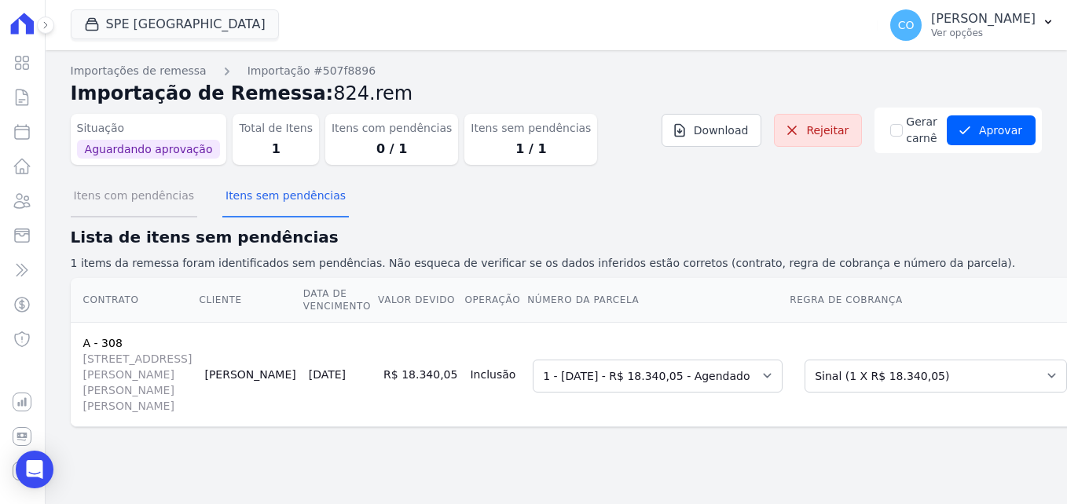
click at [130, 195] on button "Itens com pendências" at bounding box center [134, 197] width 126 height 41
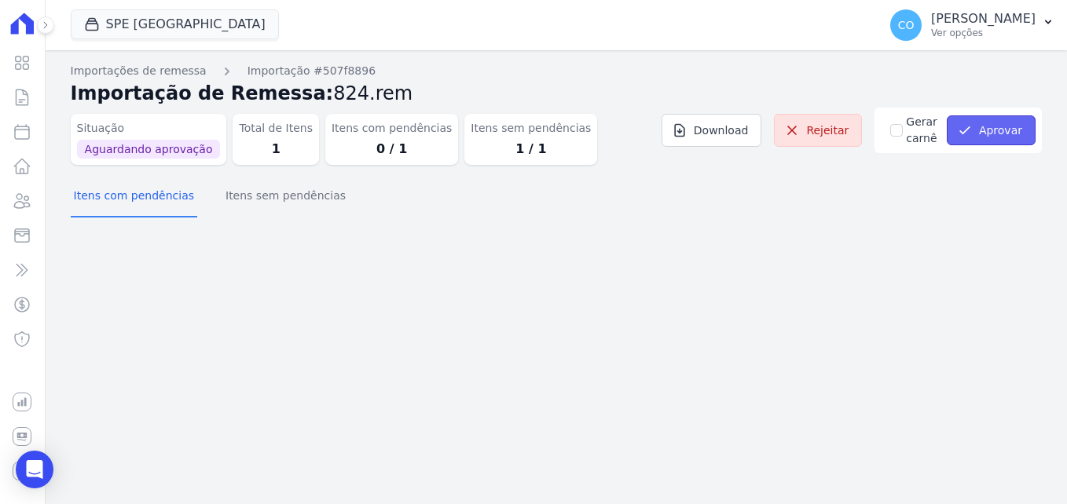
click at [1014, 137] on button "Aprovar" at bounding box center [991, 130] width 89 height 30
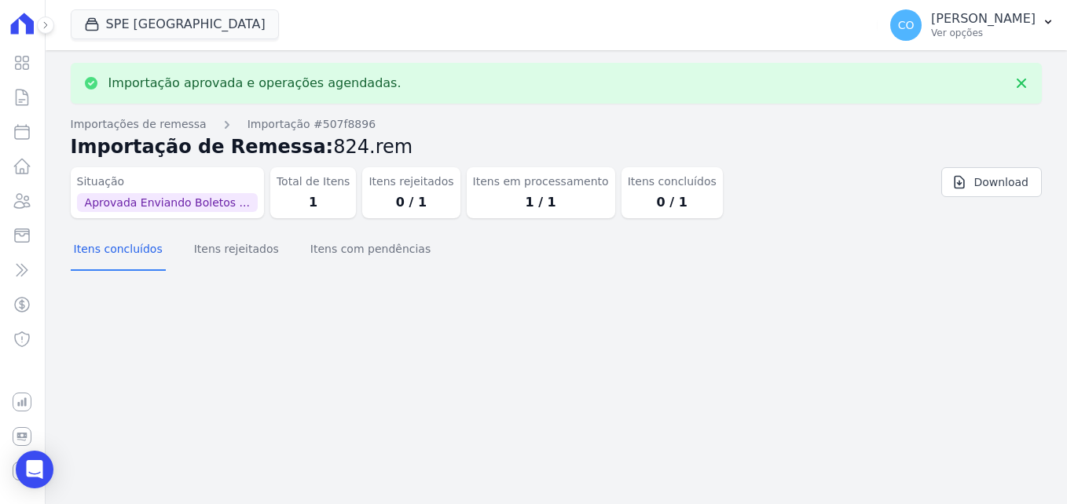
click at [390, 200] on dd "0 / 1" at bounding box center [410, 202] width 85 height 19
click at [343, 247] on button "Itens com pendências" at bounding box center [370, 250] width 126 height 41
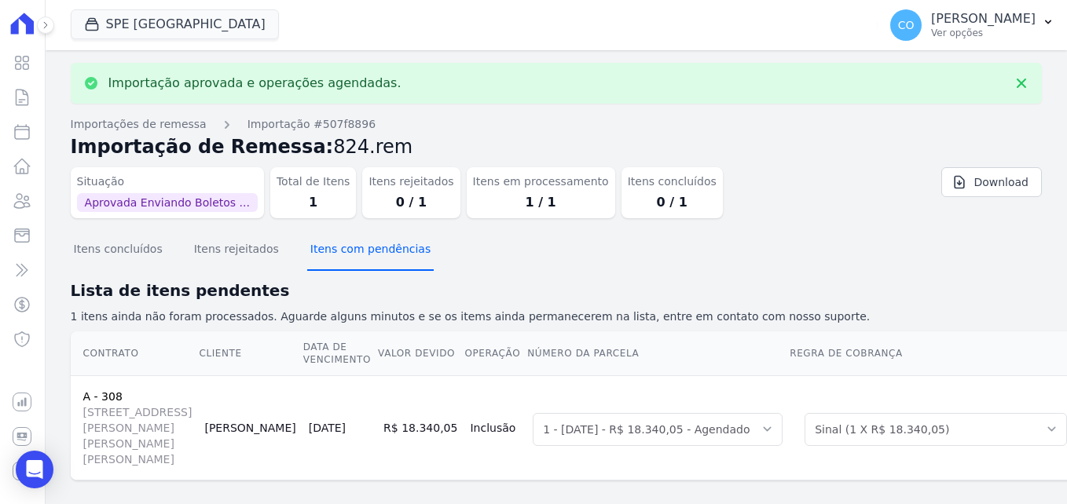
scroll to position [62, 0]
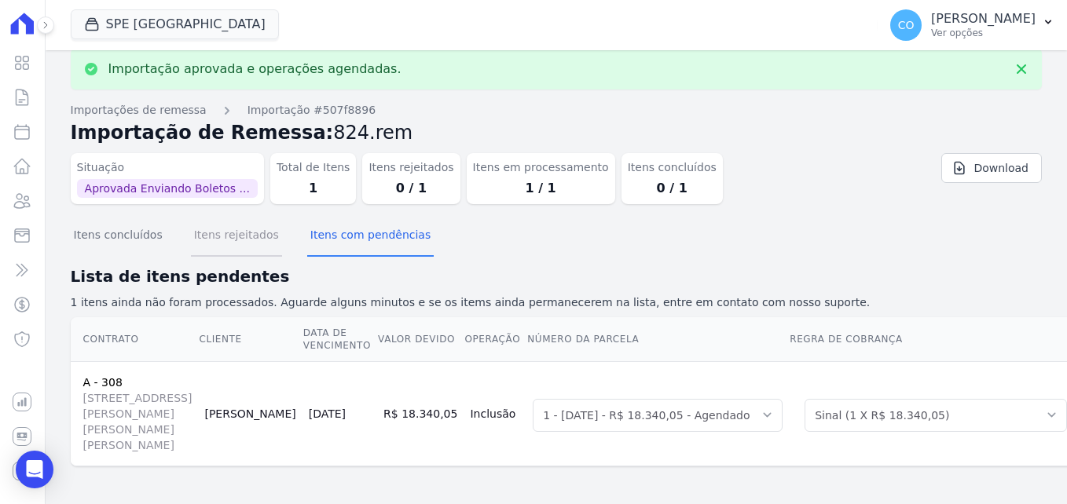
click at [225, 216] on button "Itens rejeitados" at bounding box center [236, 236] width 91 height 41
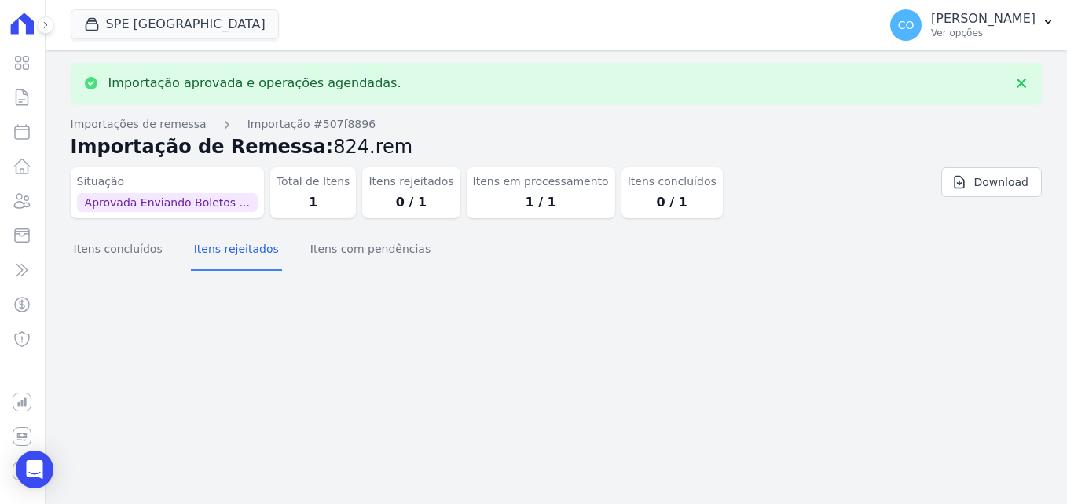
click at [184, 200] on span "Aprovada Enviando Boletos ..." at bounding box center [167, 202] width 181 height 19
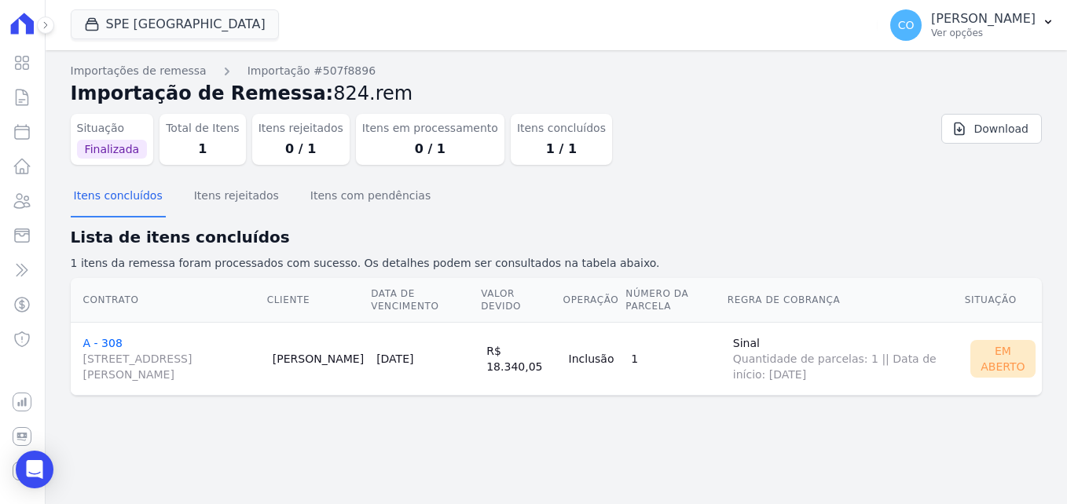
click at [96, 340] on link "A - 308 Travessa Francisco Caldeira Castelo Branco, 2256, sala A, São Brás" at bounding box center [171, 360] width 177 height 46
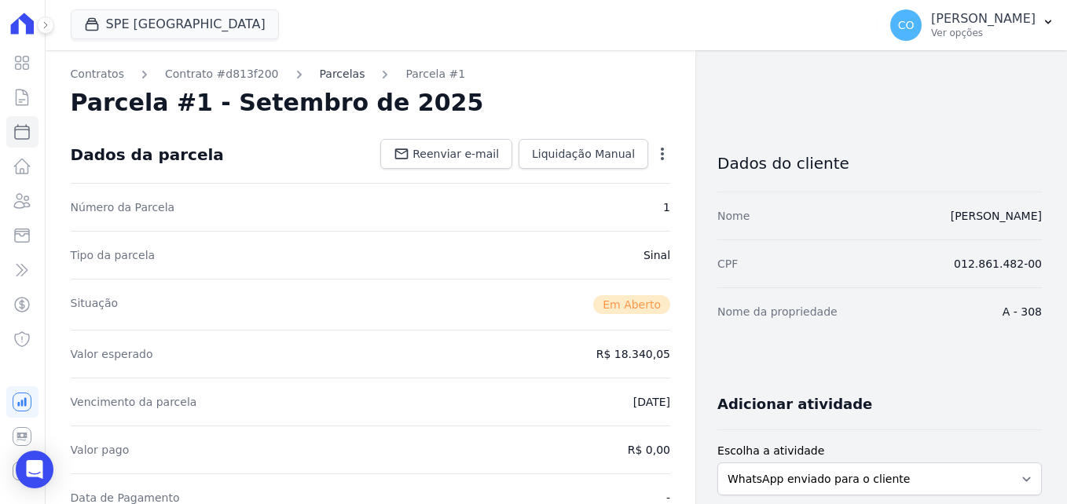
click at [320, 75] on link "Parcelas" at bounding box center [343, 74] width 46 height 16
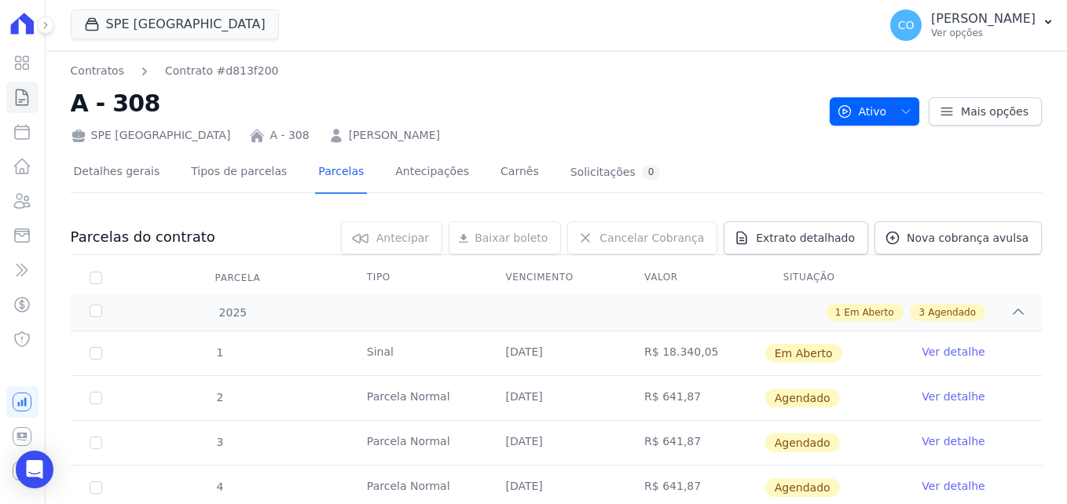
click at [937, 352] on link "Ver detalhe" at bounding box center [953, 352] width 63 height 16
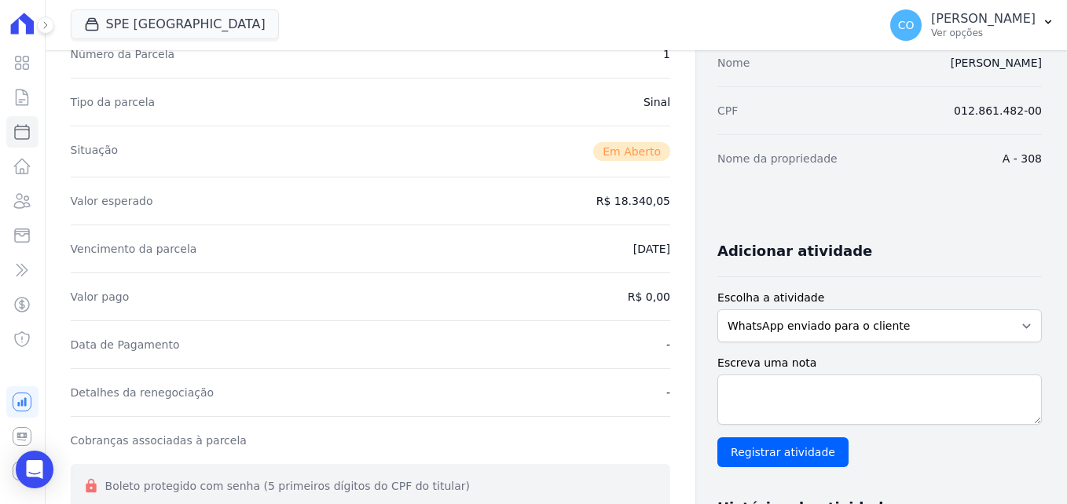
scroll to position [157, 0]
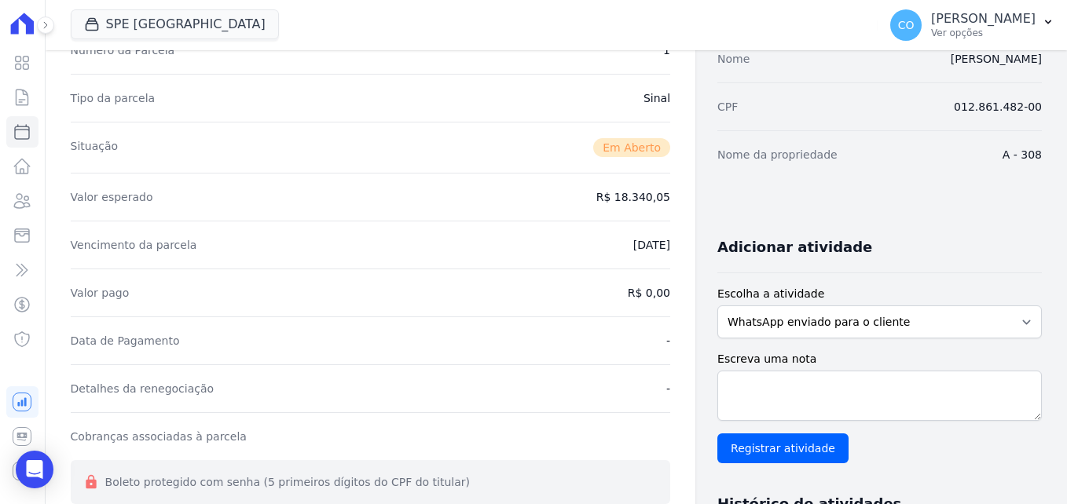
click at [633, 242] on dd "[DATE]" at bounding box center [651, 245] width 37 height 16
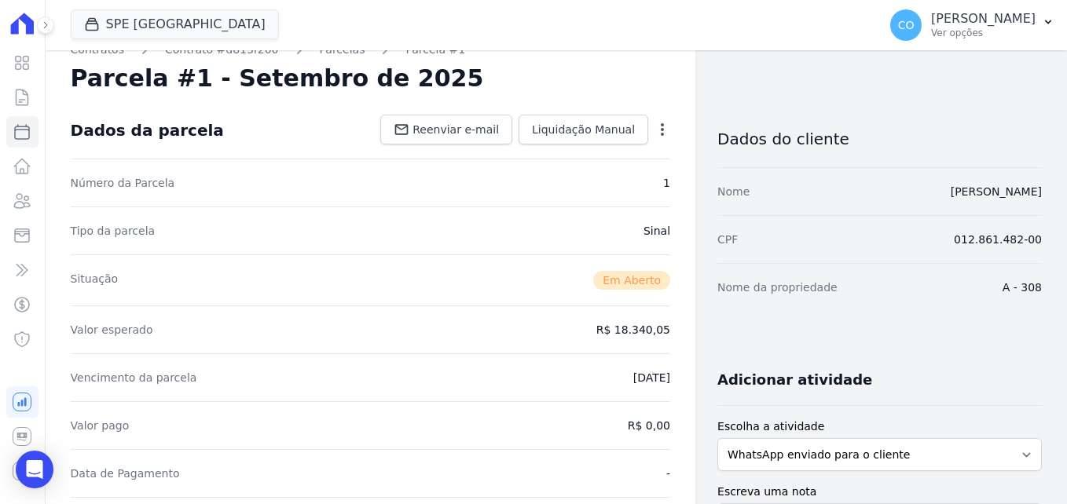
scroll to position [0, 0]
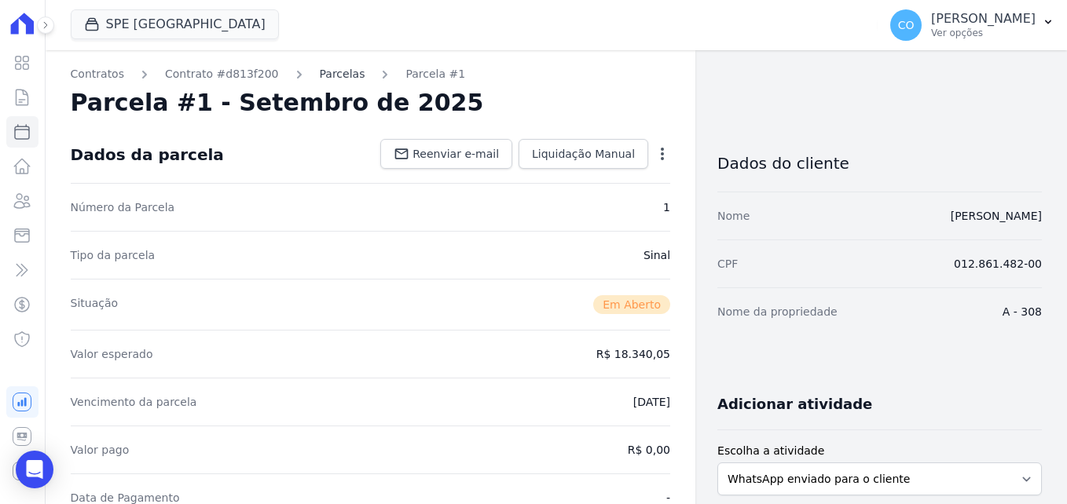
click at [320, 79] on link "Parcelas" at bounding box center [343, 74] width 46 height 16
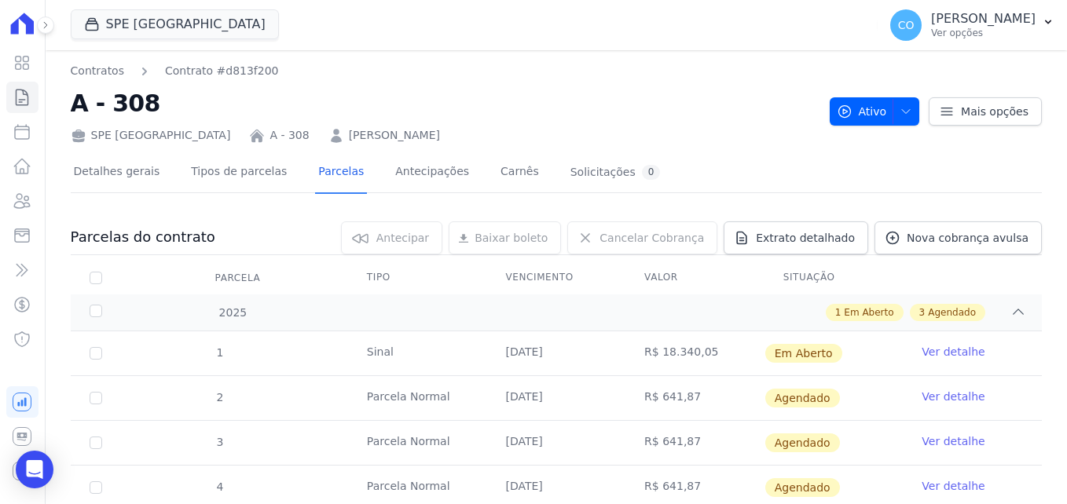
click at [534, 273] on th "Vencimento" at bounding box center [555, 278] width 139 height 33
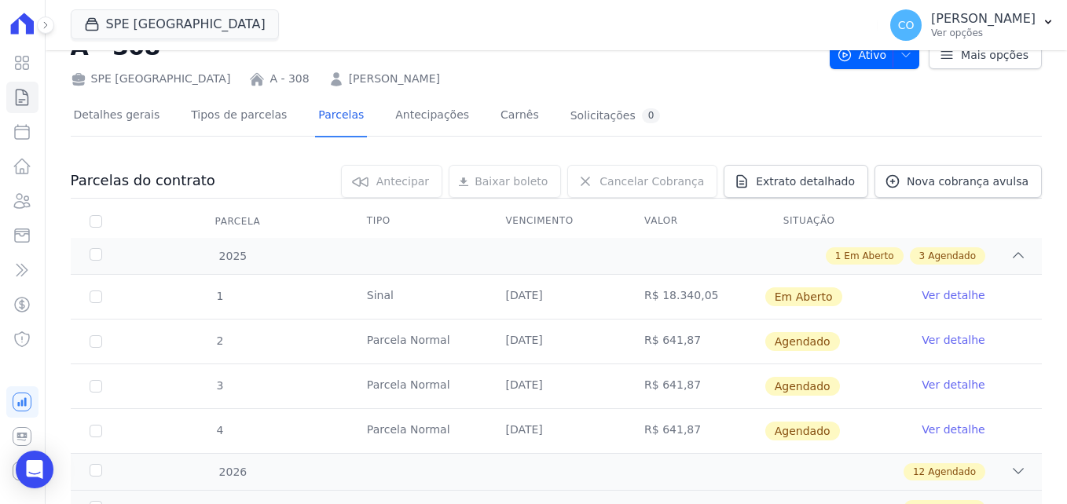
scroll to position [79, 0]
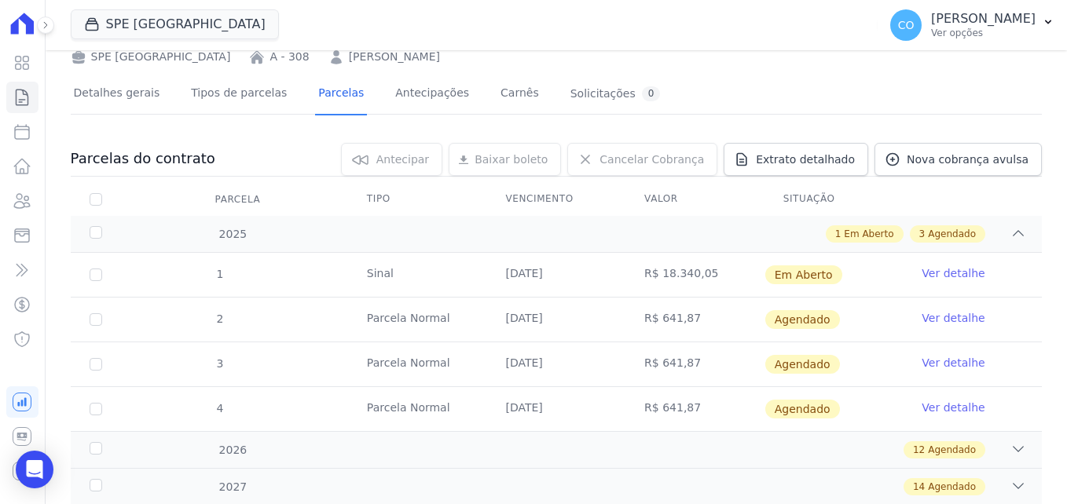
click at [923, 277] on link "Ver detalhe" at bounding box center [953, 274] width 63 height 16
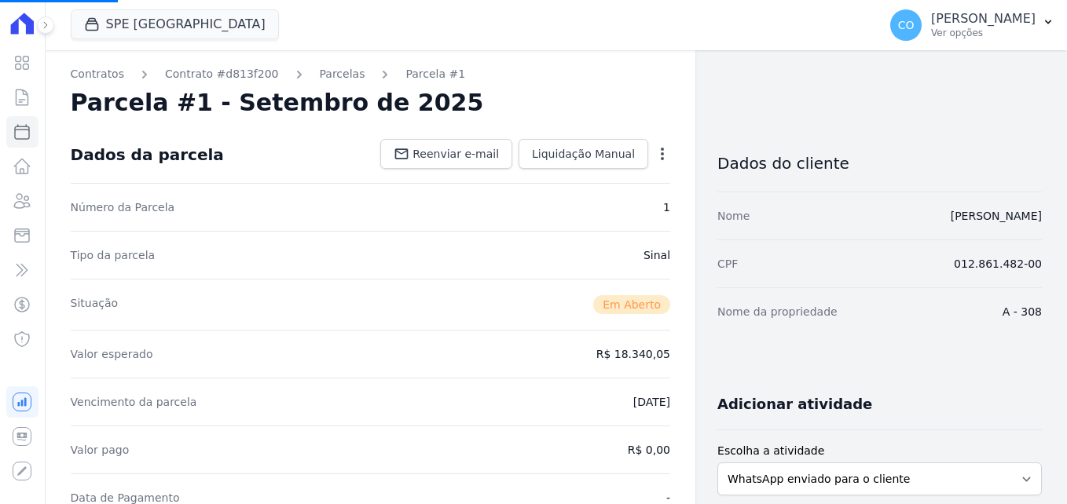
click at [662, 156] on icon "button" at bounding box center [662, 154] width 16 height 16
click at [559, 181] on div "Dados da parcela Reenviar e-mail Liquidação Manual Liquidação Manual Data de Pa…" at bounding box center [370, 154] width 599 height 57
drag, startPoint x: 559, startPoint y: 181, endPoint x: 651, endPoint y: 154, distance: 95.7
click at [654, 154] on icon "button" at bounding box center [662, 154] width 16 height 16
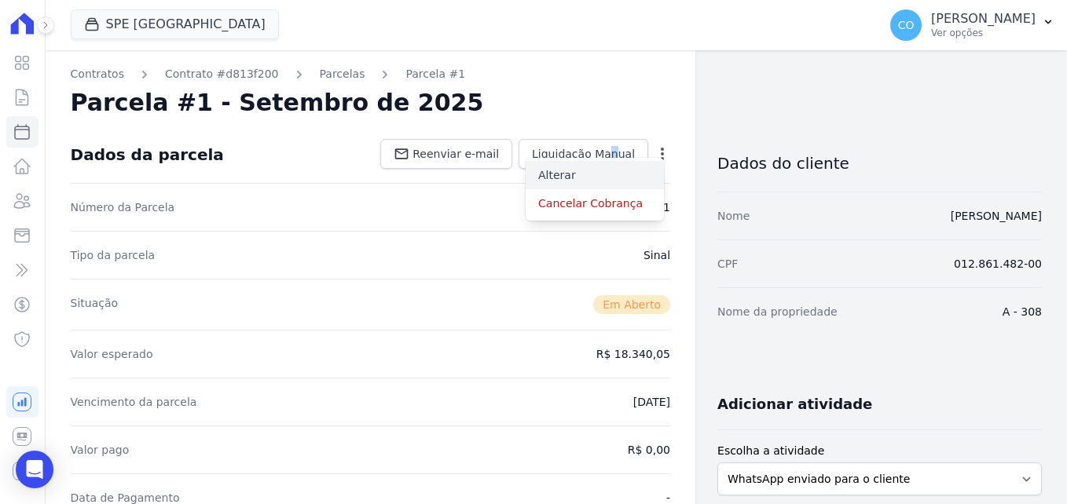
click at [552, 177] on link "Alterar" at bounding box center [595, 175] width 138 height 28
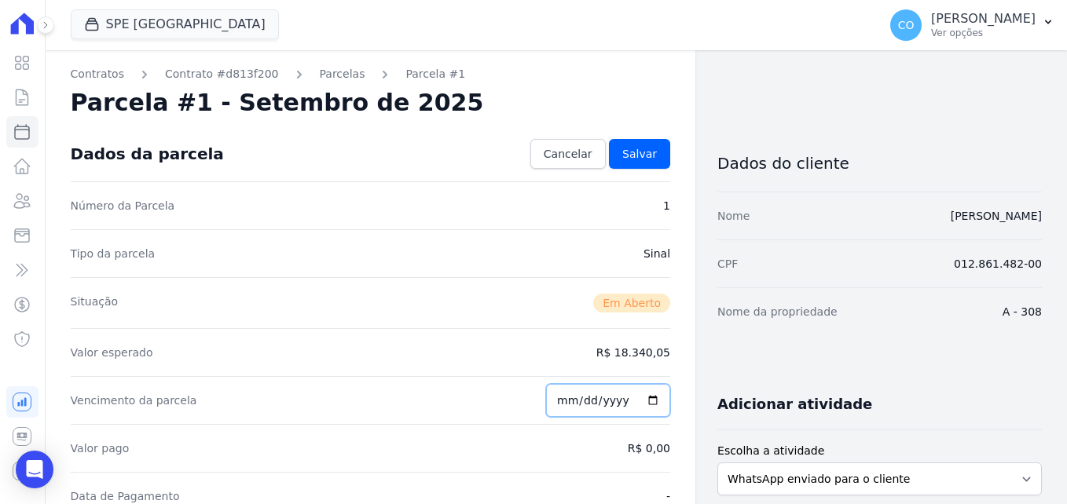
click at [638, 399] on input "[DATE]" at bounding box center [608, 400] width 124 height 33
type input "2025-10-03"
click at [638, 158] on span "Salvar" at bounding box center [639, 154] width 35 height 16
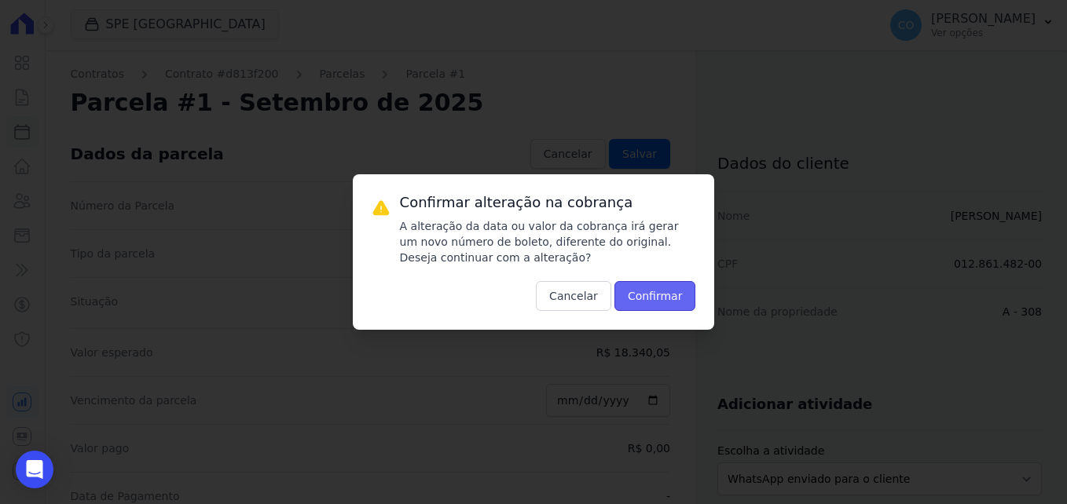
click at [652, 295] on button "Confirmar" at bounding box center [655, 296] width 82 height 30
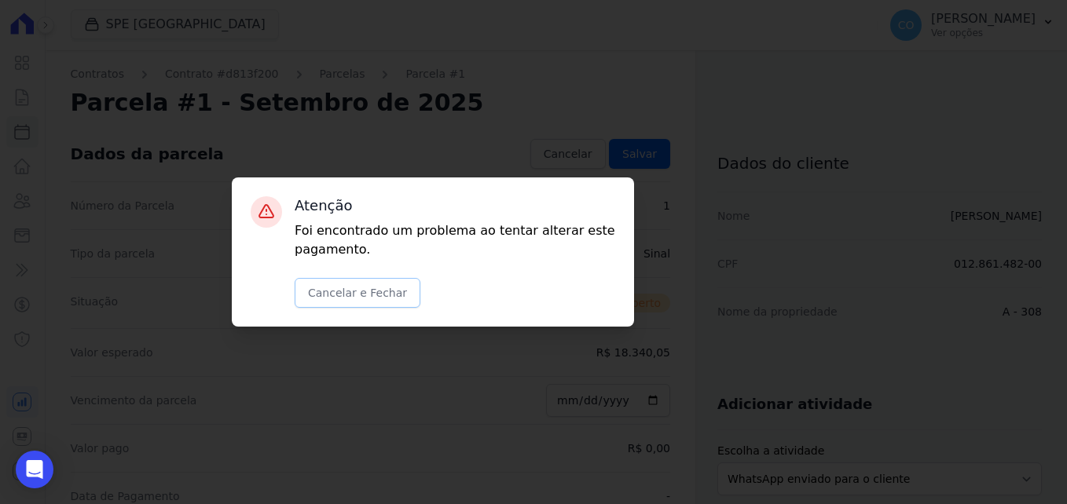
click at [400, 294] on button "Cancelar e Fechar" at bounding box center [358, 293] width 126 height 30
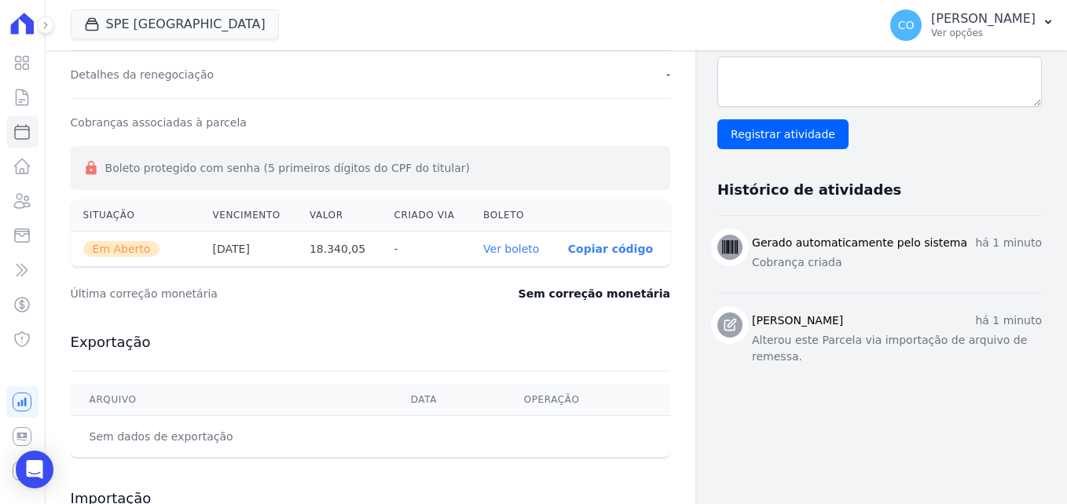
scroll to position [625, 0]
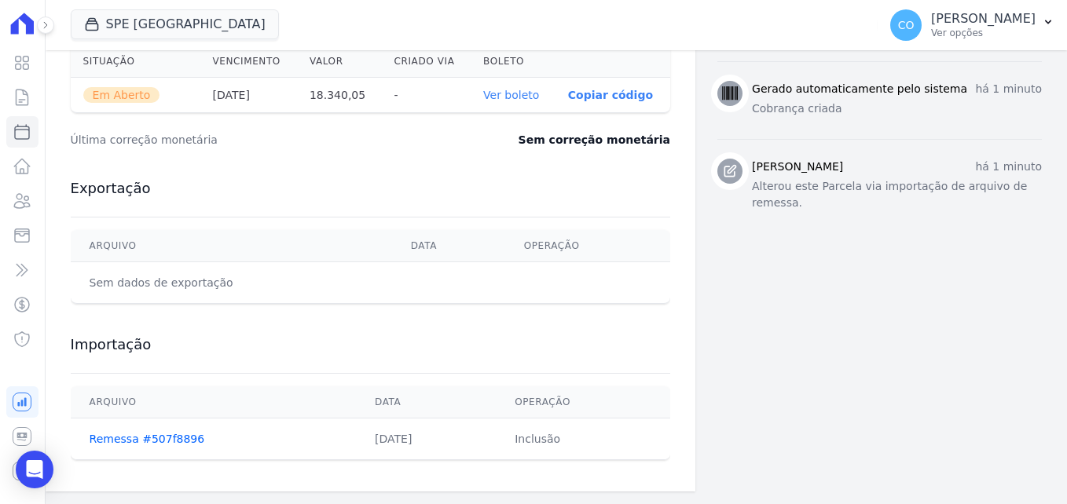
click at [515, 93] on link "Ver boleto" at bounding box center [511, 95] width 56 height 13
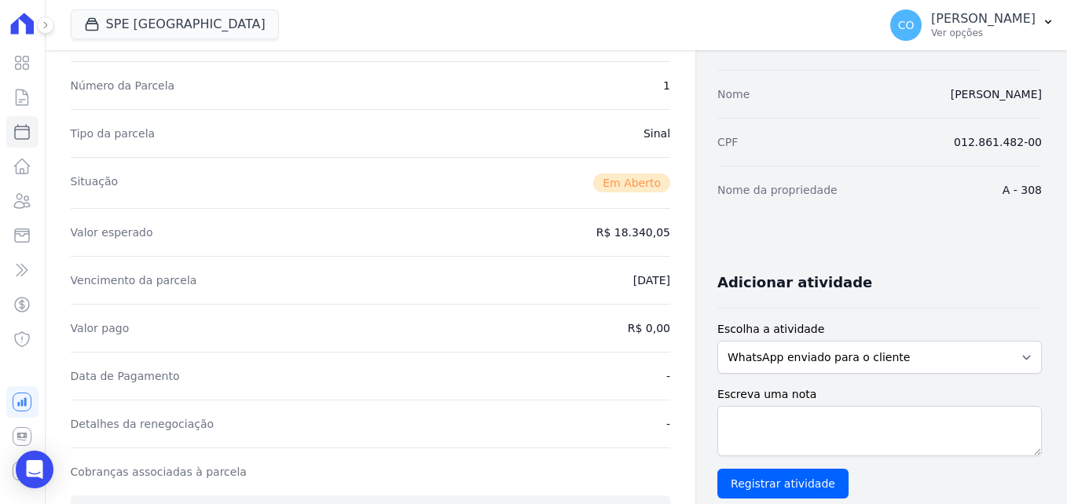
scroll to position [0, 0]
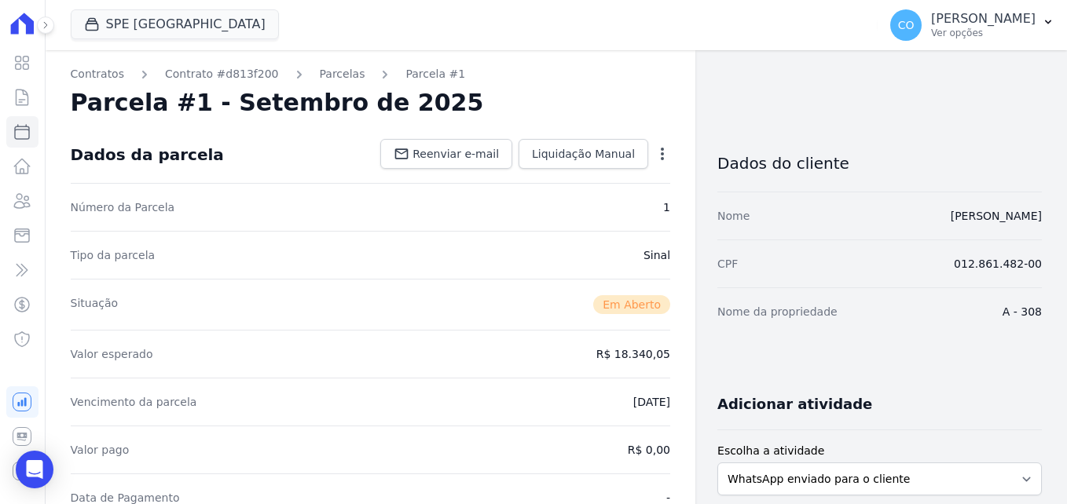
click at [661, 153] on icon "button" at bounding box center [662, 154] width 3 height 13
click at [548, 175] on link "Alterar" at bounding box center [595, 175] width 138 height 28
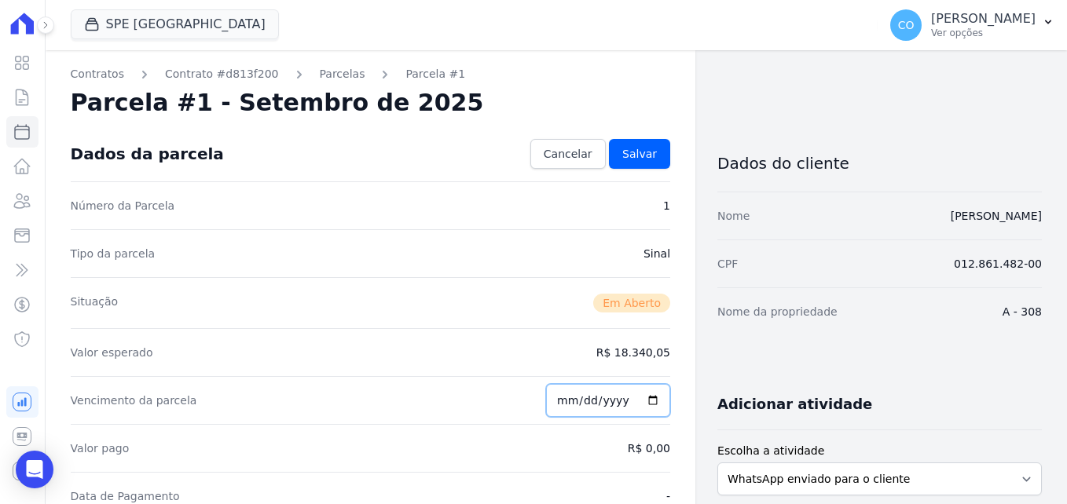
click at [644, 405] on input "[DATE]" at bounding box center [608, 400] width 124 height 33
type input "[DATE]"
click at [636, 160] on span "Salvar" at bounding box center [639, 154] width 35 height 16
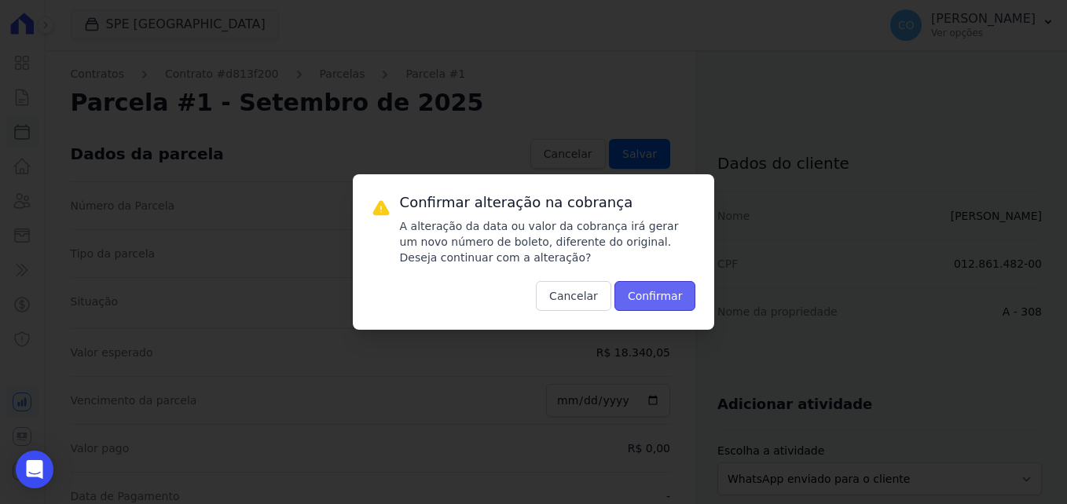
click at [670, 301] on button "Confirmar" at bounding box center [655, 296] width 82 height 30
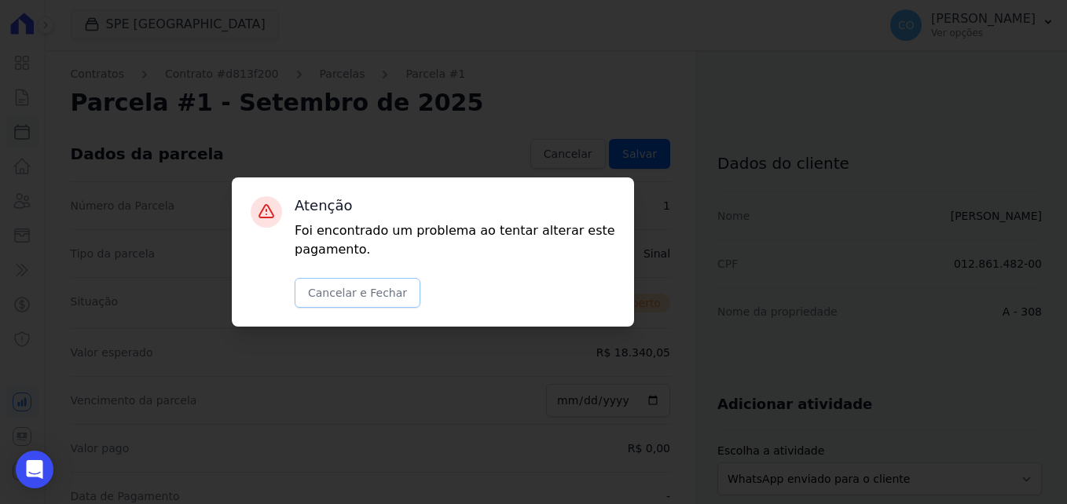
drag, startPoint x: 348, startPoint y: 291, endPoint x: 417, endPoint y: 251, distance: 79.9
click at [349, 290] on button "Cancelar e Fechar" at bounding box center [358, 293] width 126 height 30
